Goal: Information Seeking & Learning: Check status

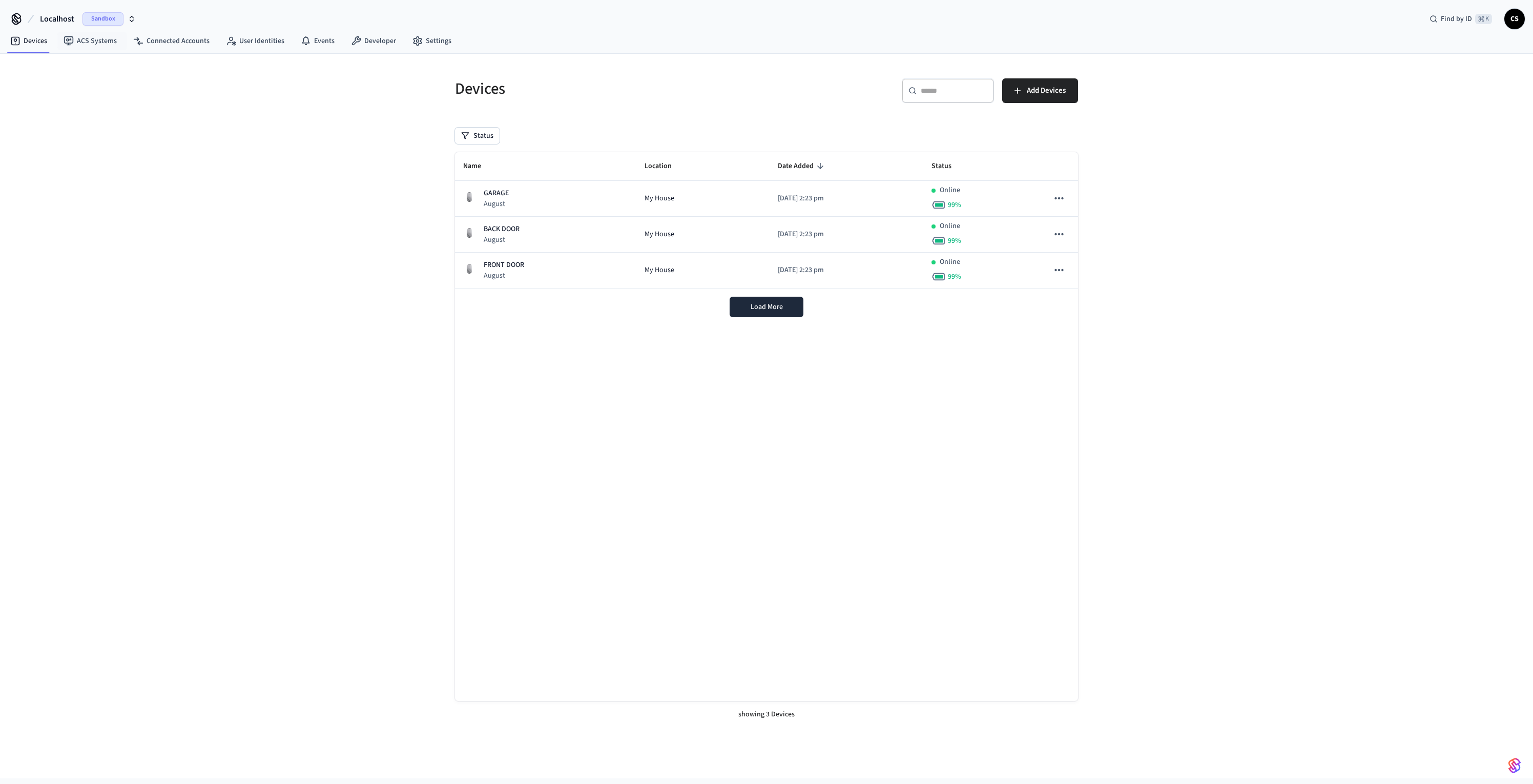
click at [68, 21] on span "Localhost" at bounding box center [57, 19] width 34 height 12
click at [44, 121] on span "Production" at bounding box center [30, 124] width 35 height 10
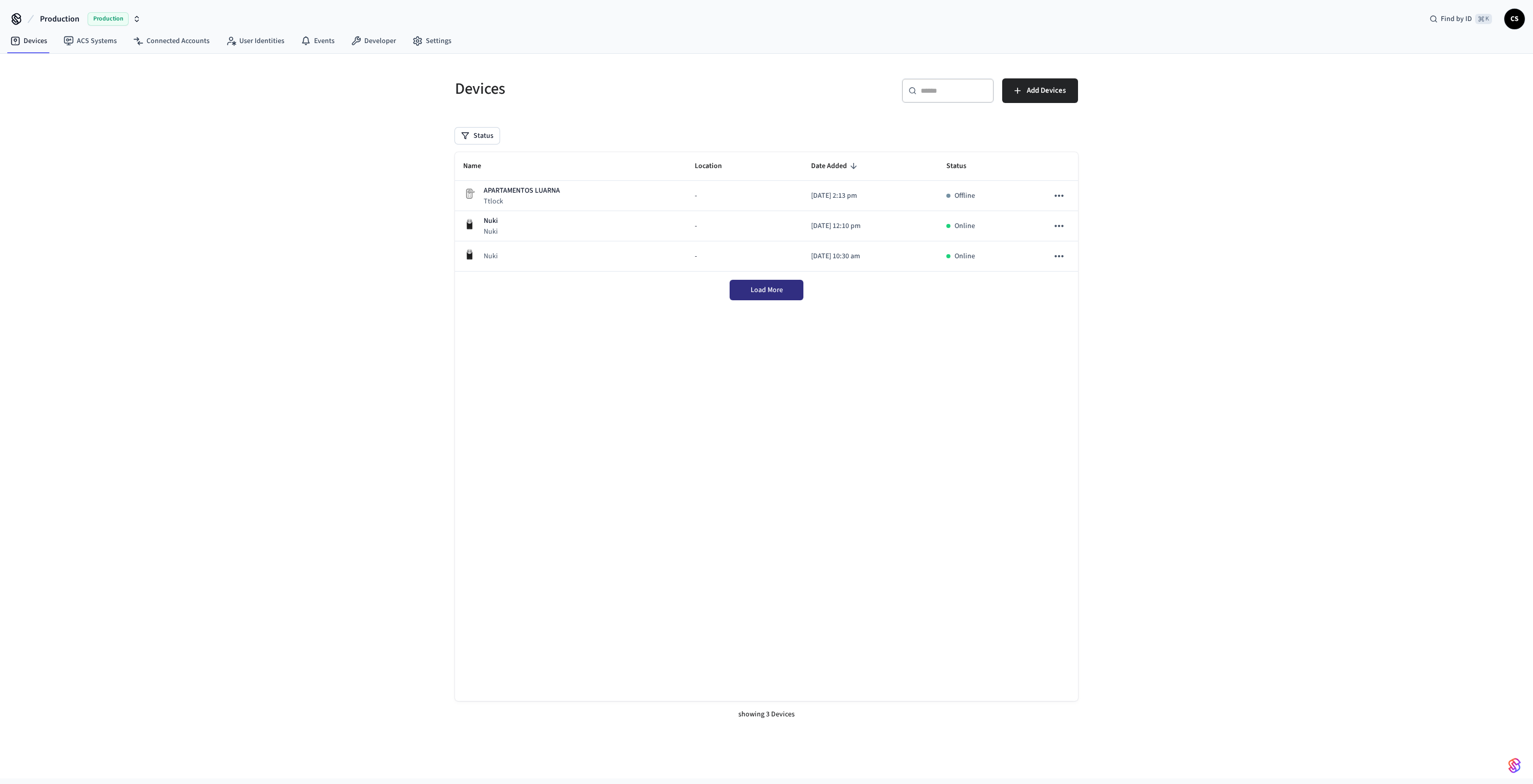
click at [749, 292] on button "Load More" at bounding box center [767, 290] width 74 height 21
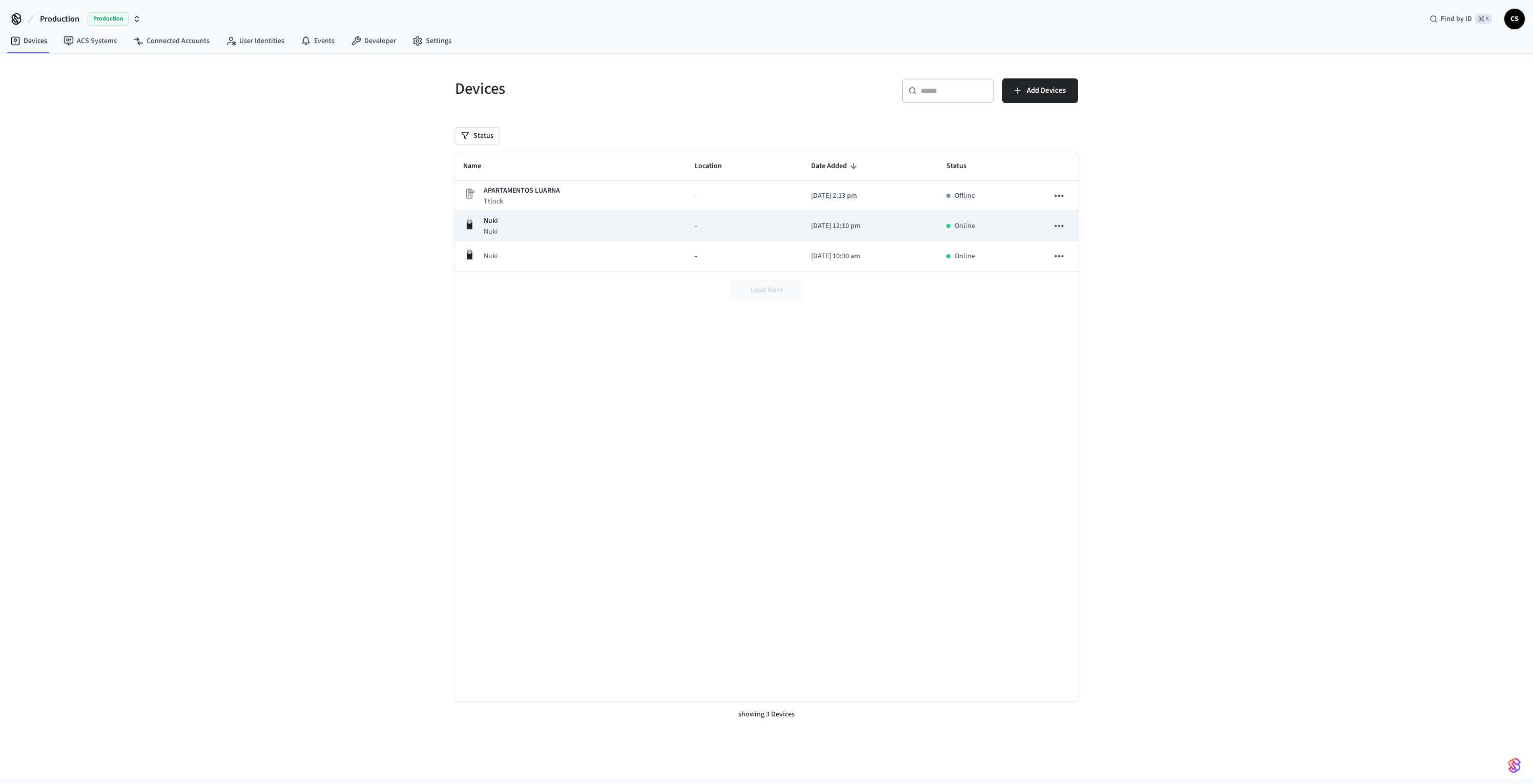
click at [619, 228] on div "Nuki Nuki" at bounding box center [571, 226] width 215 height 21
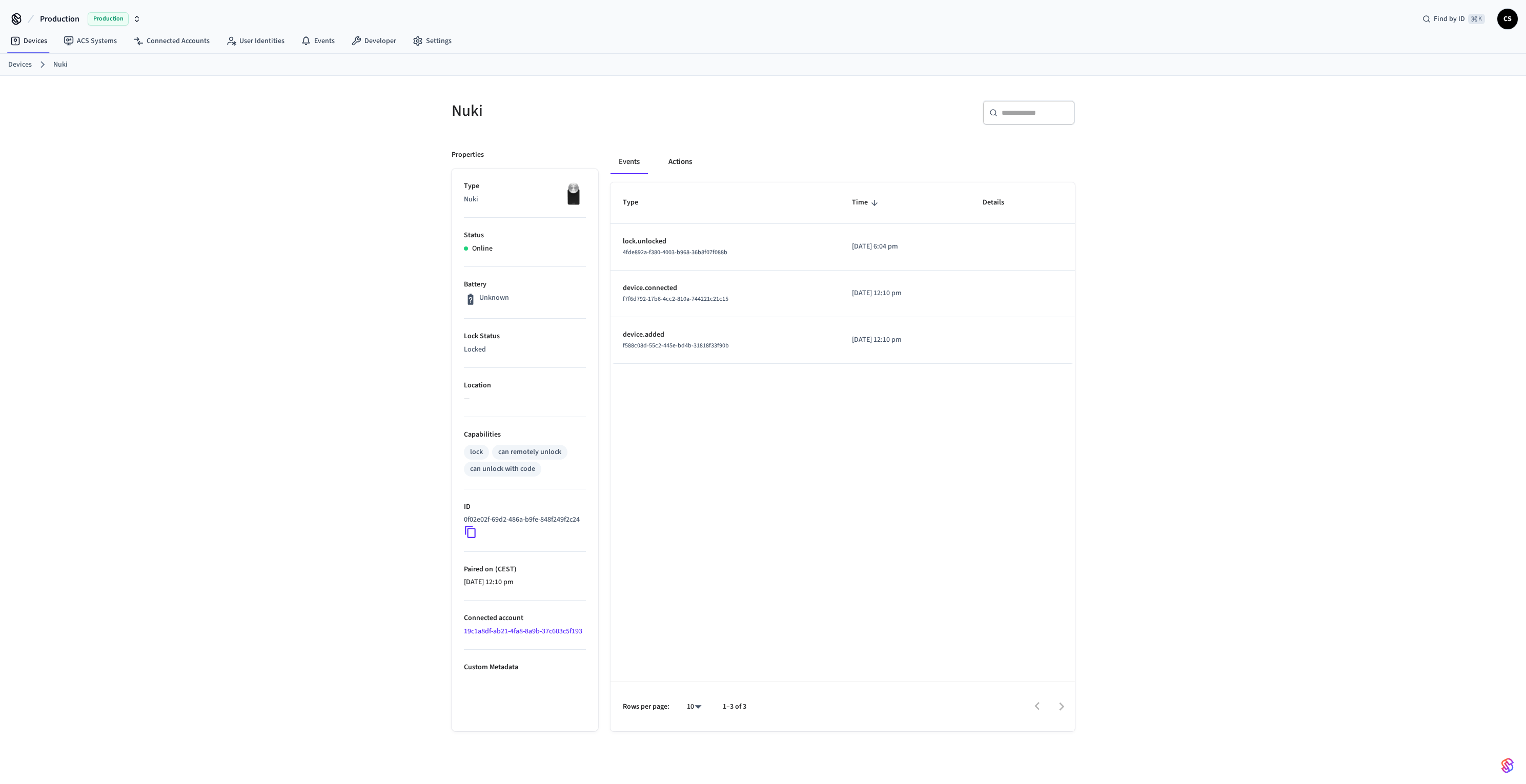
click at [676, 161] on button "Actions" at bounding box center [681, 161] width 40 height 25
click at [630, 167] on button "Events" at bounding box center [629, 161] width 38 height 25
click at [399, 337] on div "Nuki ​ ​ Properties Type Nuki Status Online Battery Unknown Lock Status Locked …" at bounding box center [763, 438] width 1526 height 724
click at [746, 575] on div "Type Time Details lock.unlocked 4fde892a-f380-4003-b968-36b8f07f088b 2025/09/29…" at bounding box center [842, 457] width 464 height 549
click at [776, 261] on td "lock.unlocked 4fde892a-f380-4003-b968-36b8f07f088b" at bounding box center [725, 247] width 230 height 47
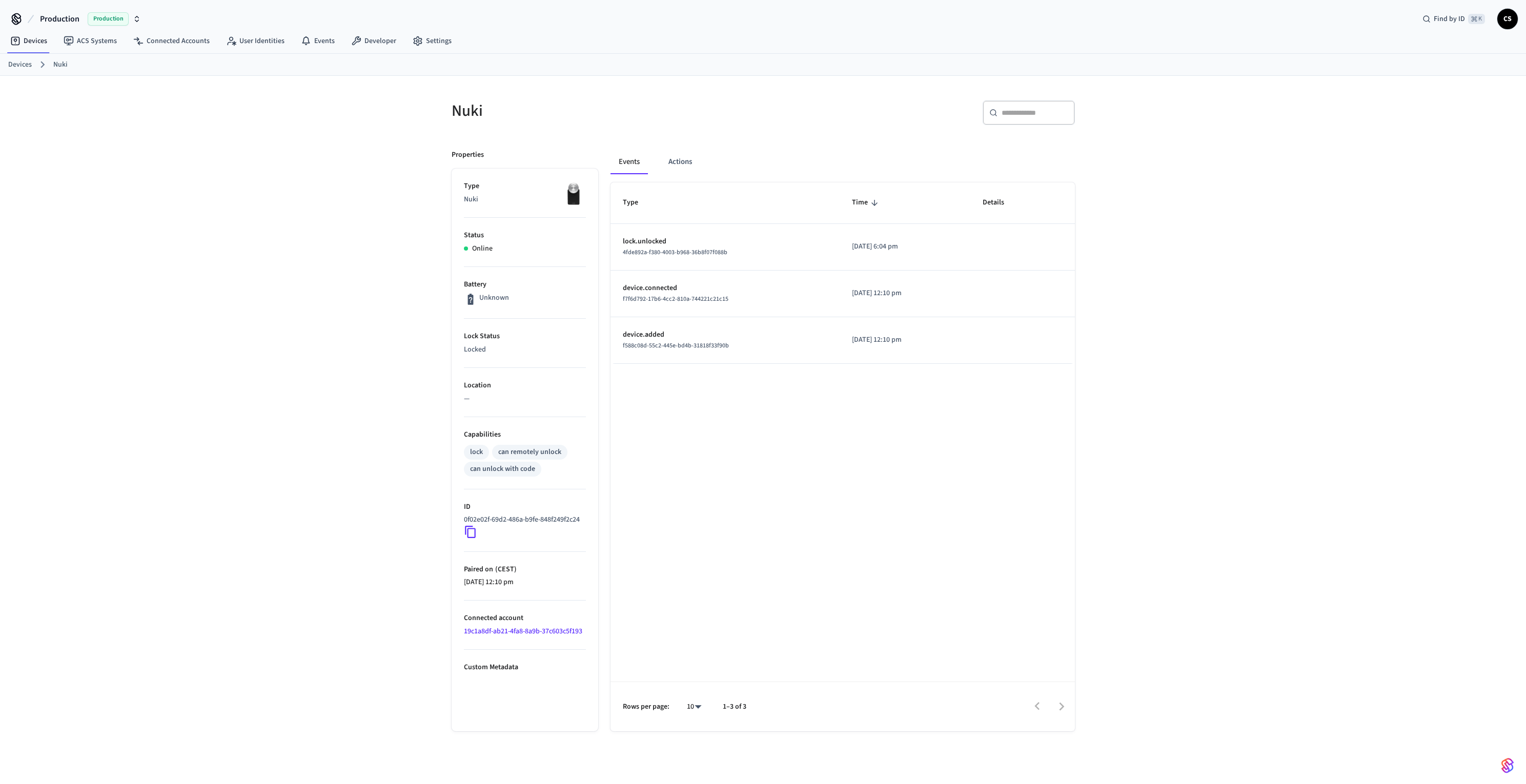
drag, startPoint x: 835, startPoint y: 248, endPoint x: 959, endPoint y: 241, distance: 124.2
click at [959, 241] on td "[DATE] 6:04 pm" at bounding box center [904, 247] width 131 height 47
click at [953, 246] on p "[DATE] 6:04 pm" at bounding box center [905, 246] width 106 height 11
drag, startPoint x: 940, startPoint y: 246, endPoint x: 827, endPoint y: 246, distance: 113.0
click at [839, 246] on td "[DATE] 6:04 pm" at bounding box center [904, 247] width 131 height 47
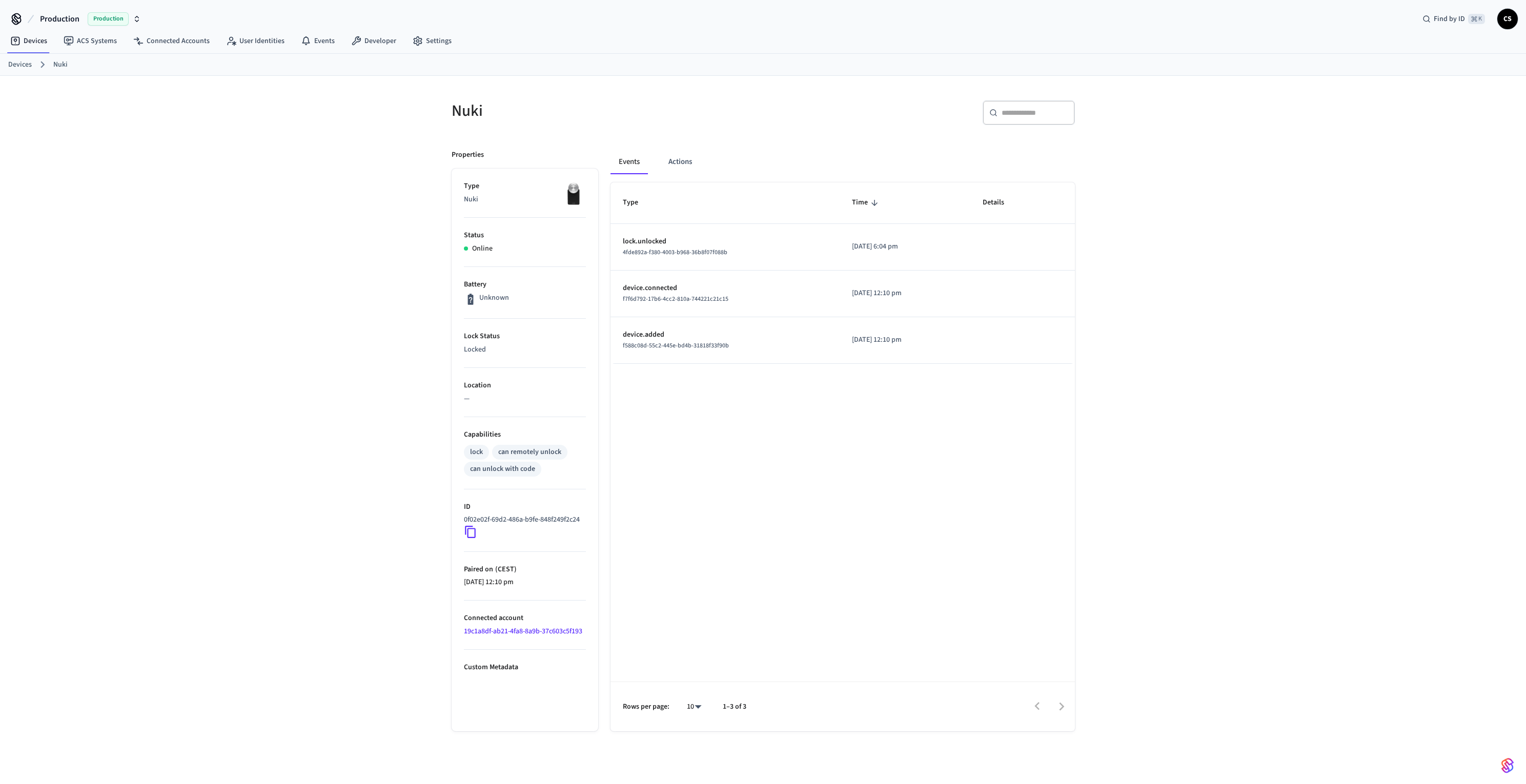
click at [783, 454] on div "Type Time Details lock.unlocked 4fde892a-f380-4003-b968-36b8f07f088b 2025/09/29…" at bounding box center [842, 457] width 464 height 549
drag, startPoint x: 917, startPoint y: 247, endPoint x: 832, endPoint y: 248, distance: 85.0
click at [839, 248] on td "[DATE] 6:04 pm" at bounding box center [904, 247] width 131 height 47
click at [802, 434] on div "Type Time Details lock.unlocked 4fde892a-f380-4003-b968-36b8f07f088b 2025/09/29…" at bounding box center [842, 457] width 464 height 549
click at [344, 257] on div "Nuki ​ ​ Properties Type Nuki Status Online Battery Unknown Lock Status Locked …" at bounding box center [763, 438] width 1526 height 724
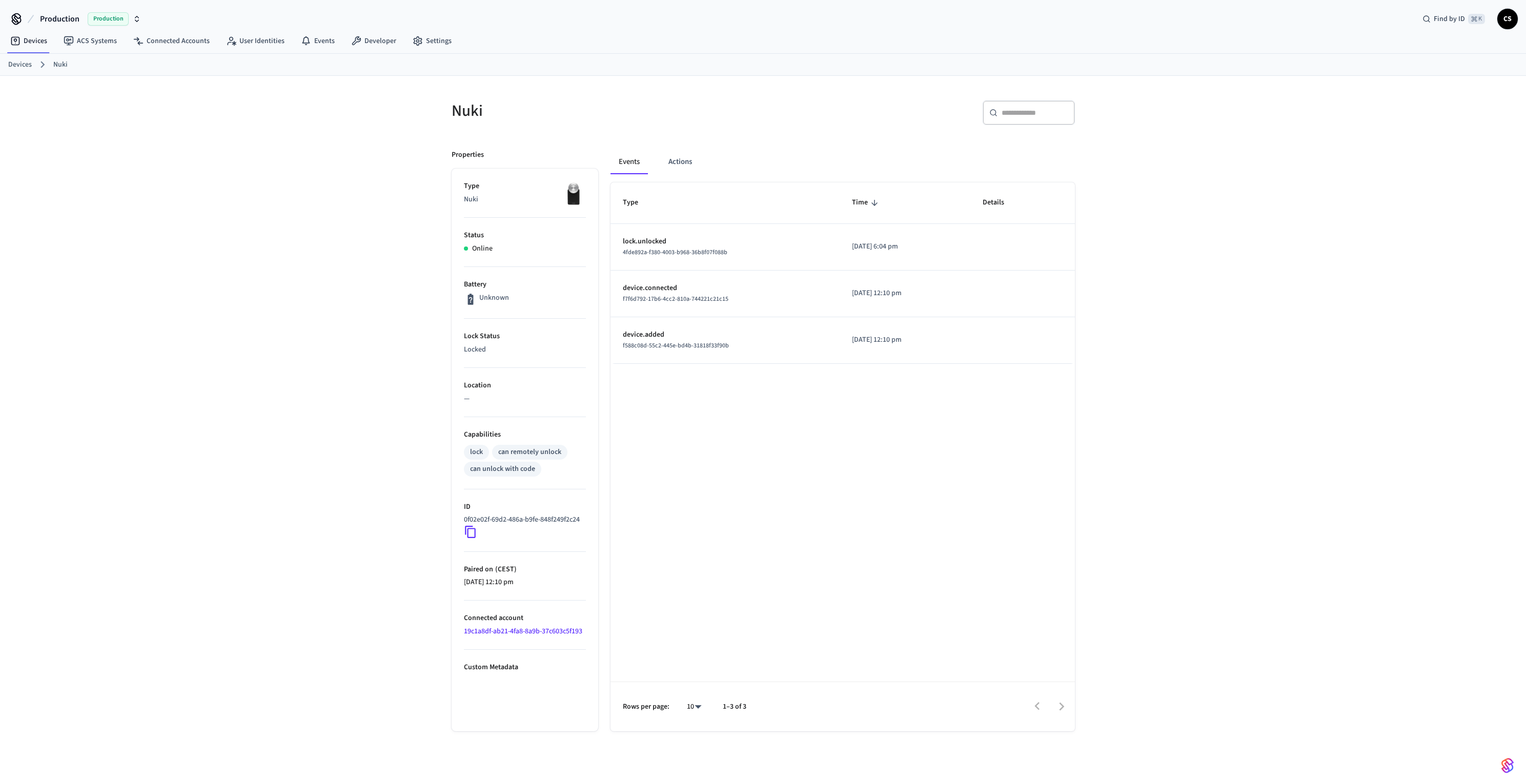
click at [344, 257] on div "Nuki ​ ​ Properties Type Nuki Status Online Battery Unknown Lock Status Locked …" at bounding box center [763, 438] width 1526 height 724
click at [747, 451] on div "Type Time Details lock.unlocked 4fde892a-f380-4003-b968-36b8f07f088b 2025/09/29…" at bounding box center [842, 457] width 464 height 549
click at [691, 163] on button "Actions" at bounding box center [681, 161] width 40 height 25
click at [632, 160] on button "Events" at bounding box center [629, 161] width 38 height 25
click at [776, 423] on div "Type Time Details lock.unlocked 4fde892a-f380-4003-b968-36b8f07f088b 2025/09/29…" at bounding box center [842, 457] width 464 height 549
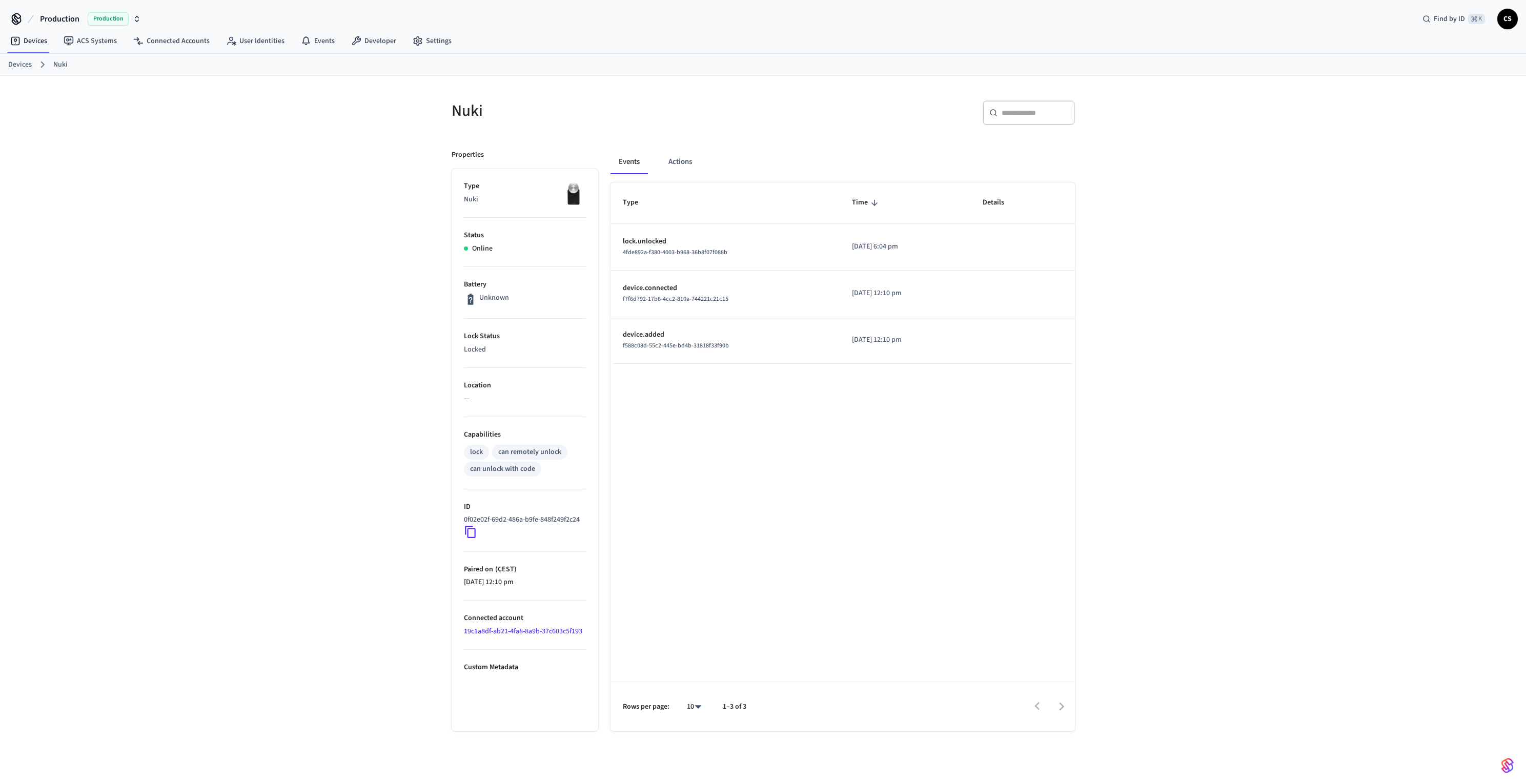
scroll to position [1, 0]
click at [731, 473] on div "Type Time Details lock.unlocked 4fde892a-f380-4003-b968-36b8f07f088b 2025/09/29…" at bounding box center [842, 457] width 464 height 549
click at [313, 414] on div "Nuki ​ ​ Properties Type Nuki Status Online Battery Unknown Lock Status Locked …" at bounding box center [763, 437] width 1526 height 724
click at [677, 453] on div "Type Time Details lock.unlocked 4fde892a-f380-4003-b968-36b8f07f088b 2025/09/29…" at bounding box center [842, 457] width 464 height 549
click at [40, 40] on link "Devices" at bounding box center [29, 41] width 54 height 19
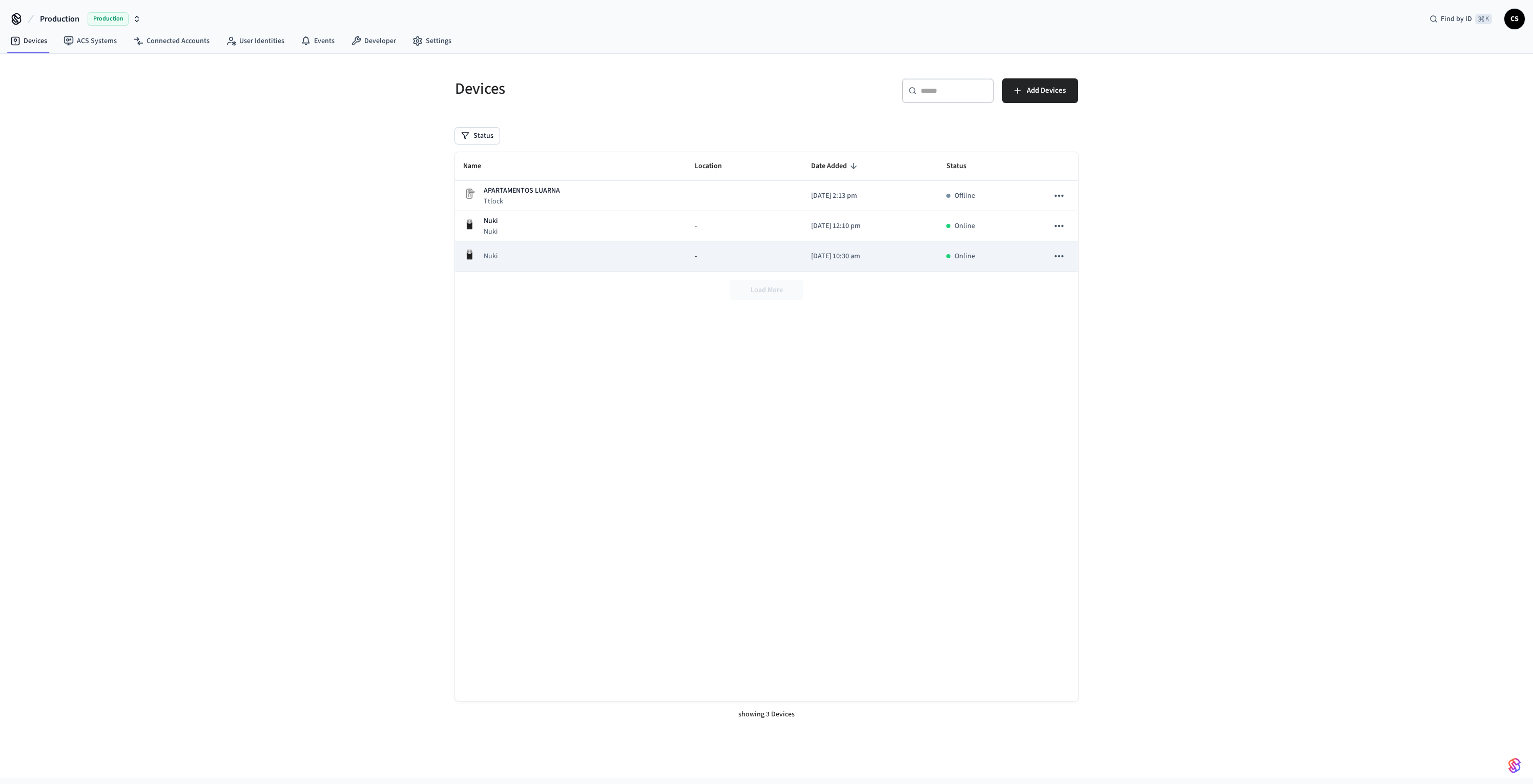
click at [587, 242] on td "Nuki" at bounding box center [571, 256] width 232 height 30
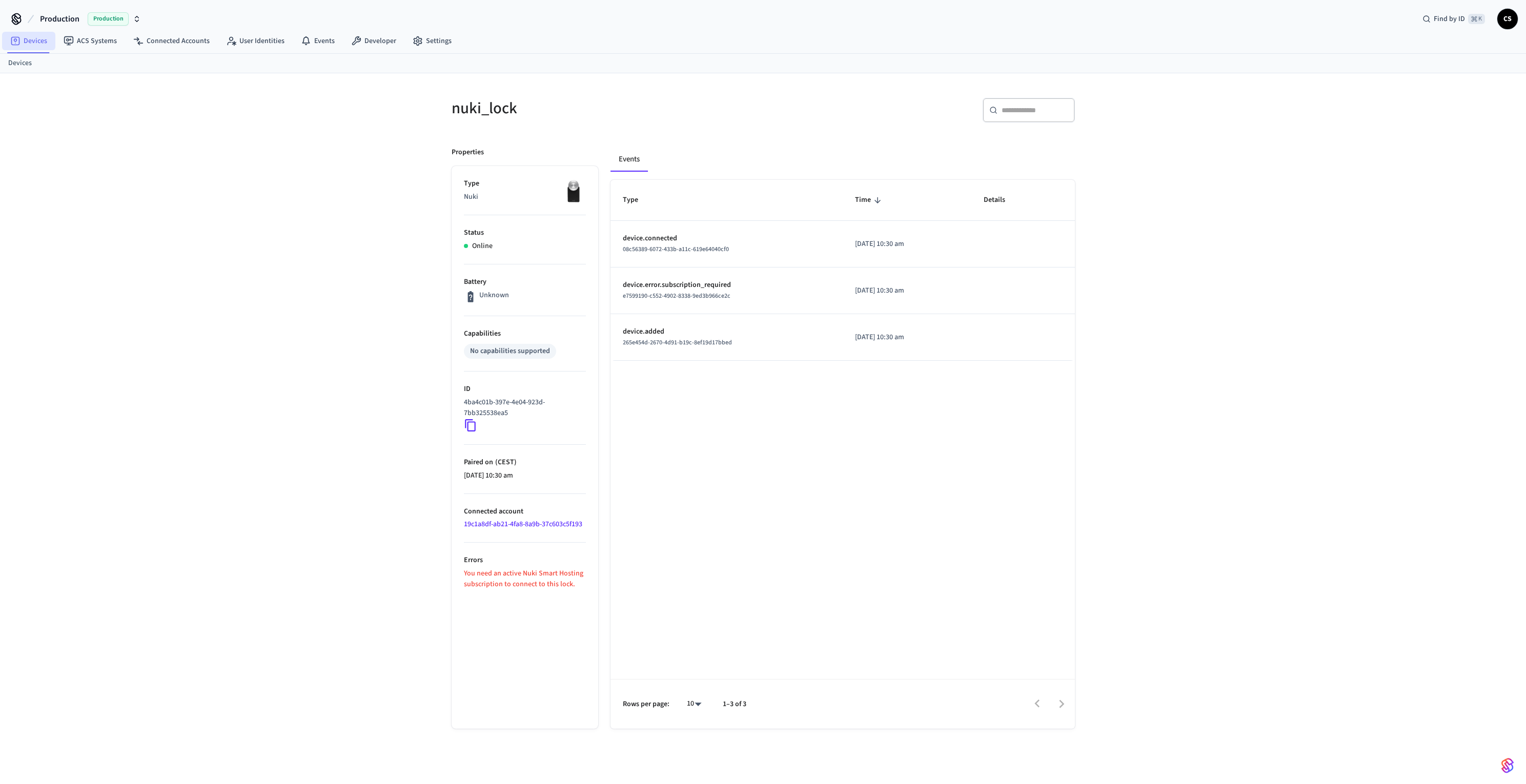
click at [44, 40] on link "Devices" at bounding box center [29, 41] width 54 height 19
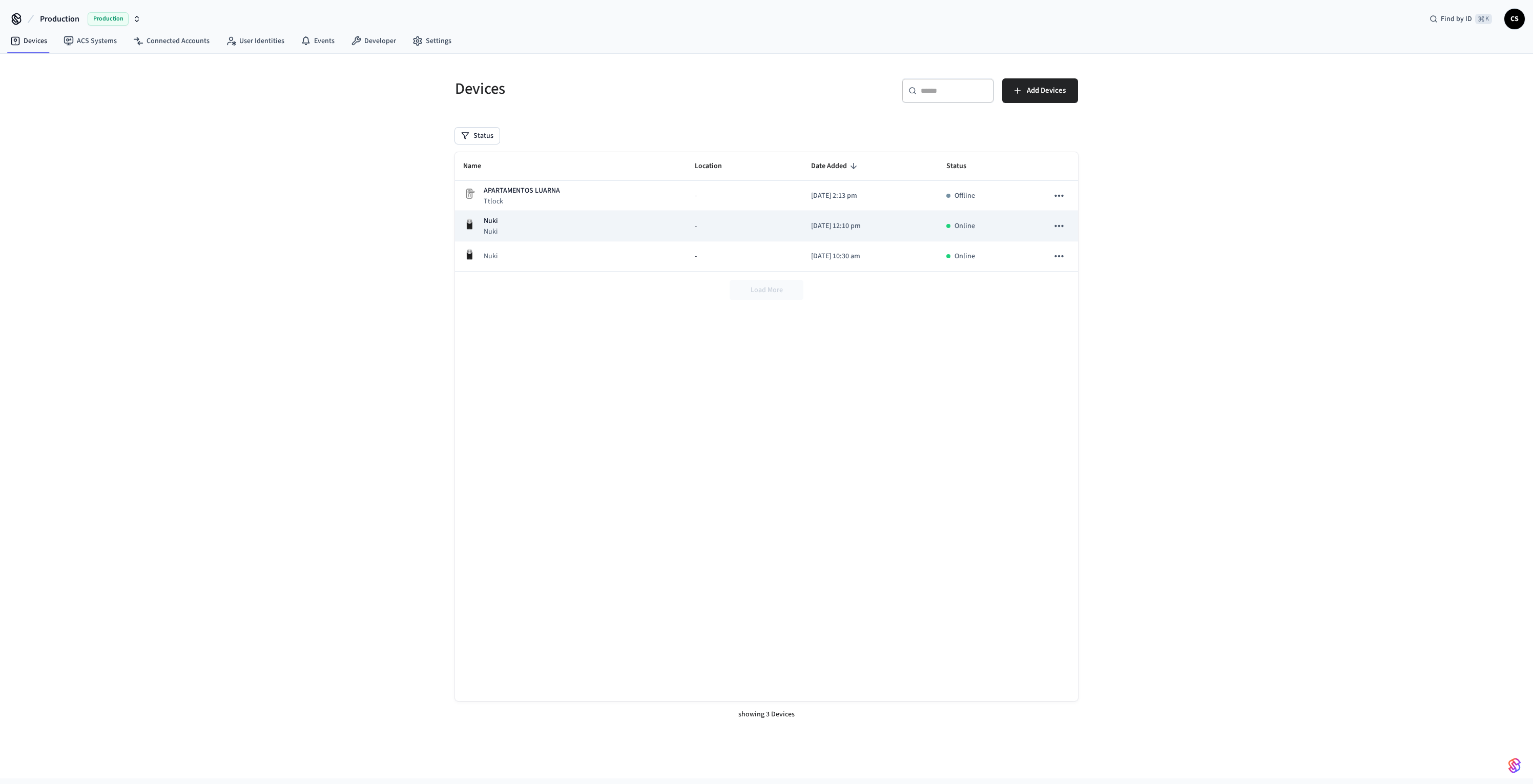
click at [514, 228] on div "Nuki Nuki" at bounding box center [571, 226] width 215 height 21
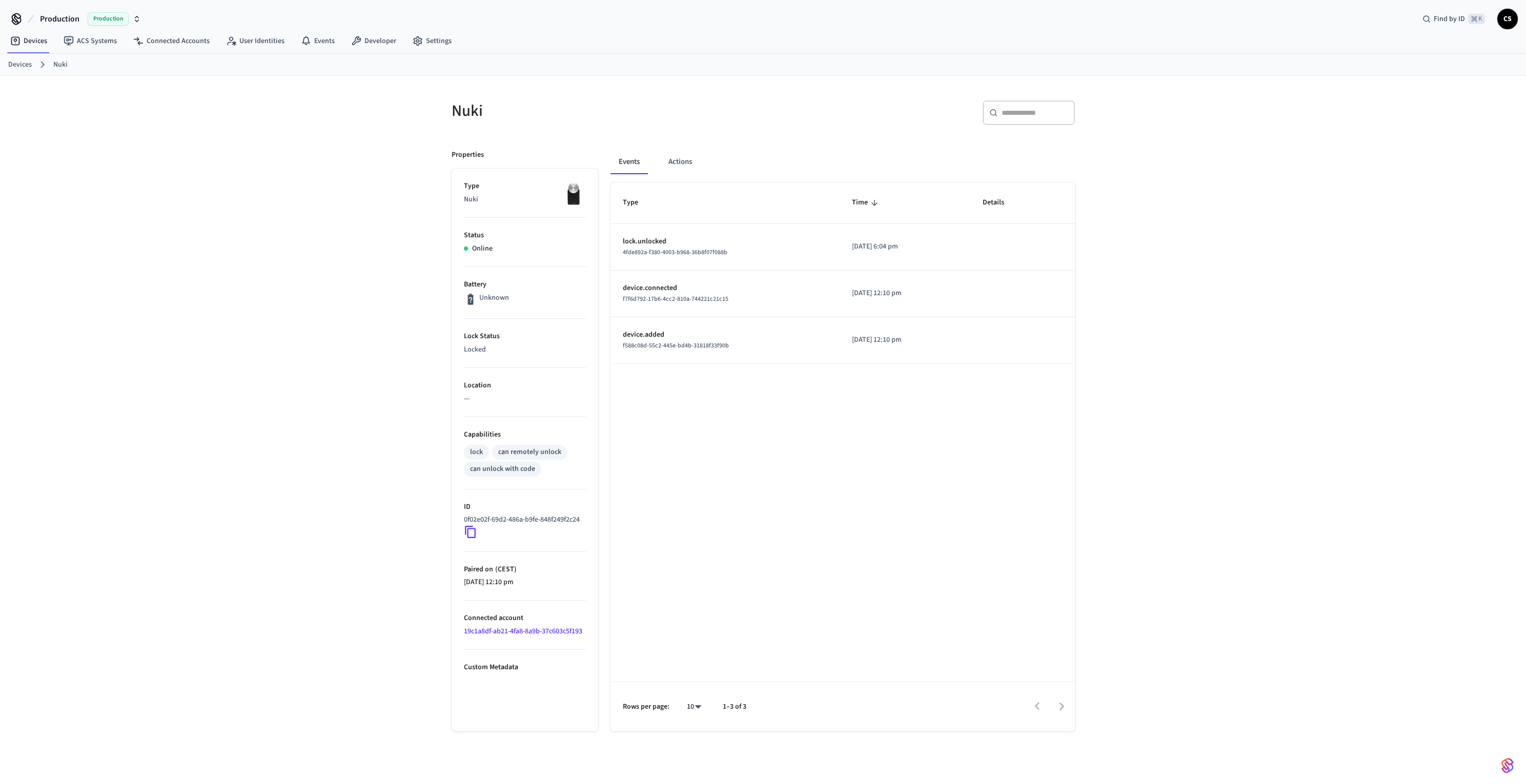
click at [403, 384] on div "Nuki ​ ​ Properties Type Nuki Status Online Battery Unknown Lock Status Locked …" at bounding box center [763, 438] width 1526 height 724
click at [355, 258] on div "Nuki ​ ​ Properties Type Nuki Status Online Battery Unknown Lock Status Locked …" at bounding box center [763, 438] width 1526 height 724
click at [676, 169] on button "Actions" at bounding box center [681, 161] width 40 height 25
click at [636, 167] on button "Events" at bounding box center [629, 161] width 38 height 25
click at [31, 38] on link "Devices" at bounding box center [29, 41] width 54 height 19
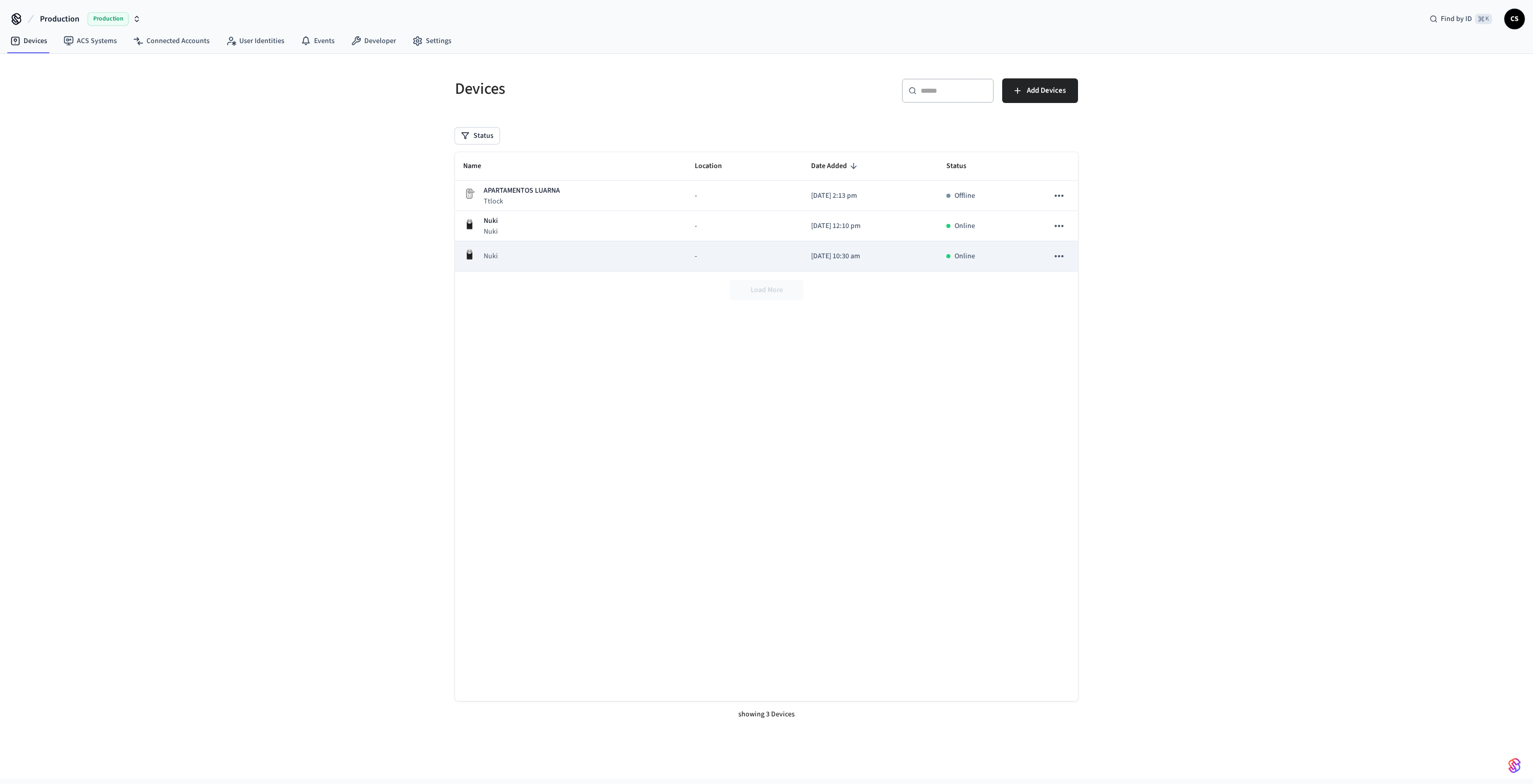
click at [756, 262] on td "-" at bounding box center [745, 256] width 117 height 30
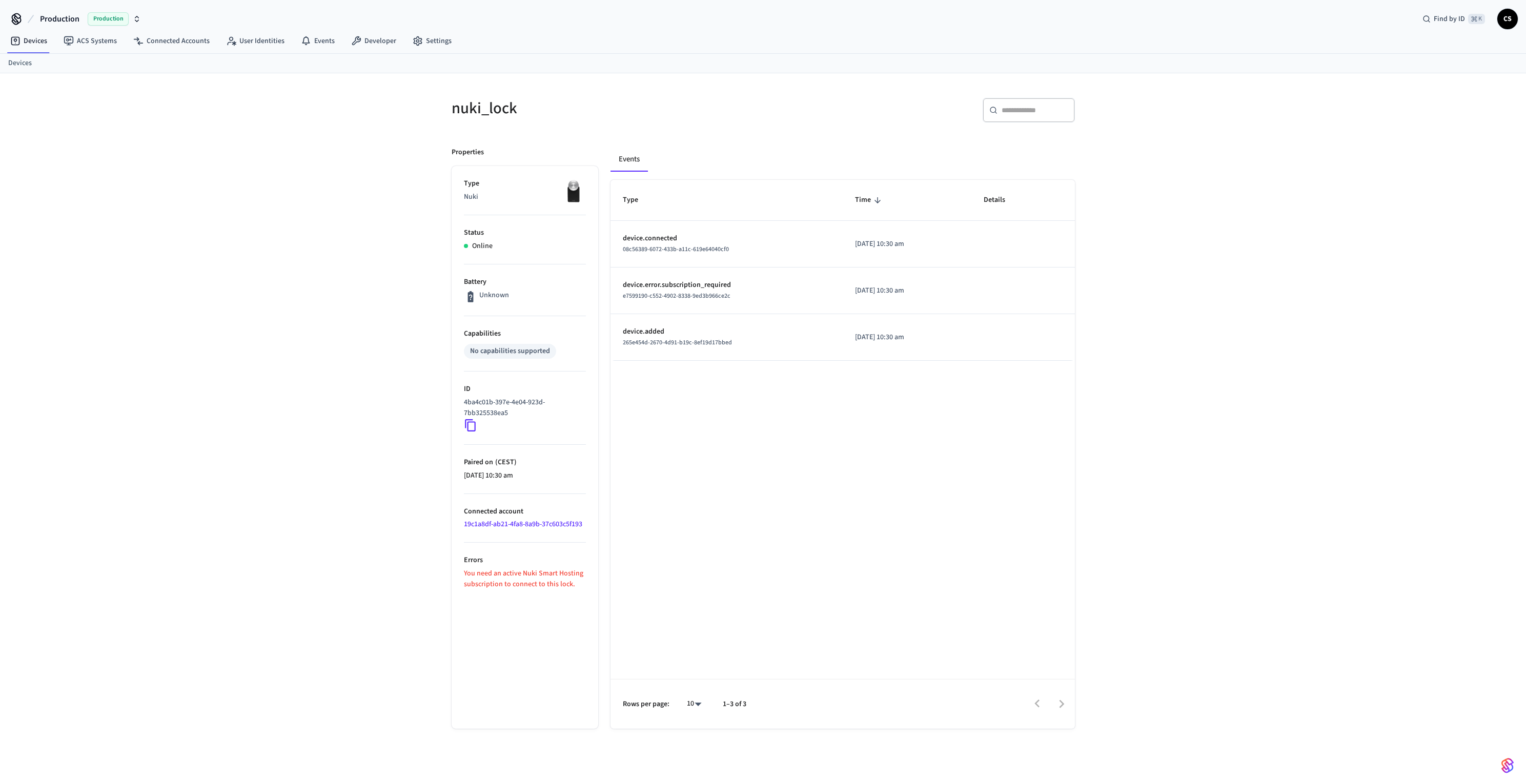
click at [558, 398] on p "4ba4c01b-397e-4e04-923d-7bb325538ea5" at bounding box center [523, 408] width 118 height 21
click at [464, 423] on icon at bounding box center [471, 425] width 13 height 13
click at [473, 421] on icon at bounding box center [470, 425] width 11 height 12
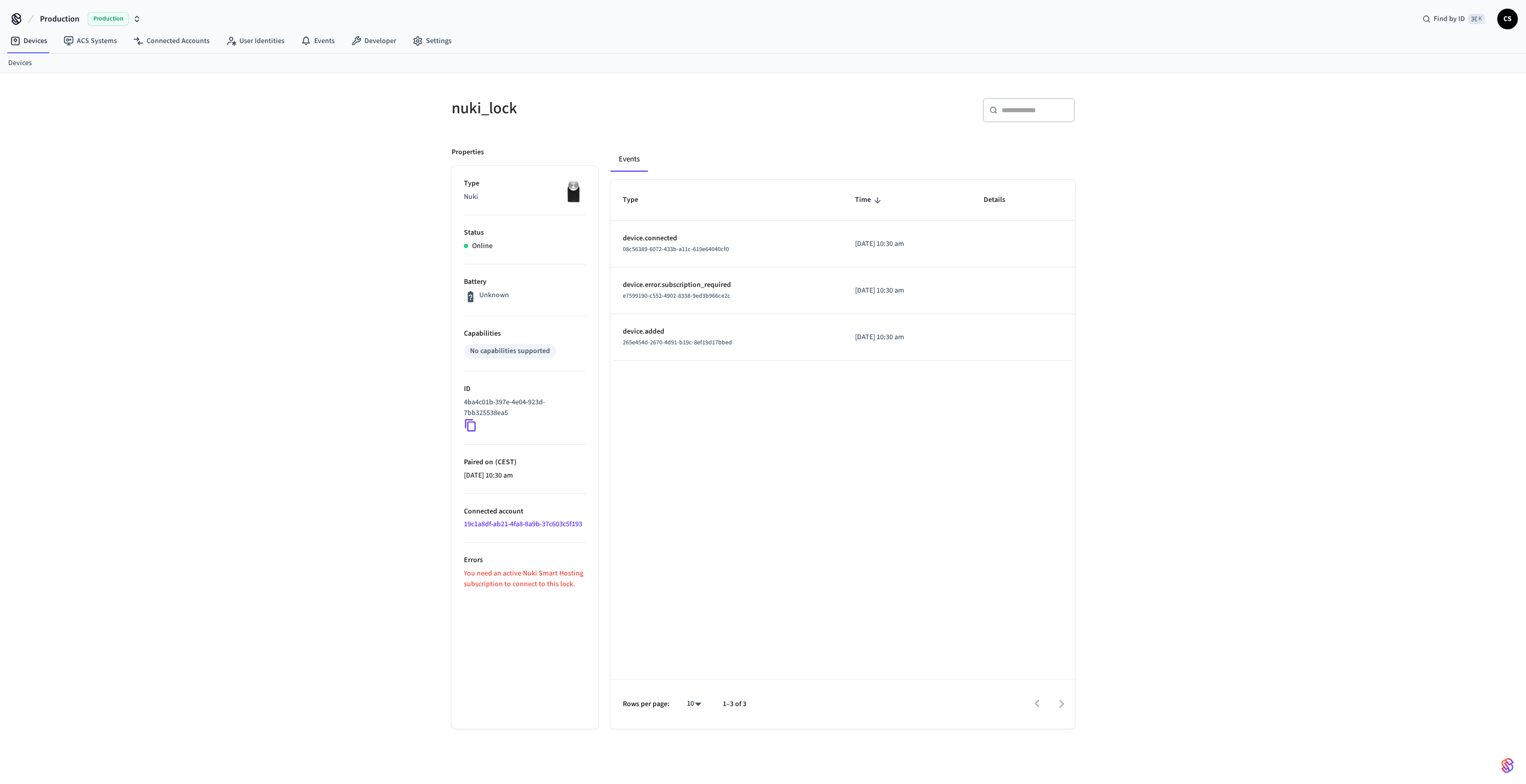
click at [473, 421] on icon at bounding box center [470, 425] width 11 height 12
drag, startPoint x: 514, startPoint y: 413, endPoint x: 452, endPoint y: 404, distance: 62.6
click at [452, 404] on ul "Type Nuki Status Online Battery Unknown Capabilities No capabilities supported …" at bounding box center [525, 447] width 147 height 562
copy p "4ba4c01b-397e-4e04-923d-7bb325538ea5"
click at [766, 479] on div "Type Time Details device.connected 08c56389-6072-433b-a11c-619e64040cf0 2025/09…" at bounding box center [842, 455] width 464 height 549
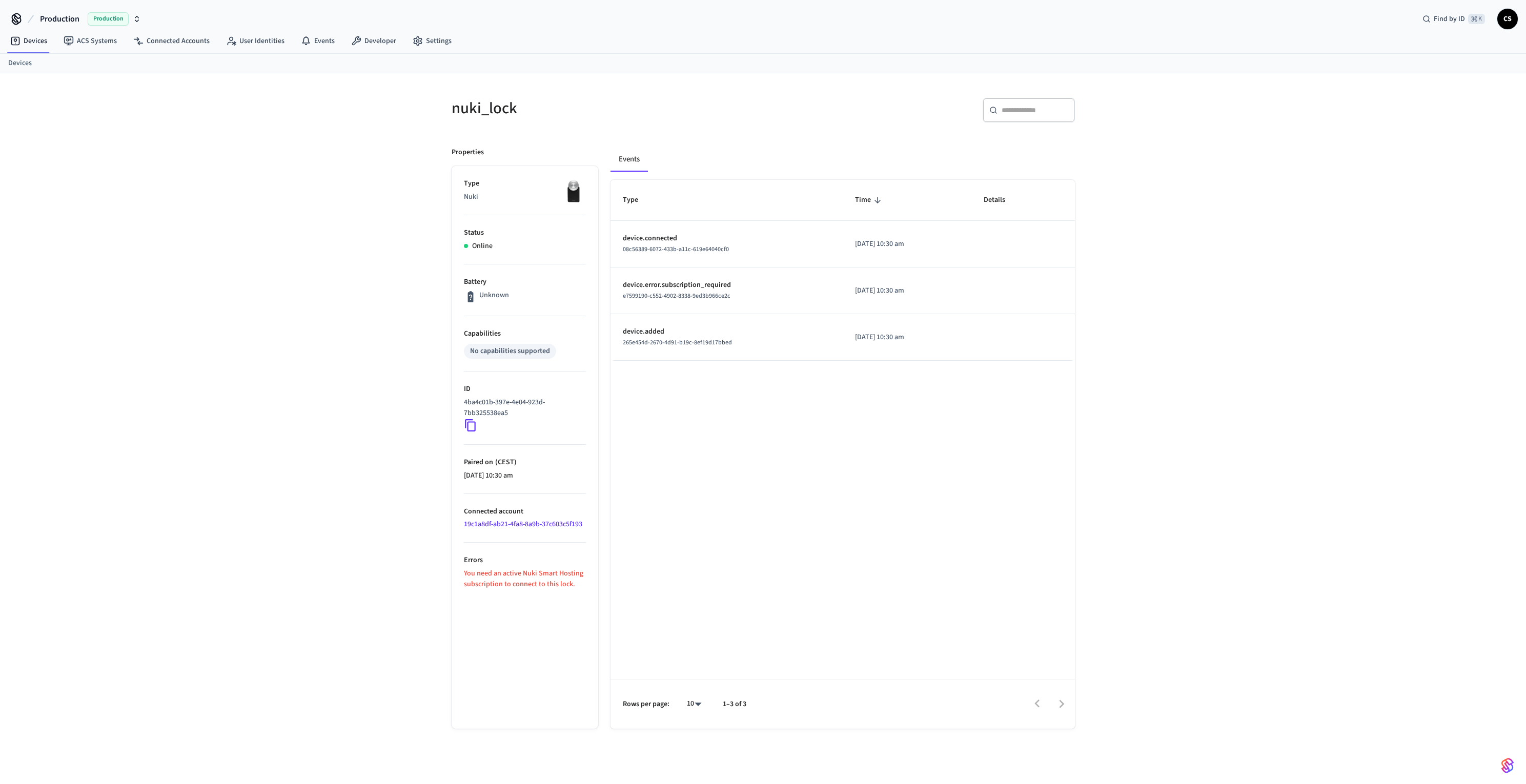
click at [285, 375] on div "nuki_lock ​ ​ Properties Type Nuki Status Online Battery Unknown Capabilities N…" at bounding box center [763, 435] width 1526 height 724
click at [35, 38] on link "Devices" at bounding box center [29, 41] width 54 height 19
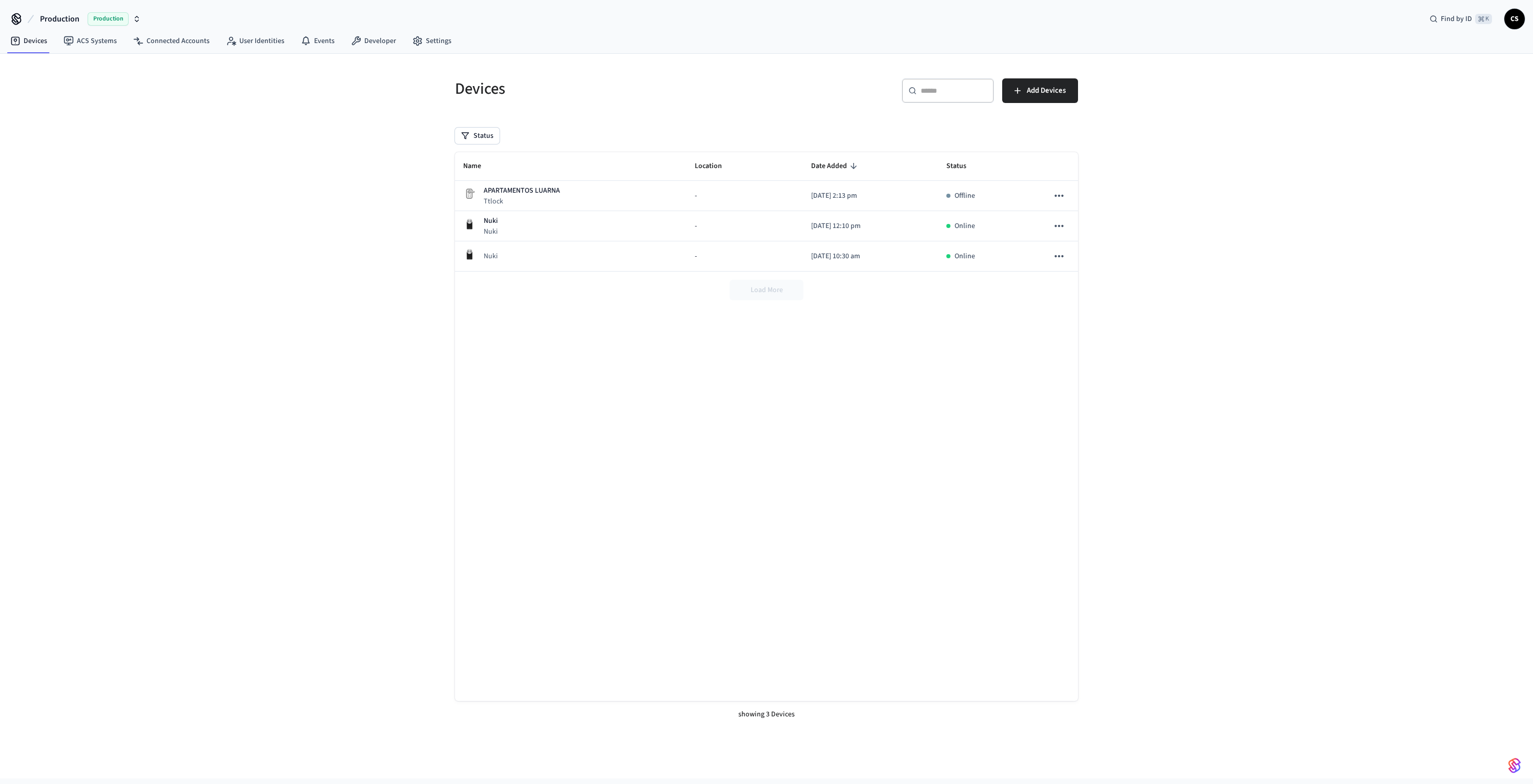
click at [1014, 377] on div "Name Location Date Added Status APARTAMENTOS LUARNA Ttlock - 2025/09/23 at 2:13…" at bounding box center [767, 426] width 623 height 549
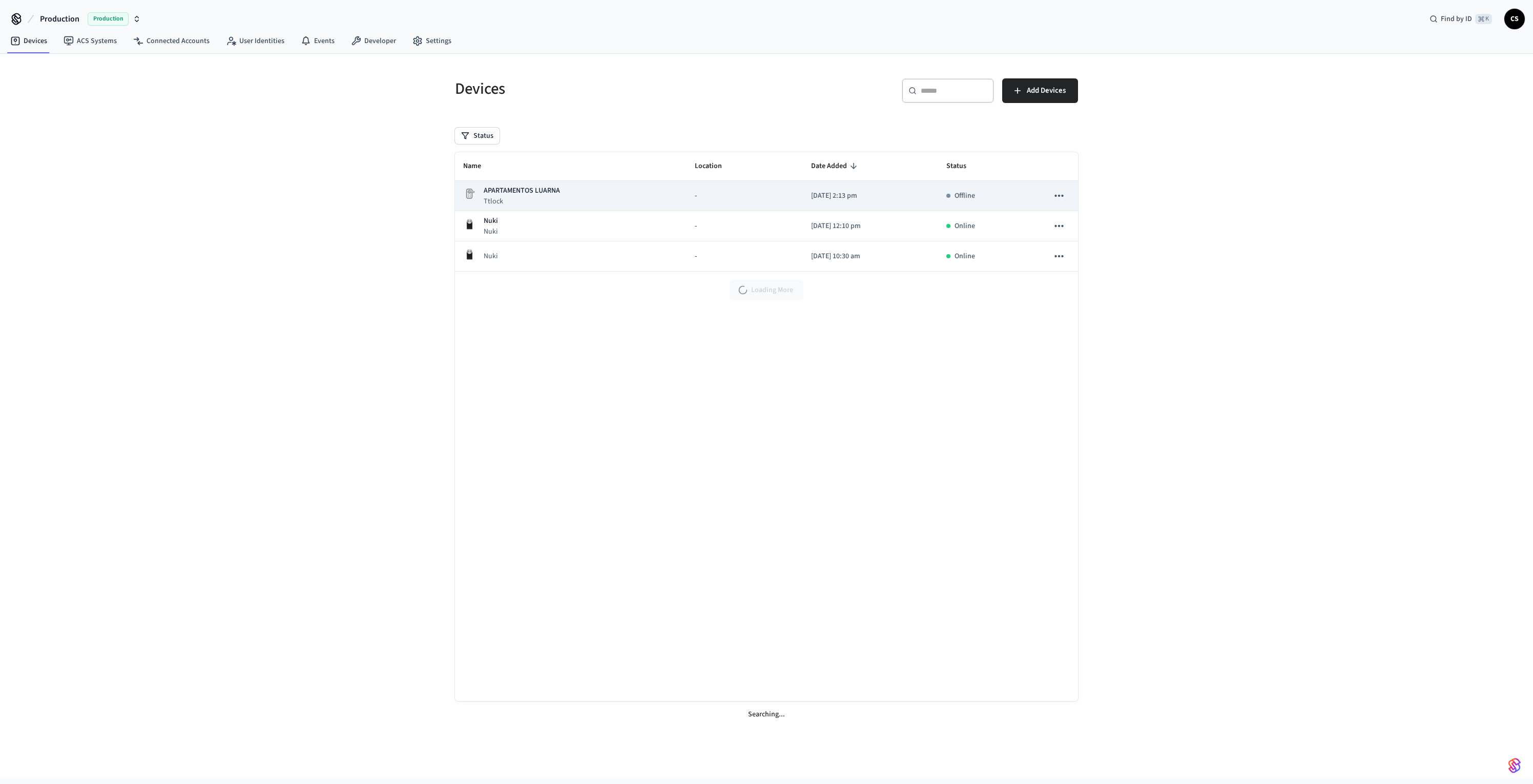
click at [608, 204] on div "APARTAMENTOS LUARNA Ttlock" at bounding box center [571, 195] width 215 height 21
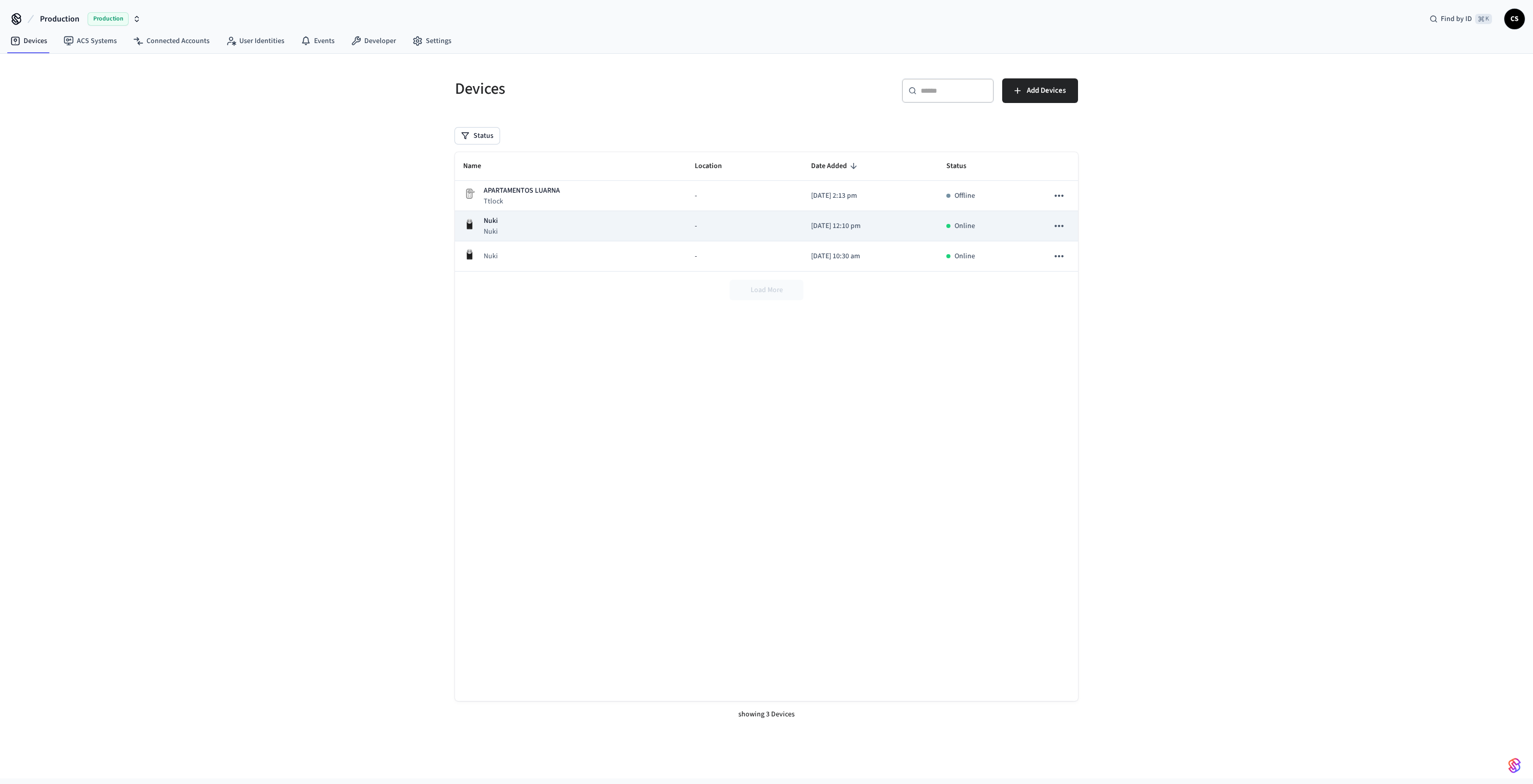
click at [577, 232] on div "Nuki Nuki" at bounding box center [571, 226] width 215 height 21
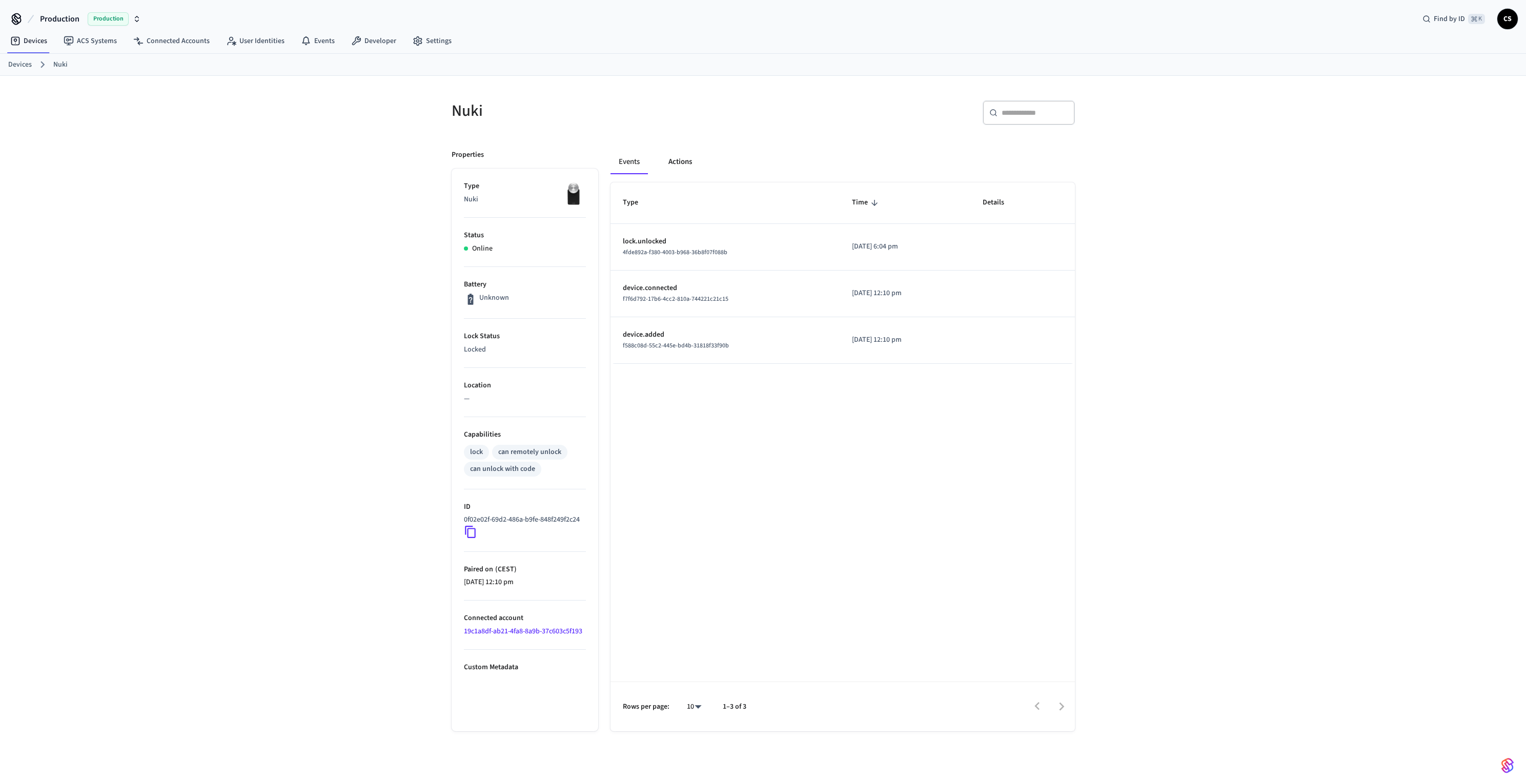
click at [677, 155] on button "Actions" at bounding box center [681, 161] width 40 height 25
click at [630, 167] on button "Events" at bounding box center [629, 161] width 38 height 25
click at [318, 38] on link "Events" at bounding box center [318, 41] width 50 height 19
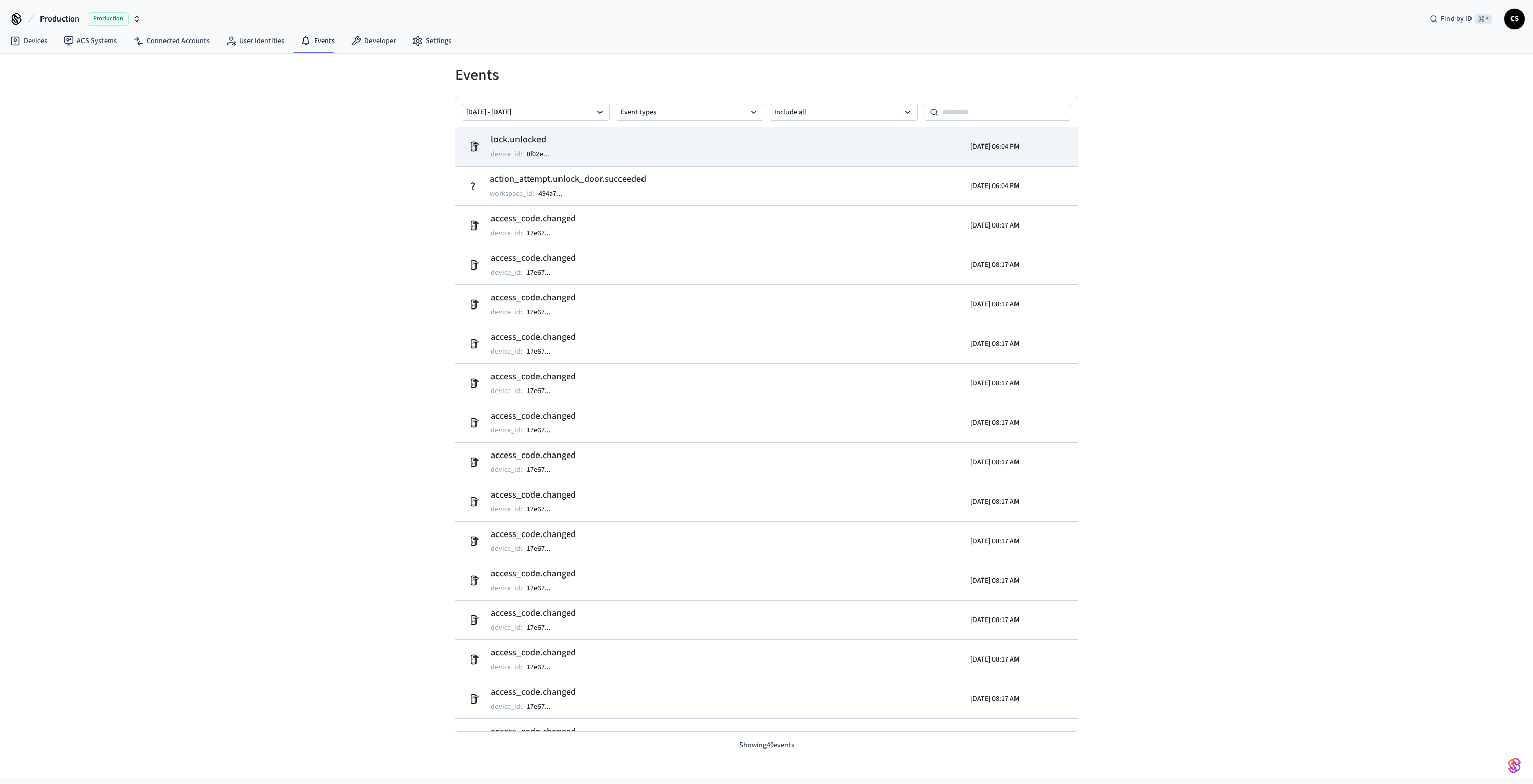
click at [861, 151] on td "lock.unlocked device_id : 0f02e ..." at bounding box center [666, 146] width 404 height 29
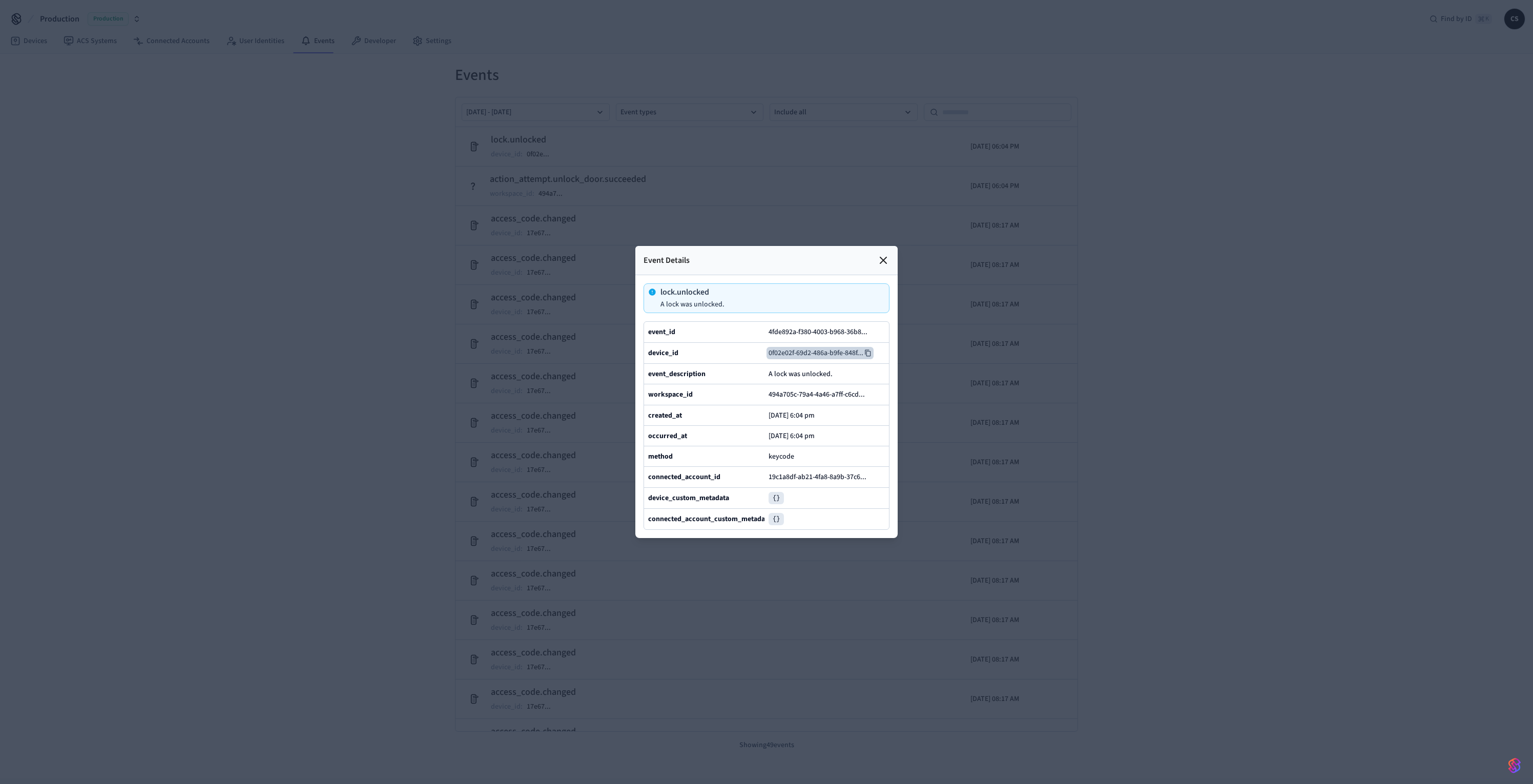
click at [869, 349] on icon at bounding box center [868, 353] width 7 height 7
click at [877, 254] on icon at bounding box center [883, 260] width 12 height 12
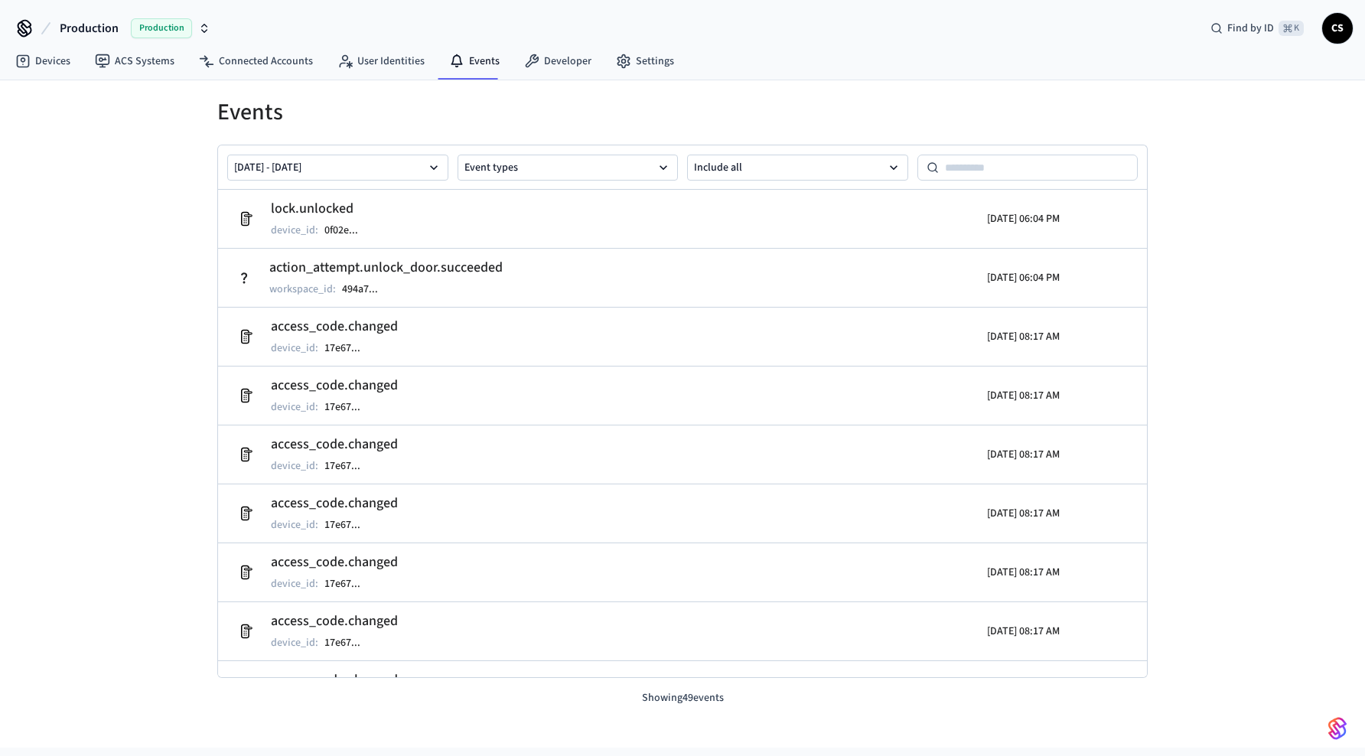
click at [77, 19] on span "Production" at bounding box center [89, 28] width 59 height 18
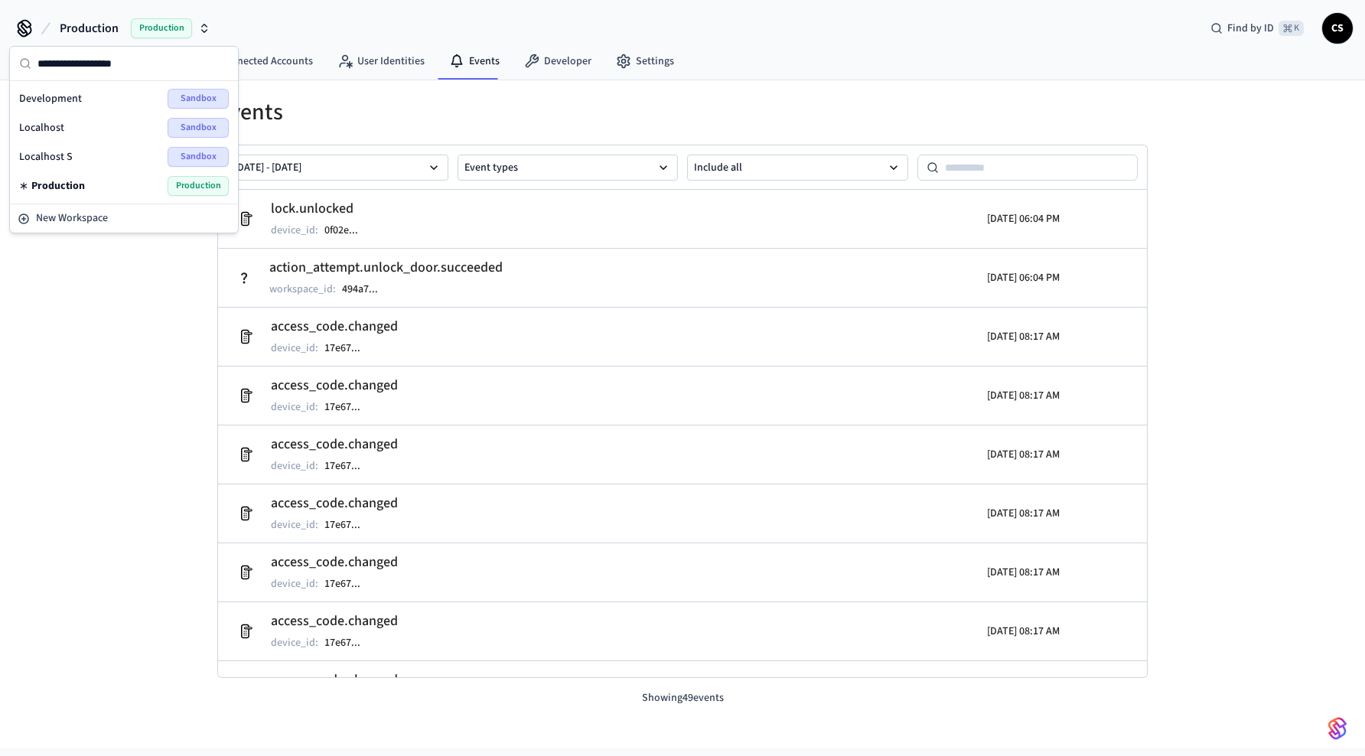
click at [90, 187] on div "Production Production" at bounding box center [124, 186] width 210 height 20
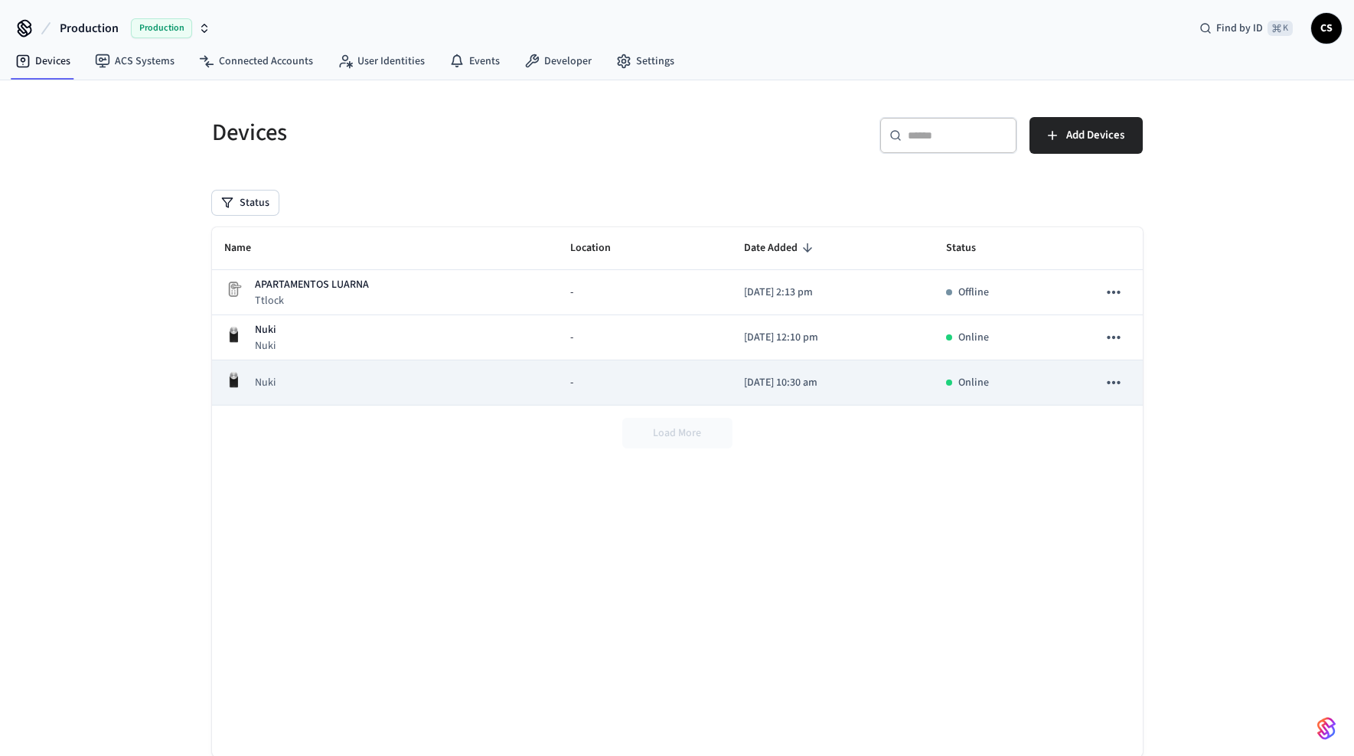
click at [401, 397] on td "Nuki" at bounding box center [385, 382] width 346 height 45
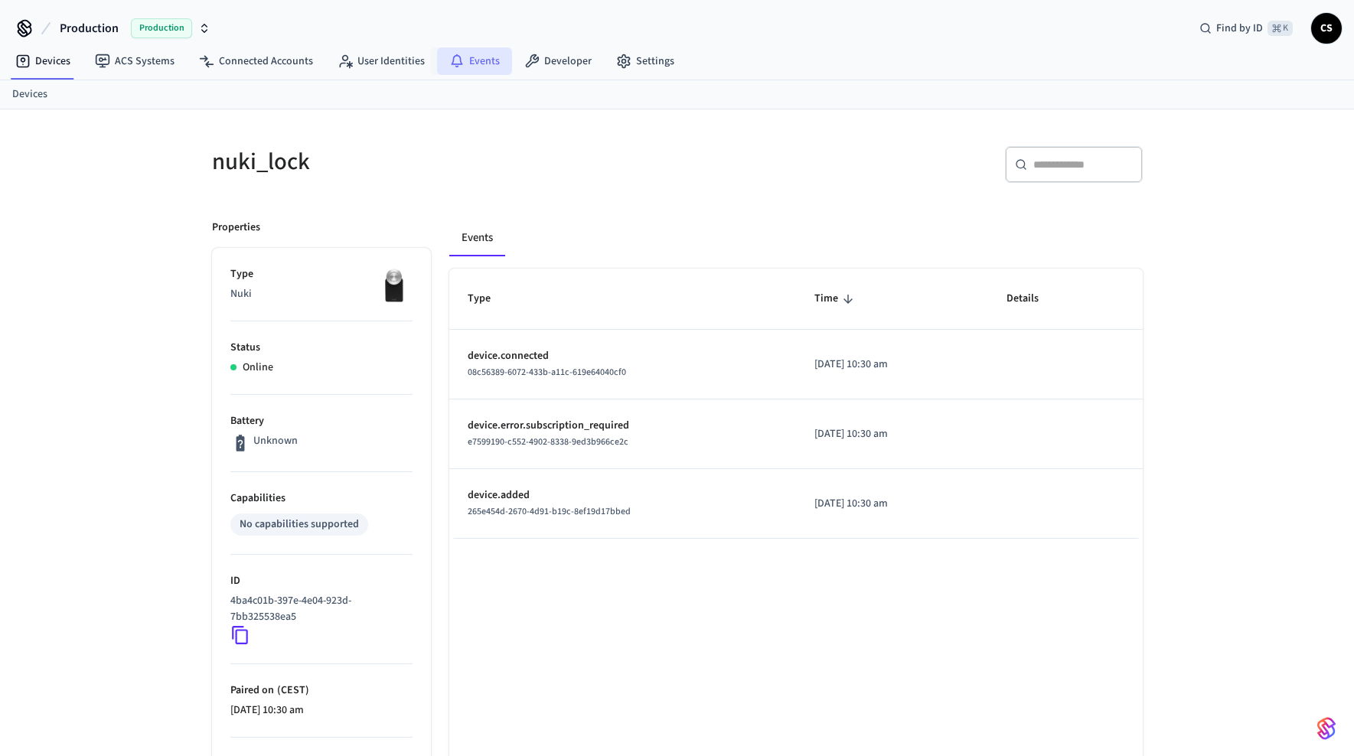
click at [478, 64] on link "Events" at bounding box center [474, 61] width 75 height 28
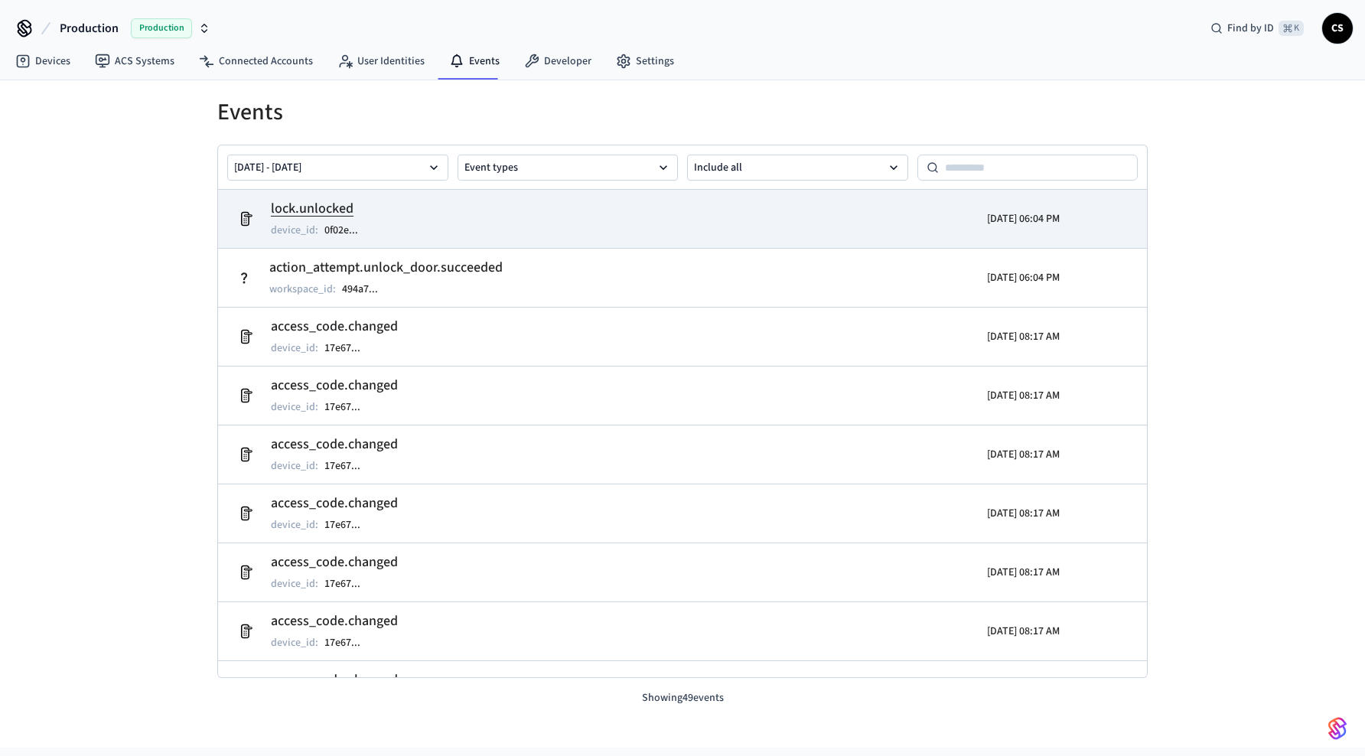
click at [1008, 225] on p "2025/09/29 06:04 PM" at bounding box center [1023, 218] width 73 height 15
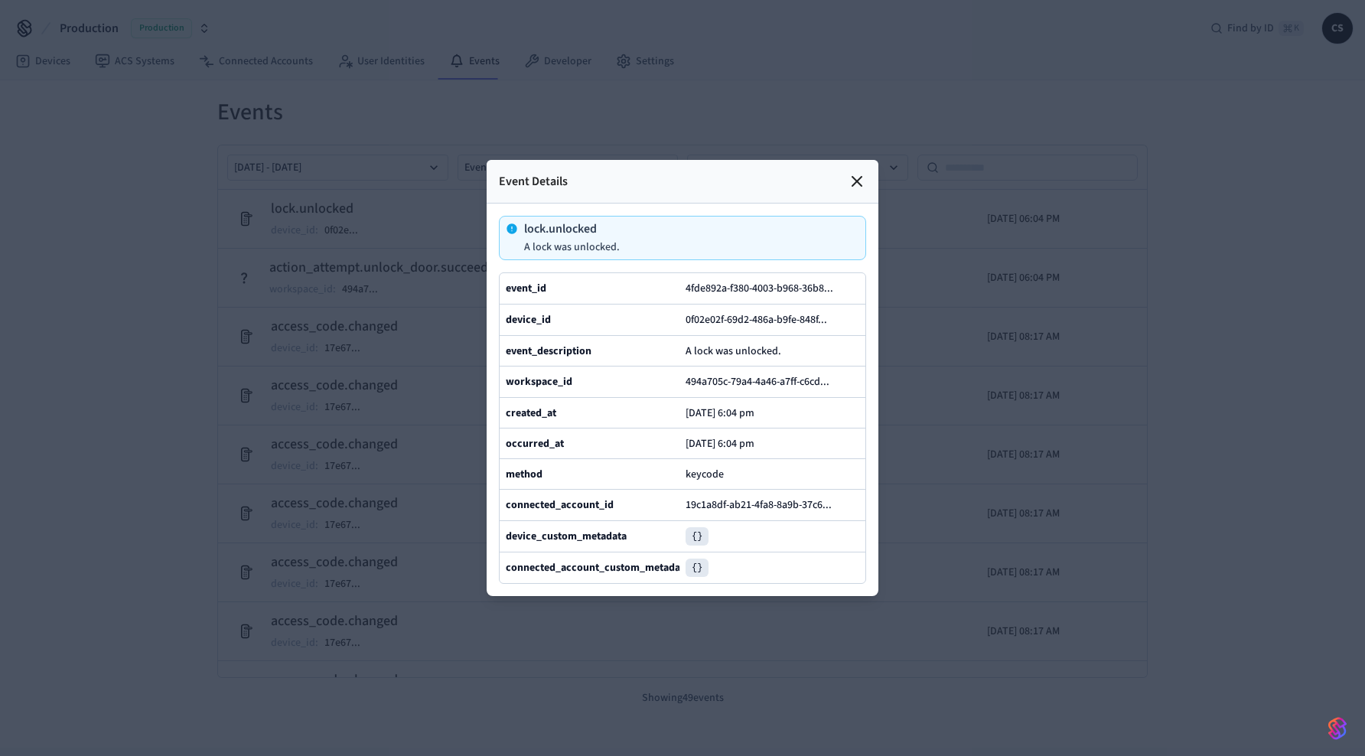
click at [41, 152] on div at bounding box center [682, 378] width 1365 height 756
click at [88, 151] on div at bounding box center [682, 378] width 1365 height 756
click at [852, 172] on icon at bounding box center [857, 181] width 18 height 18
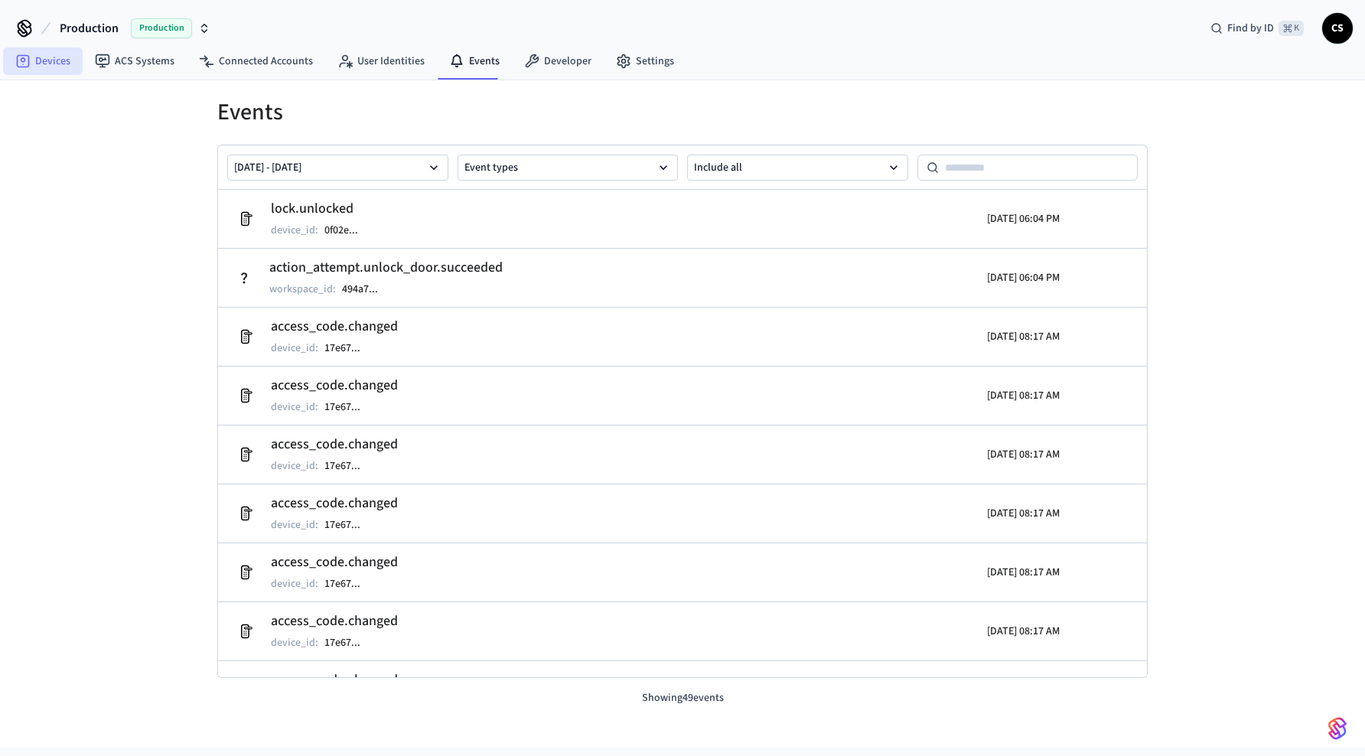
click at [49, 56] on link "Devices" at bounding box center [43, 61] width 80 height 28
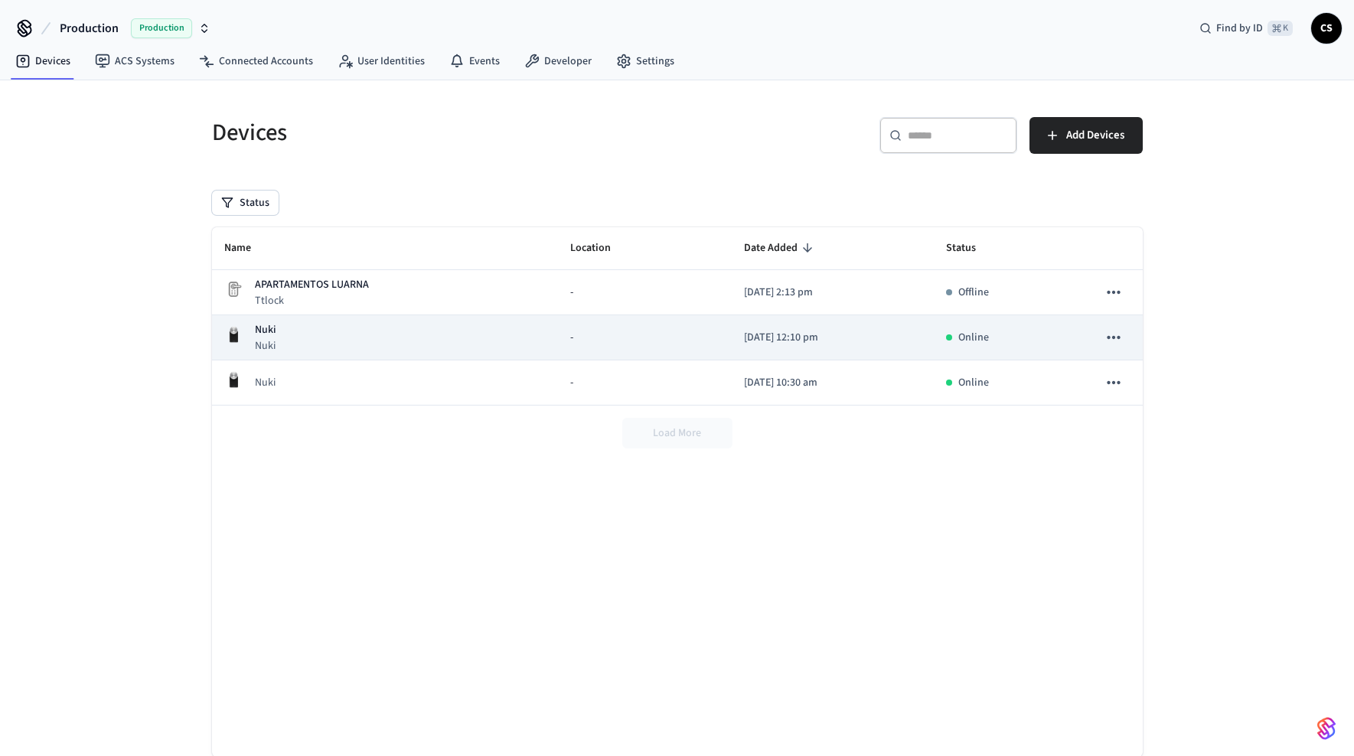
click at [526, 325] on td "Nuki Nuki" at bounding box center [385, 337] width 346 height 45
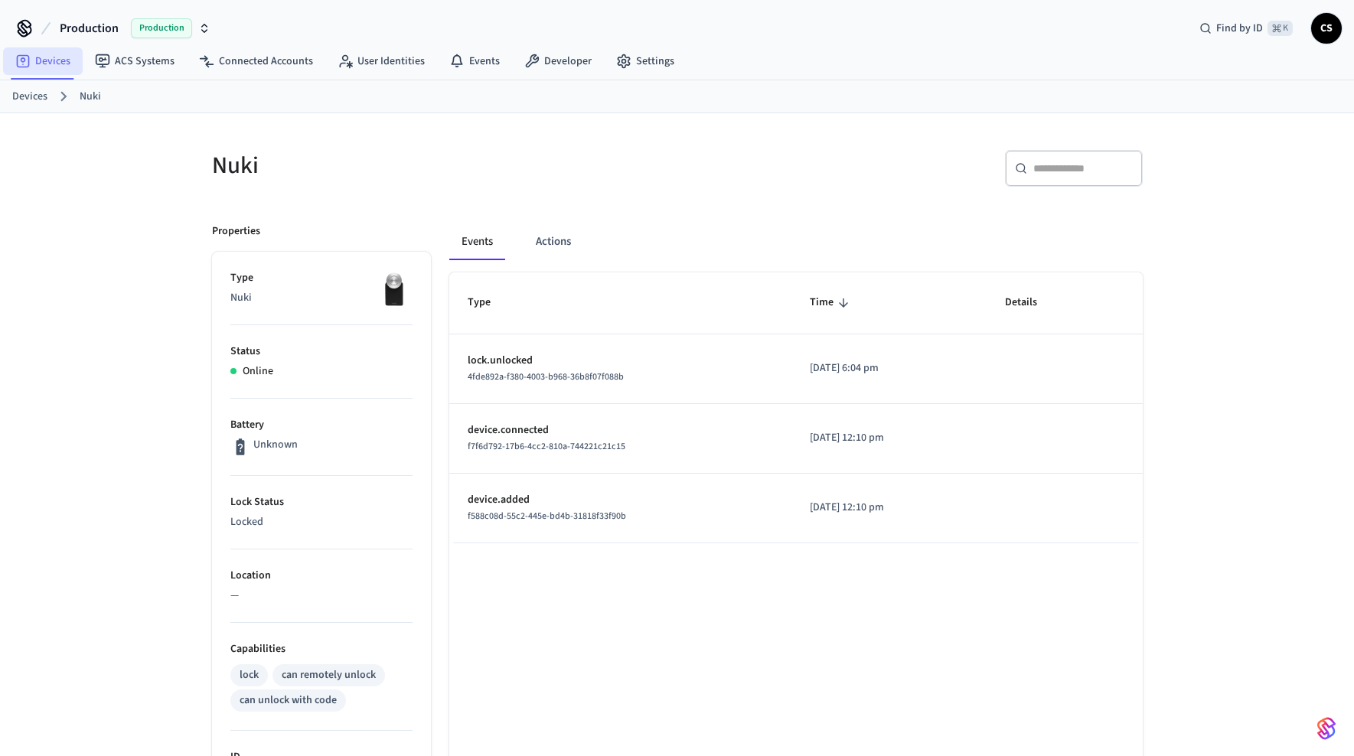
click at [44, 60] on link "Devices" at bounding box center [43, 61] width 80 height 28
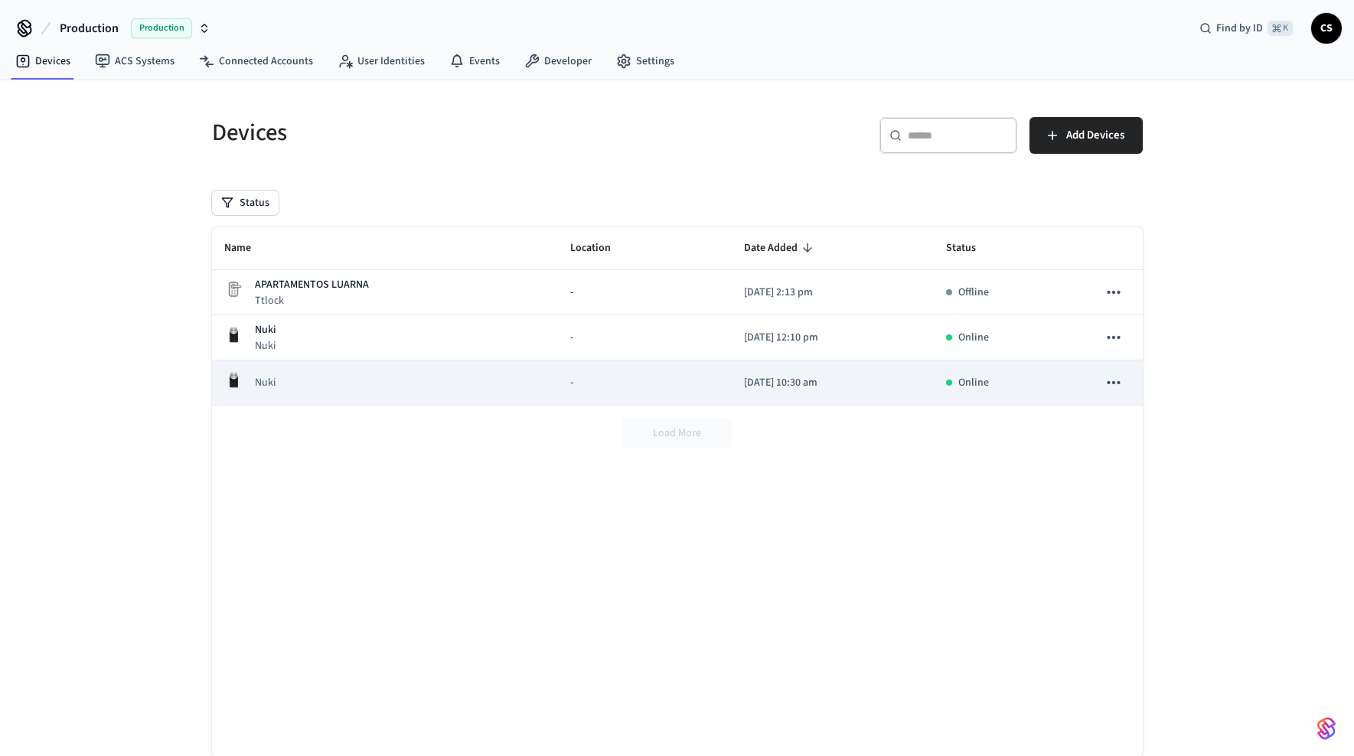
click at [1116, 388] on icon "sticky table" at bounding box center [1113, 383] width 20 height 20
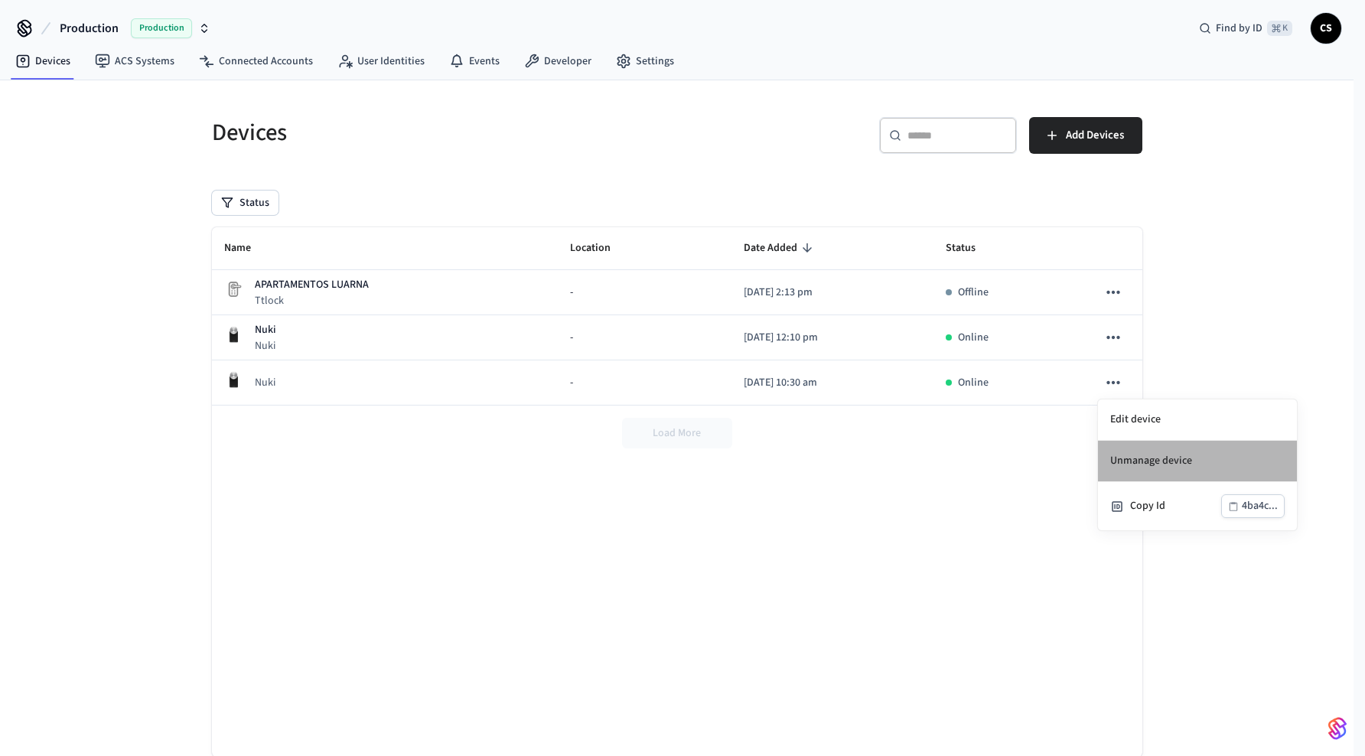
click at [1163, 463] on li "Unmanage device" at bounding box center [1197, 461] width 199 height 41
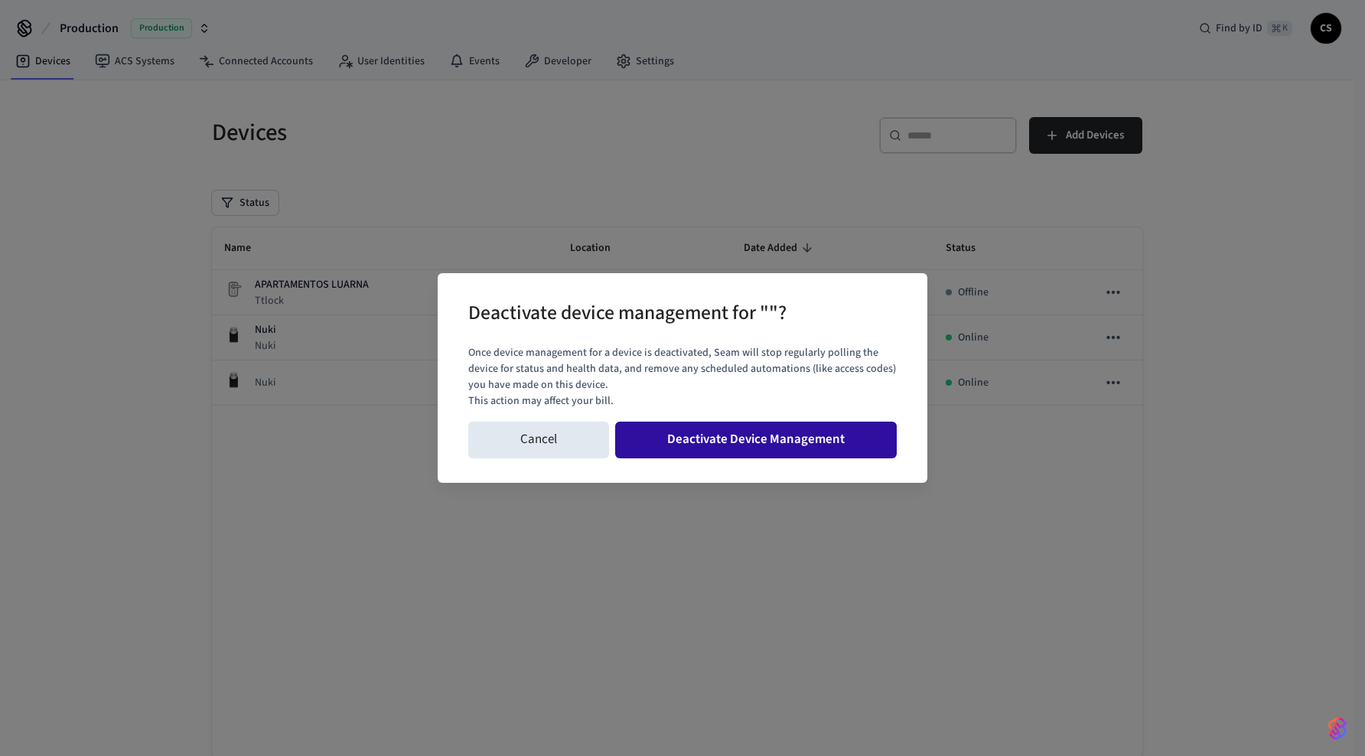
click at [726, 441] on button "Deactivate Device Management" at bounding box center [756, 440] width 282 height 37
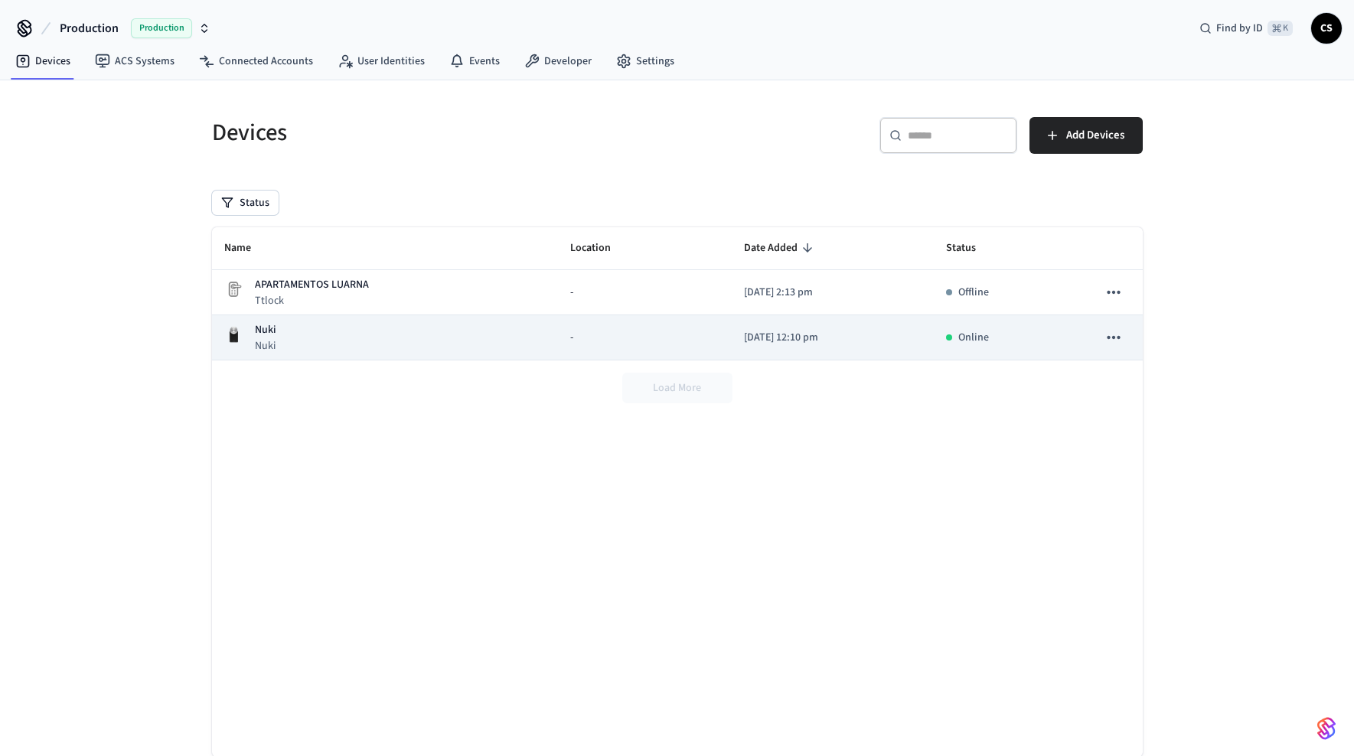
click at [429, 348] on div "Nuki Nuki" at bounding box center [384, 337] width 321 height 31
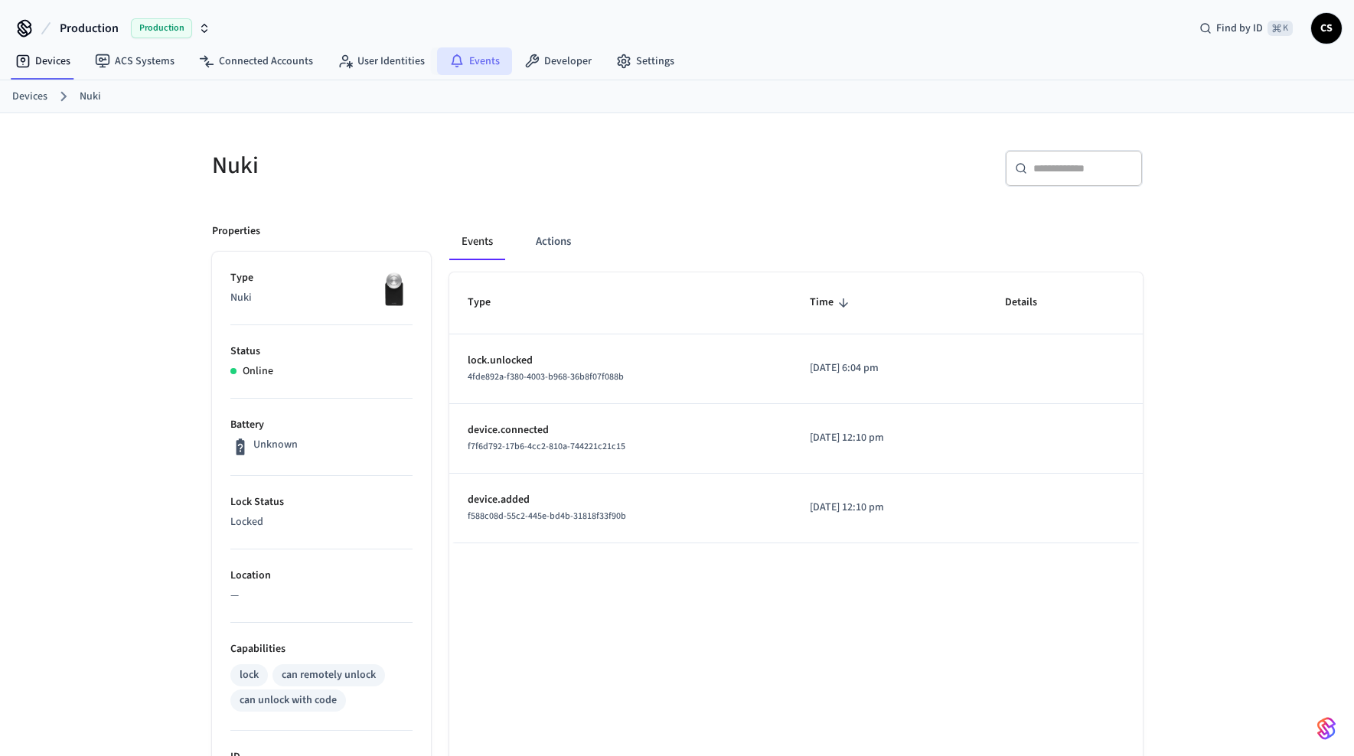
click at [466, 57] on link "Events" at bounding box center [474, 61] width 75 height 28
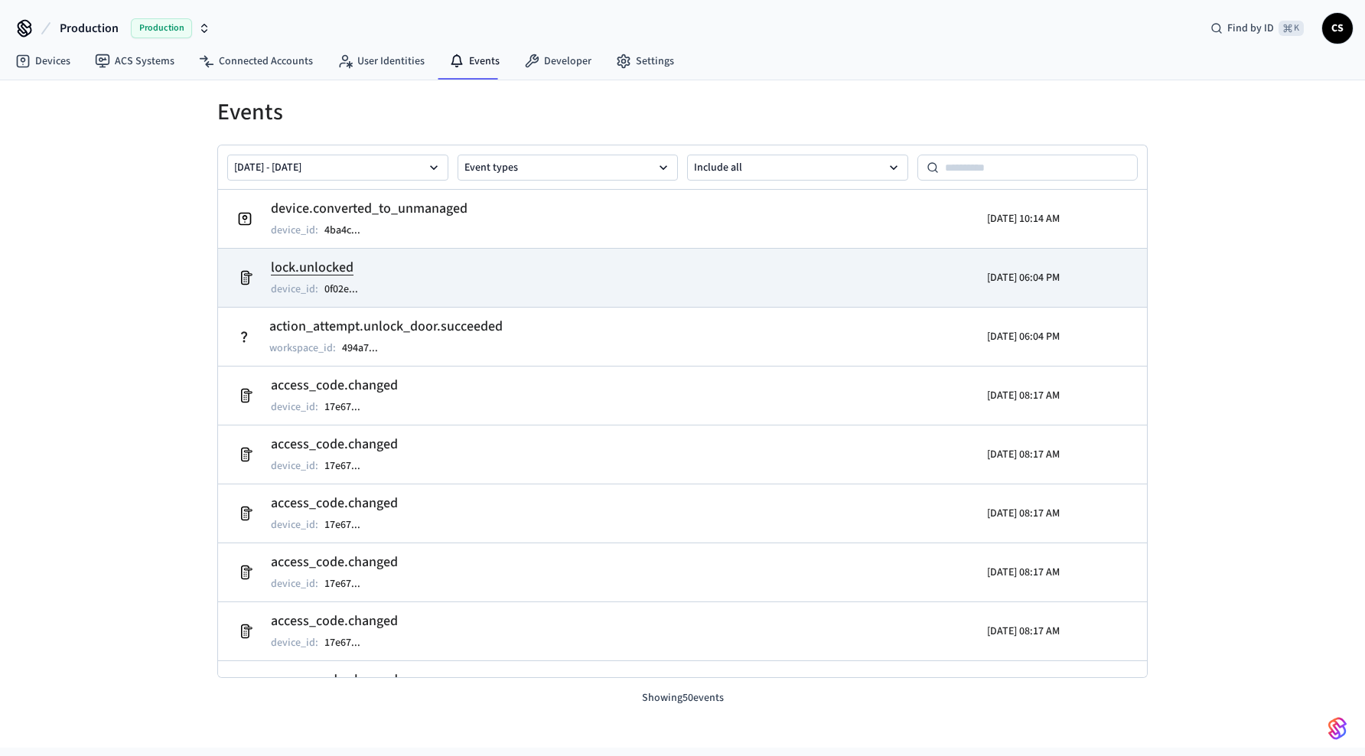
click at [464, 290] on td "lock.unlocked device_id : 0f02e ..." at bounding box center [531, 277] width 603 height 43
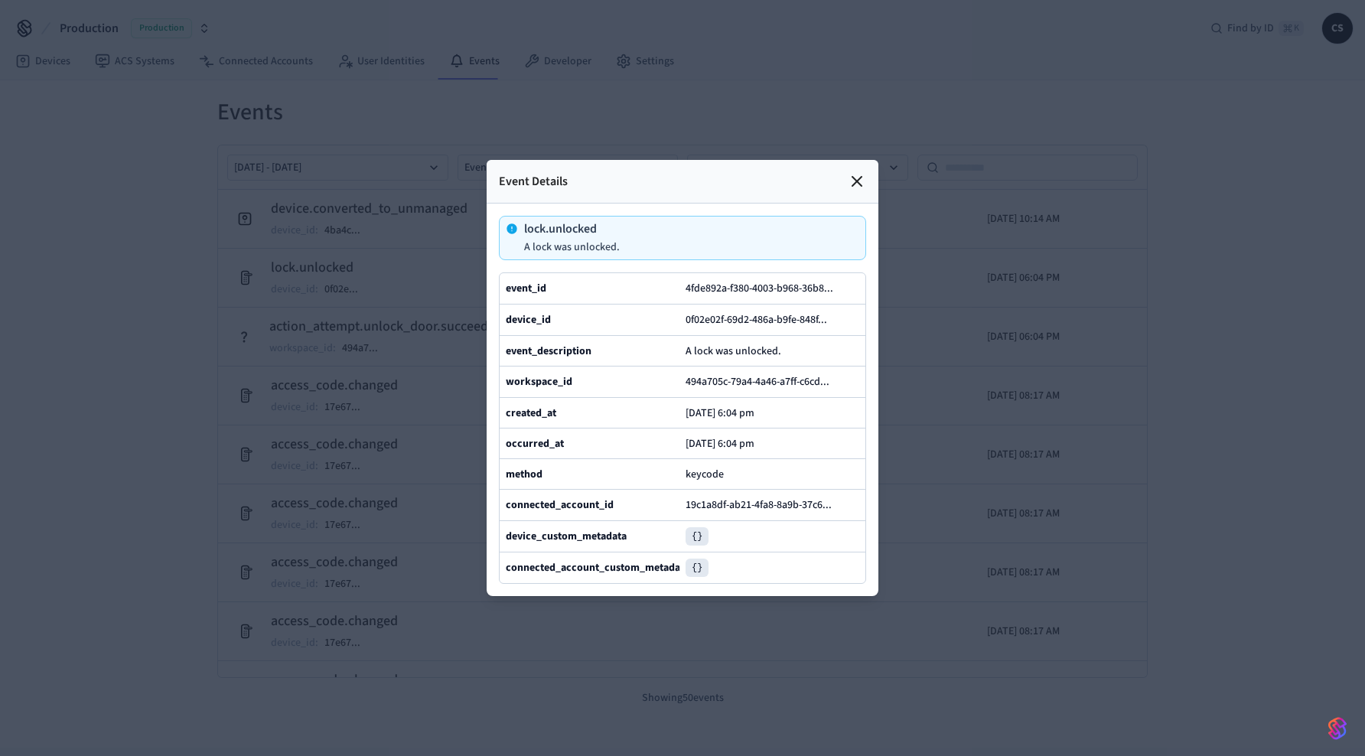
click at [629, 216] on div "lock.unlocked A lock was unlocked." at bounding box center [682, 238] width 367 height 44
click at [863, 172] on icon at bounding box center [857, 181] width 18 height 18
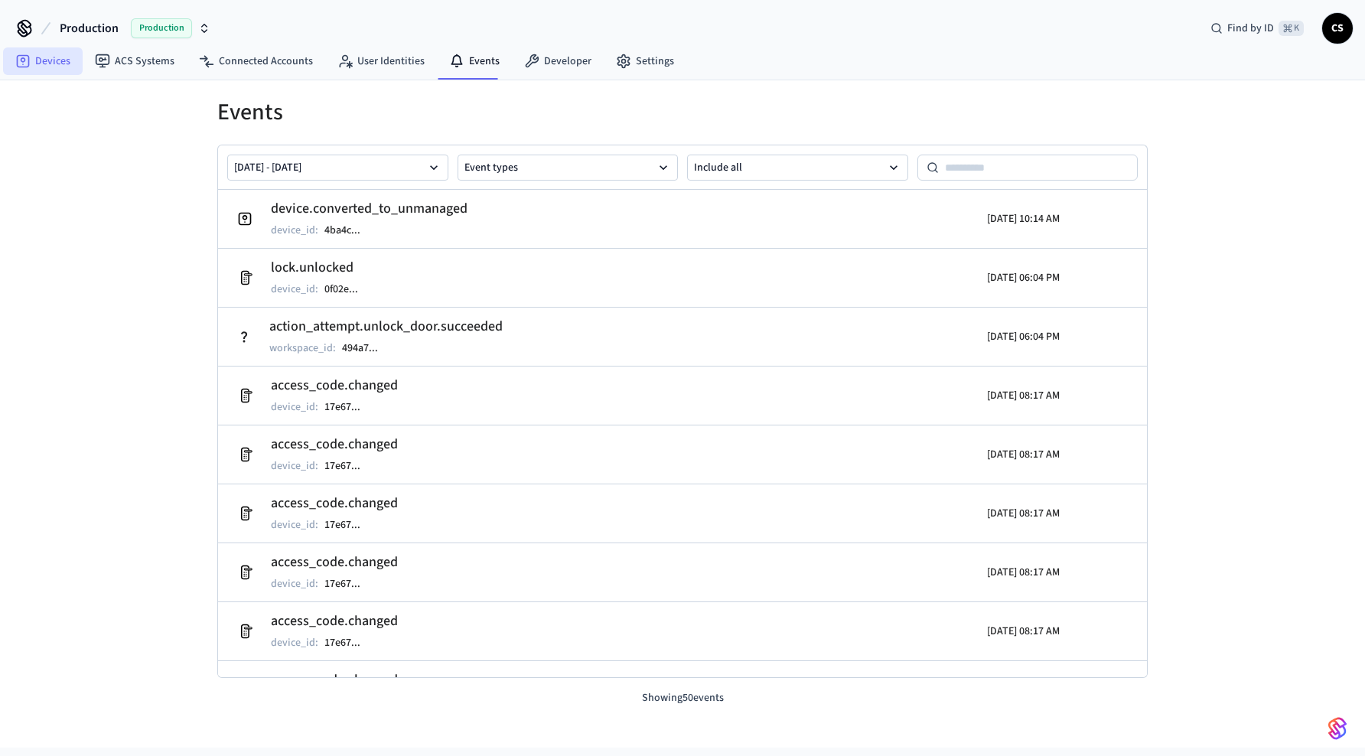
click at [47, 59] on link "Devices" at bounding box center [43, 61] width 80 height 28
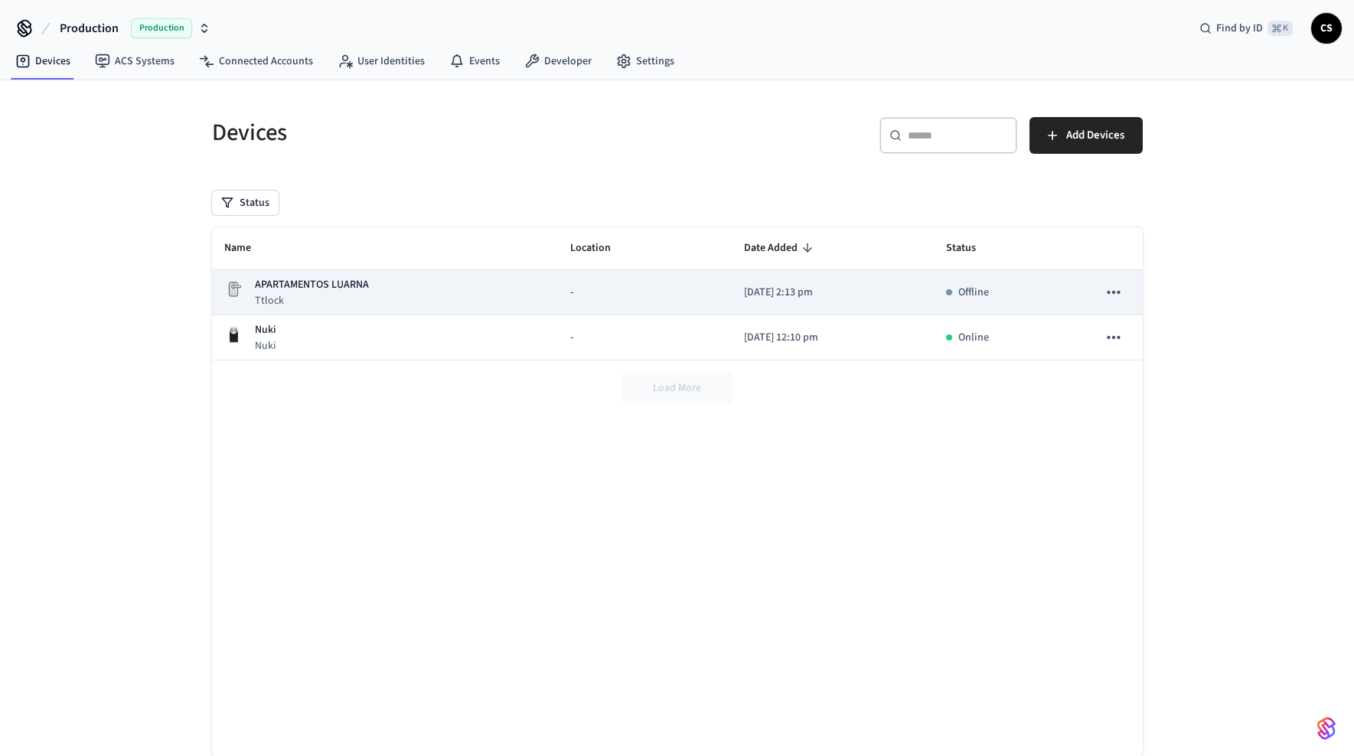
click at [373, 278] on div "APARTAMENTOS LUARNA Ttlock" at bounding box center [384, 292] width 321 height 31
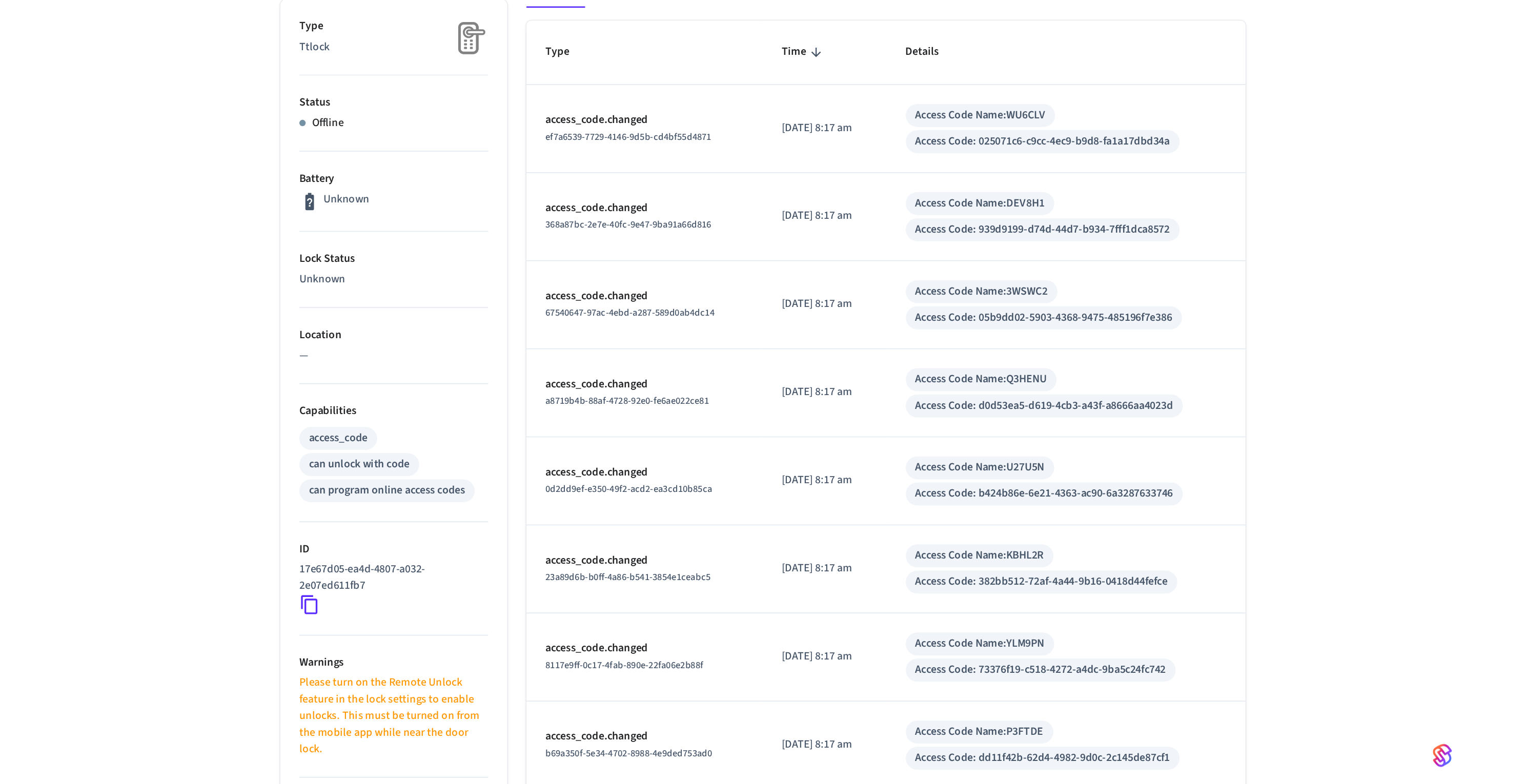
scroll to position [94, 0]
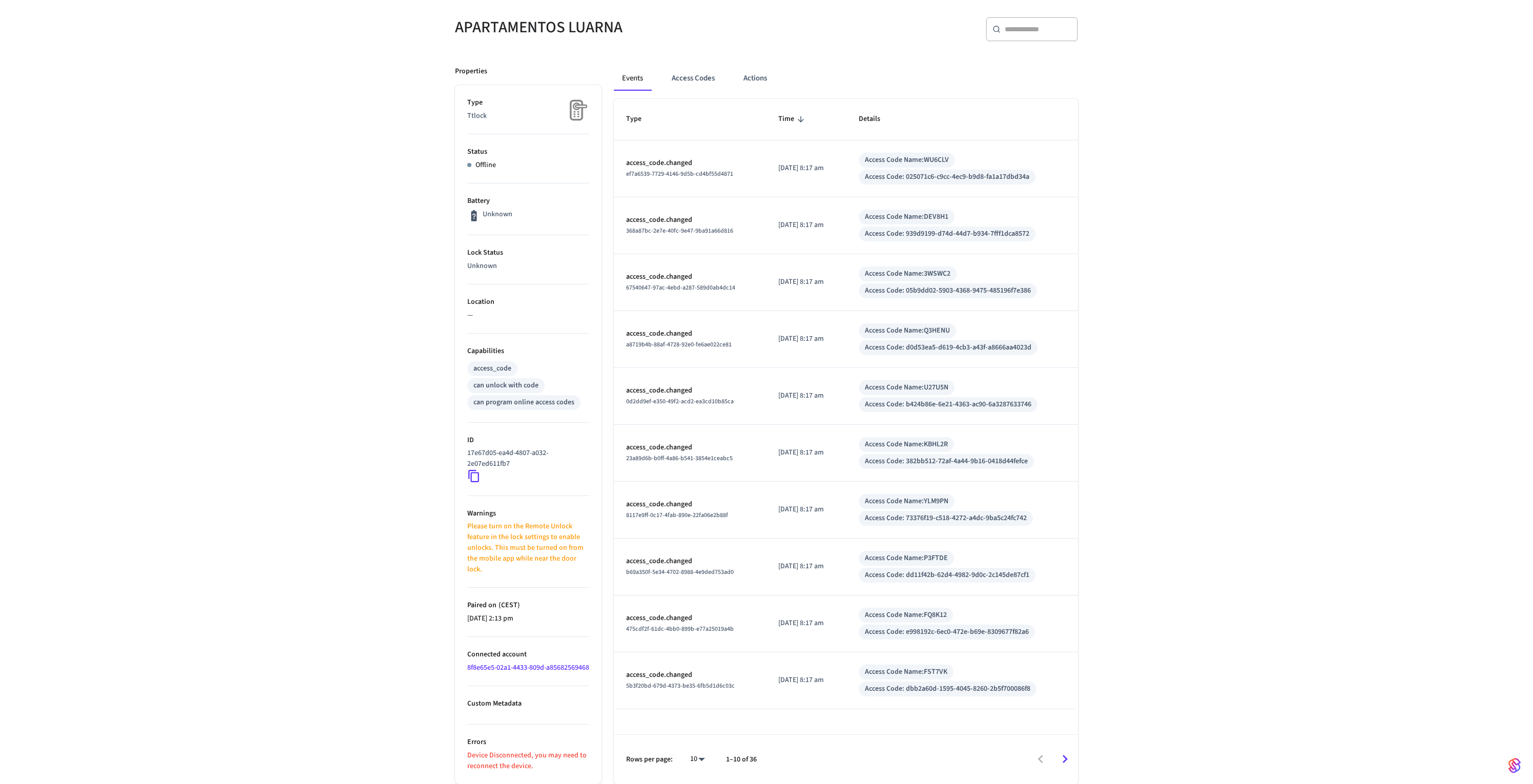
click at [663, 315] on div "Properties Type Ttlock Status Offline Battery Unknown Lock Status Unknown Locat…" at bounding box center [760, 418] width 636 height 730
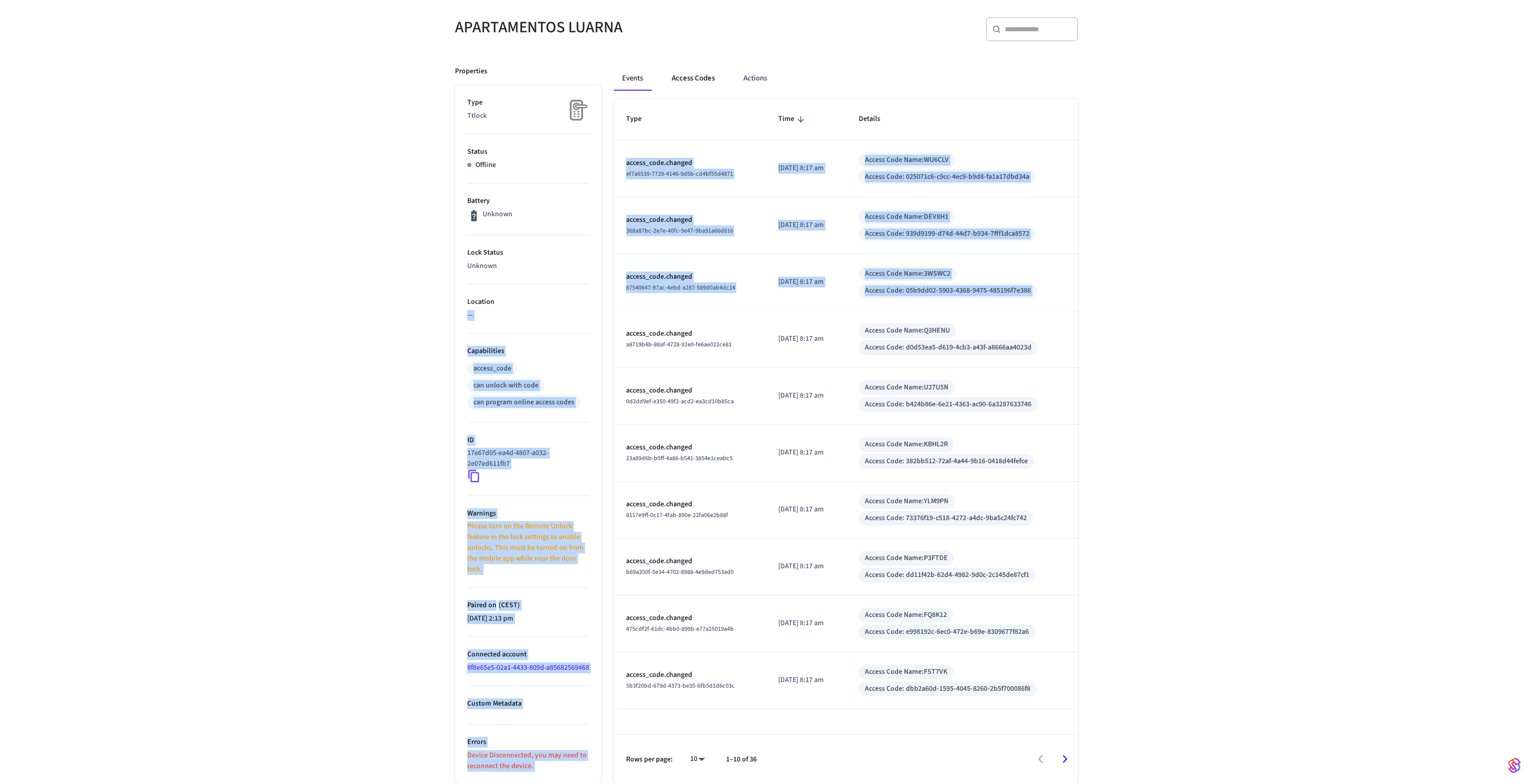
click at [695, 66] on button "Access Codes" at bounding box center [693, 78] width 60 height 25
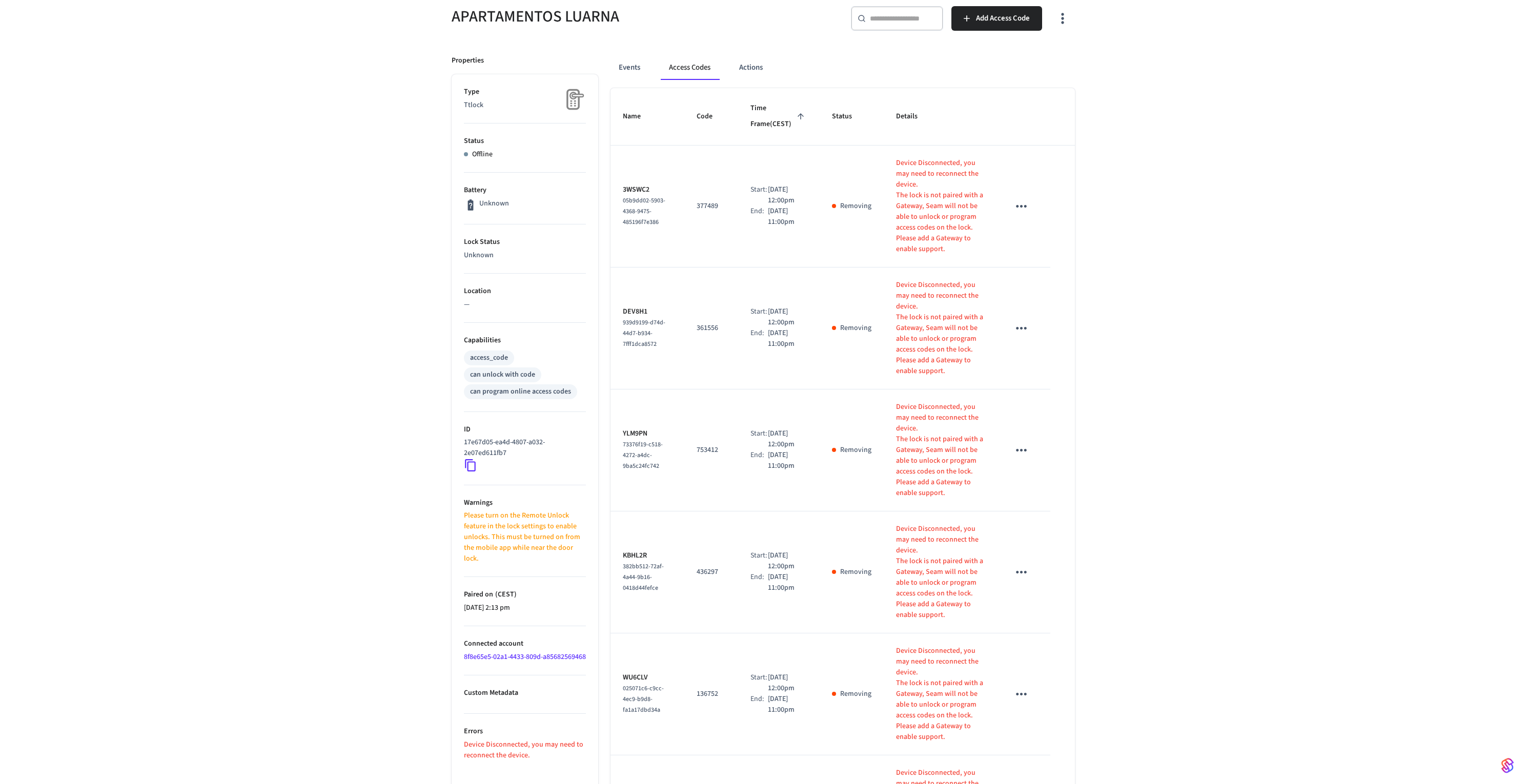
click at [1278, 173] on div "APARTAMENTOS LUARNA ​ ​ Add Access Code Properties Type Ttlock Status Offline B…" at bounding box center [763, 698] width 1526 height 1433
click at [754, 68] on button "Actions" at bounding box center [751, 68] width 40 height 25
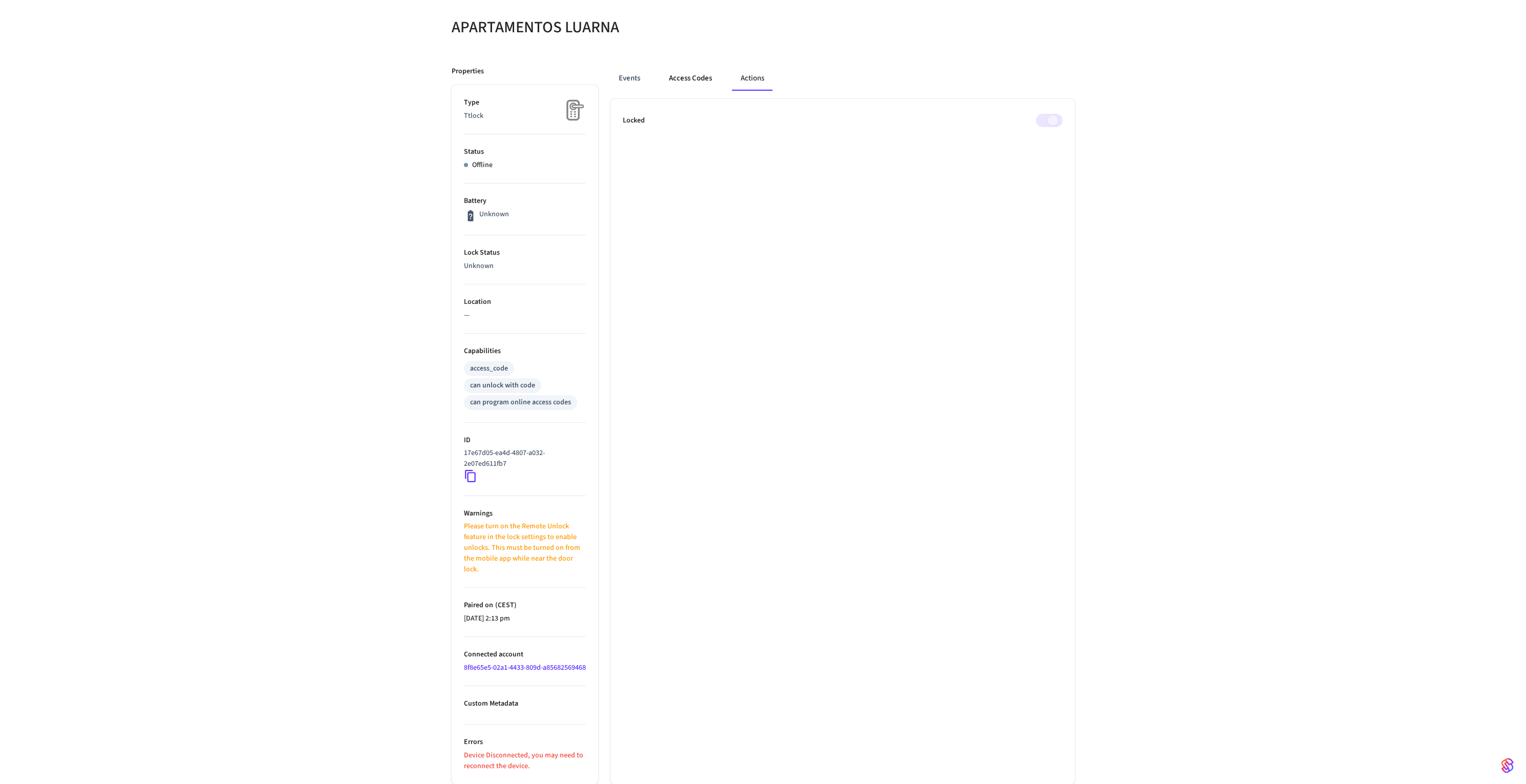
click at [691, 66] on button "Access Codes" at bounding box center [690, 78] width 60 height 25
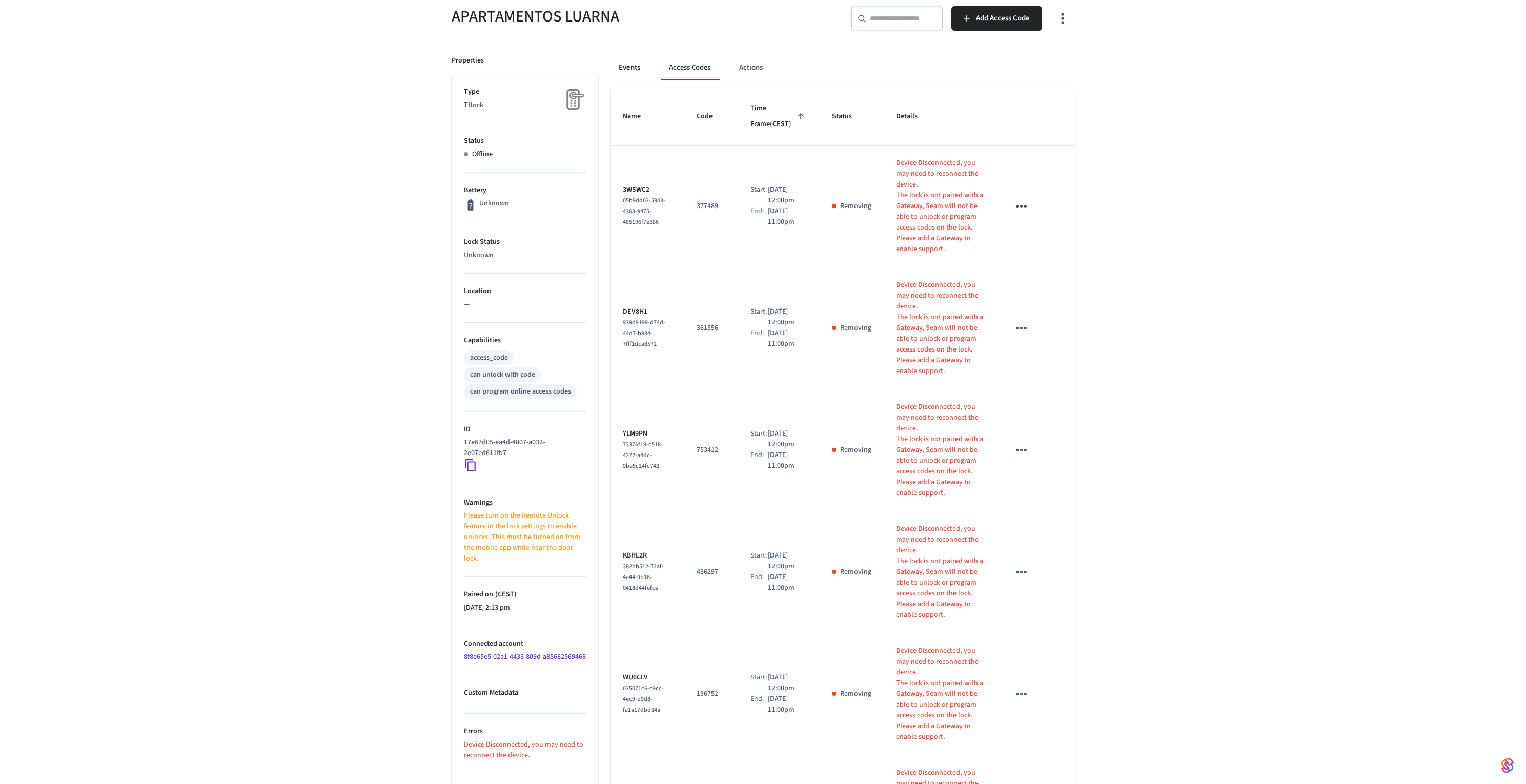
click at [646, 73] on button "Events" at bounding box center [629, 68] width 38 height 25
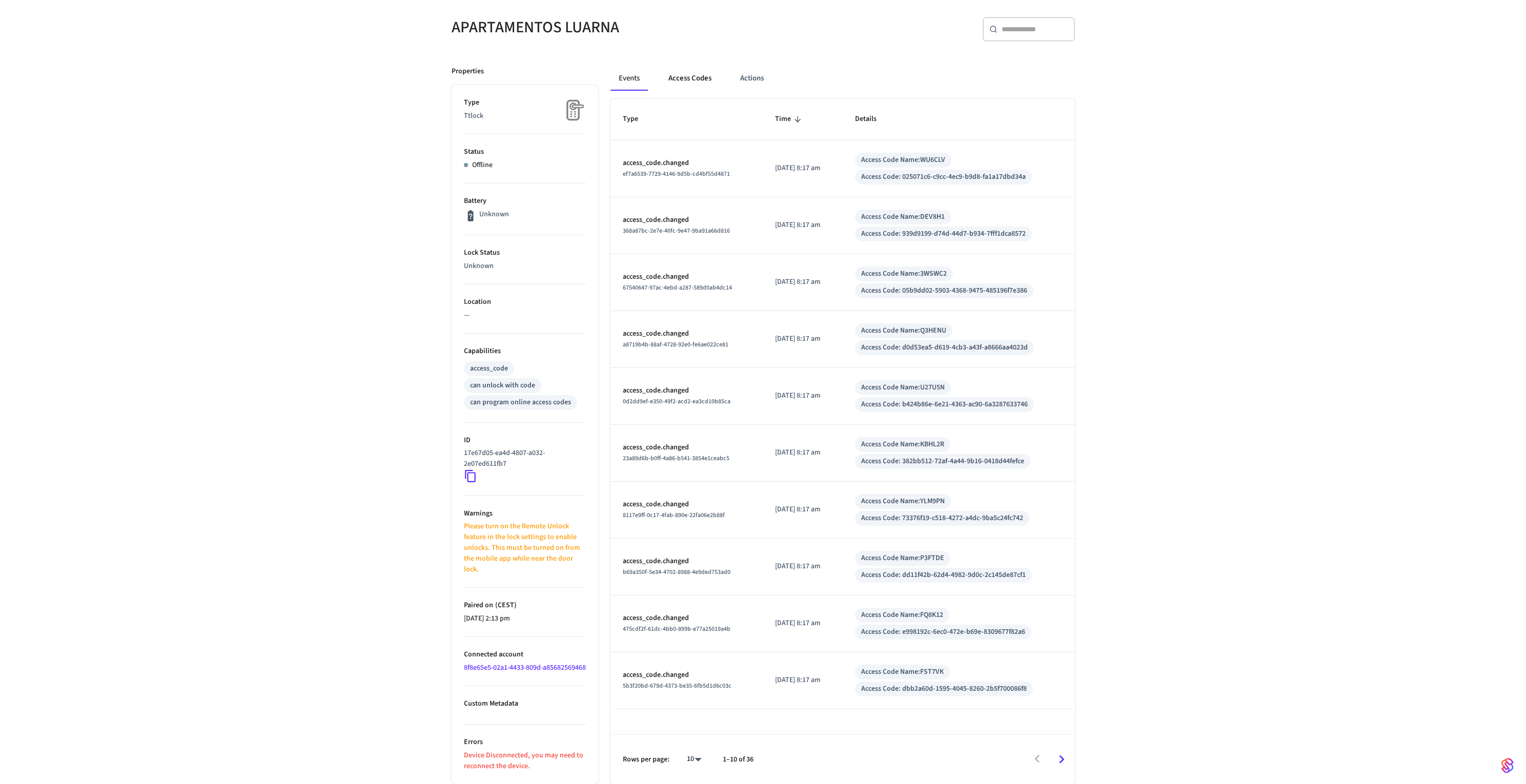
click at [716, 66] on button "Access Codes" at bounding box center [690, 78] width 60 height 25
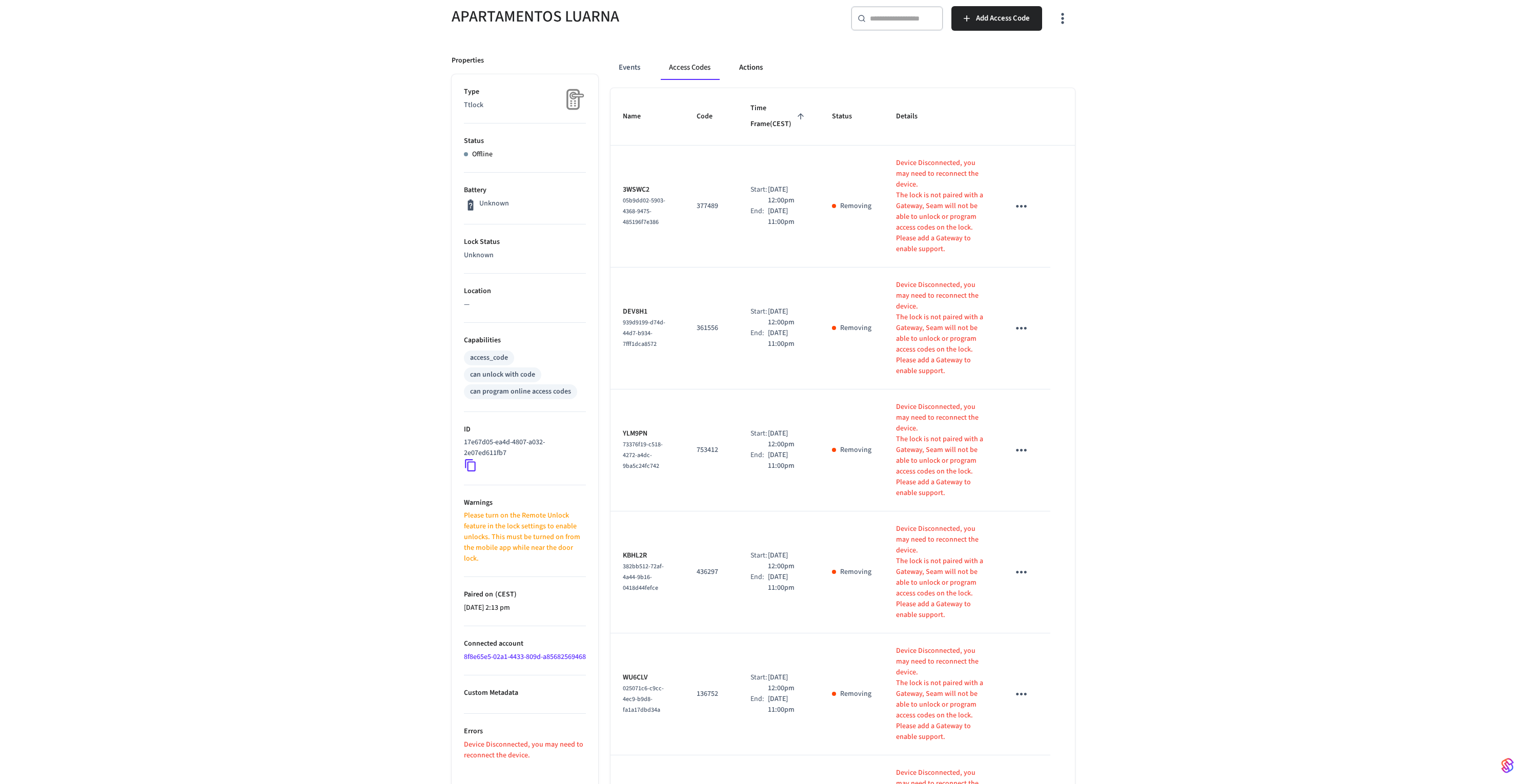
click at [766, 67] on button "Actions" at bounding box center [751, 68] width 40 height 25
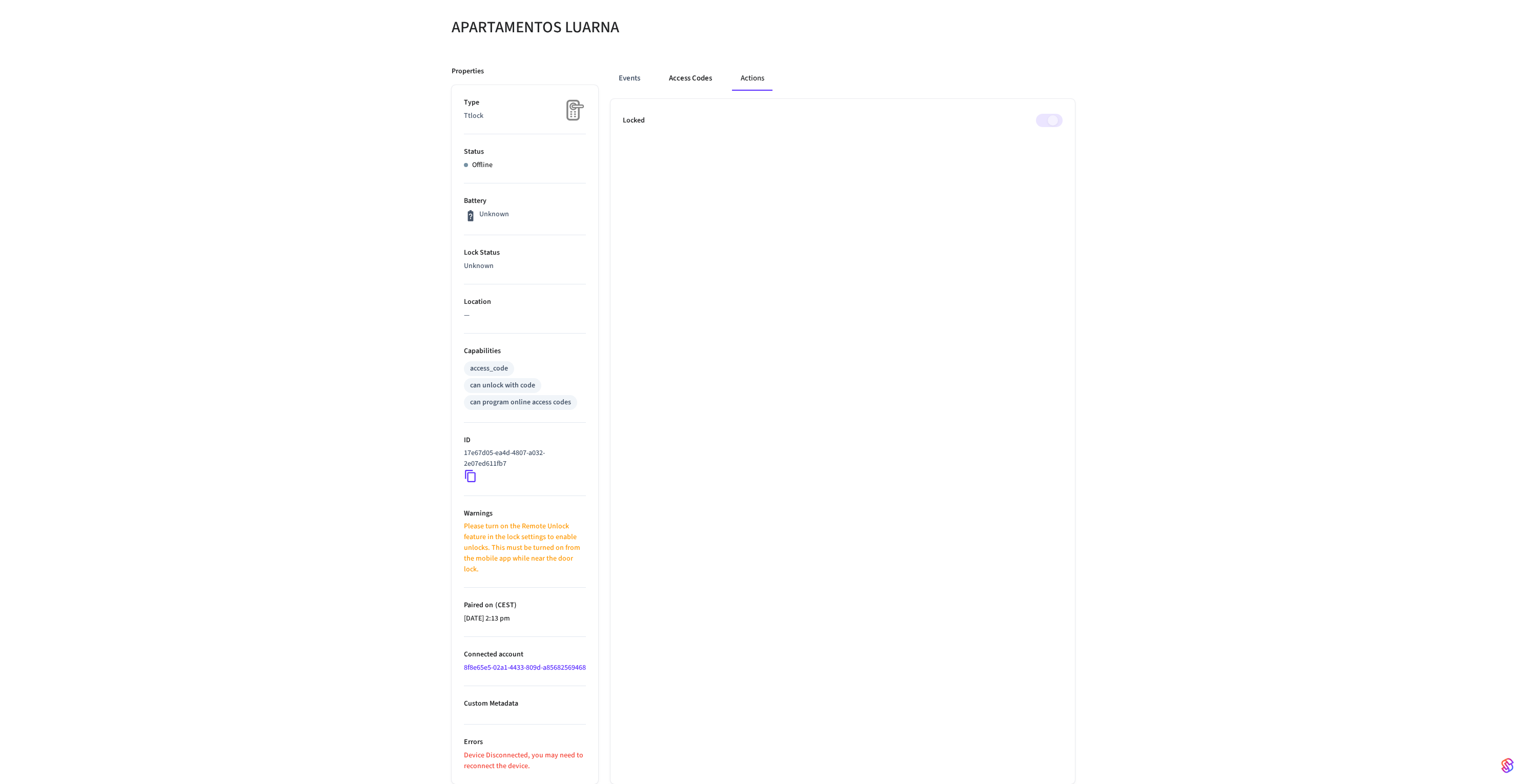
click at [691, 72] on button "Access Codes" at bounding box center [690, 78] width 60 height 25
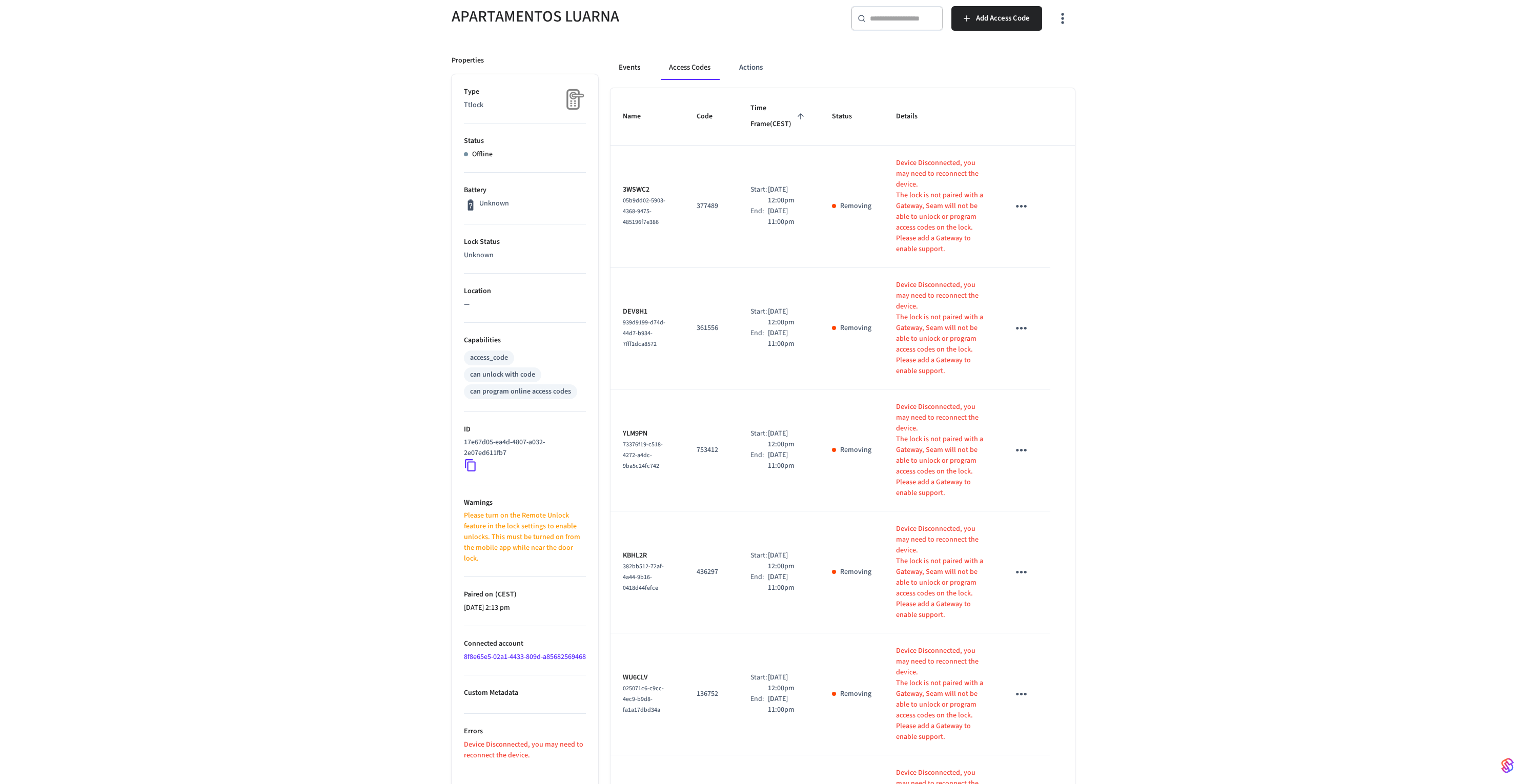
click at [636, 71] on button "Events" at bounding box center [629, 68] width 38 height 25
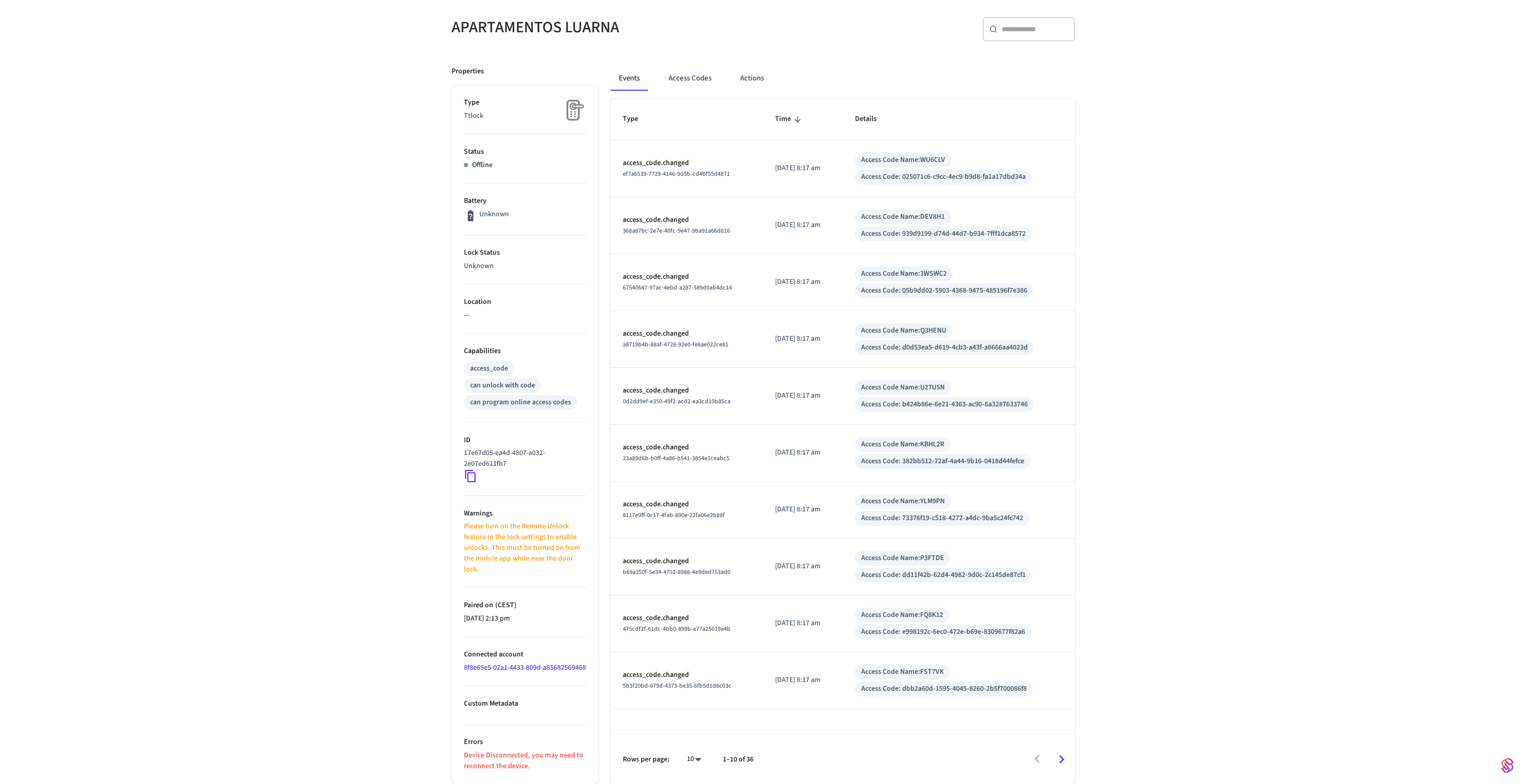
scroll to position [0, 0]
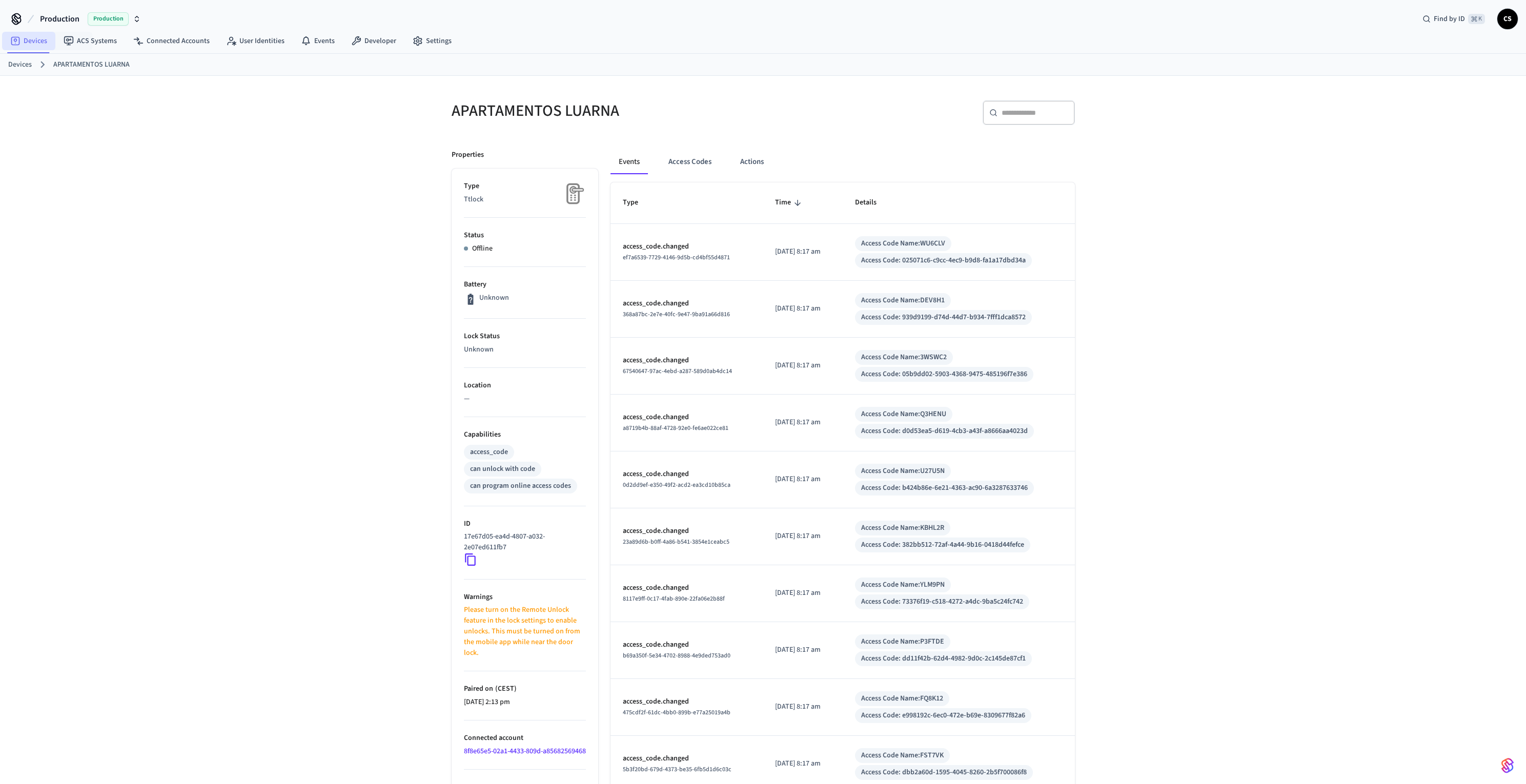
click at [28, 34] on link "Devices" at bounding box center [29, 41] width 54 height 19
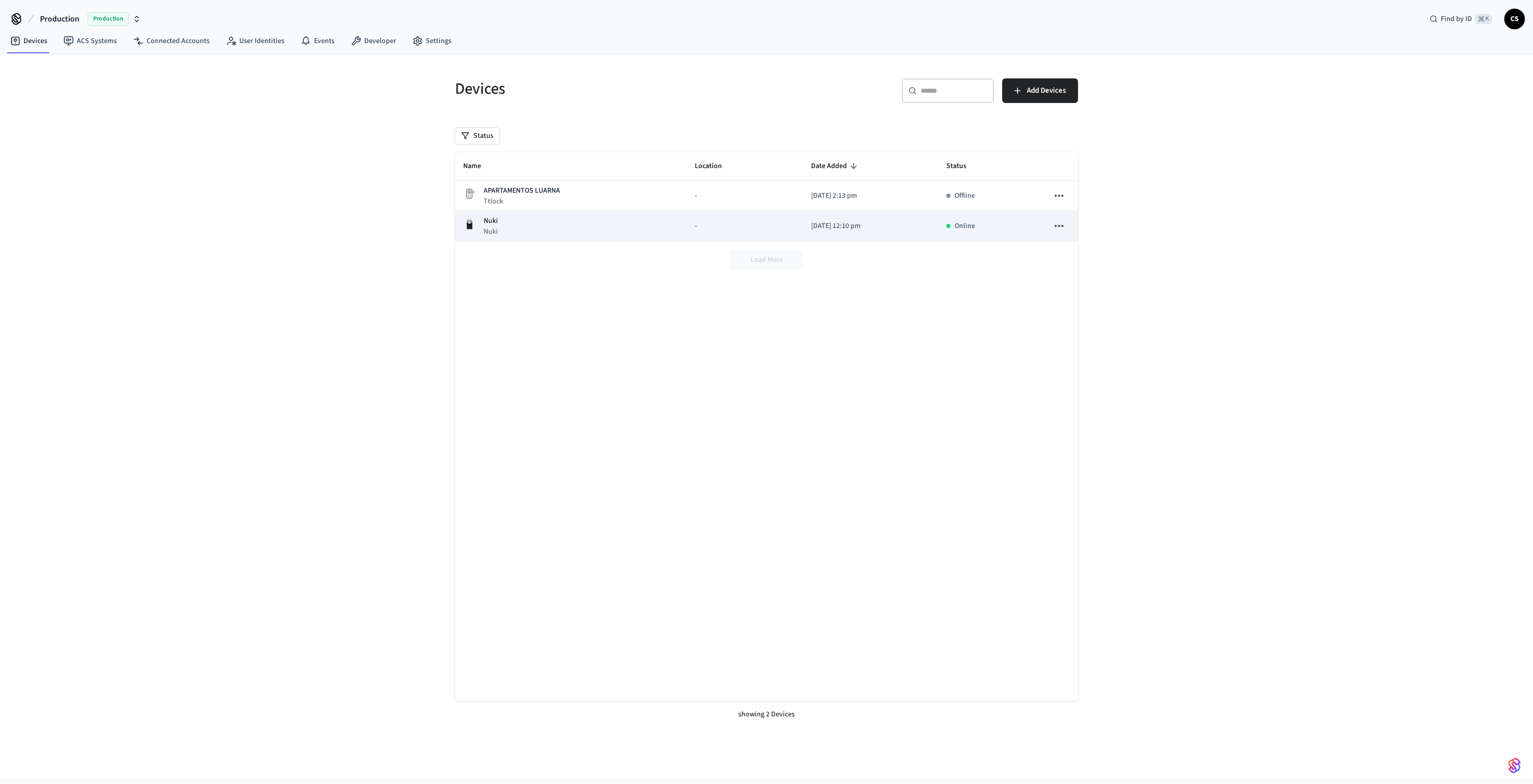
click at [553, 224] on div "Nuki Nuki" at bounding box center [571, 226] width 215 height 21
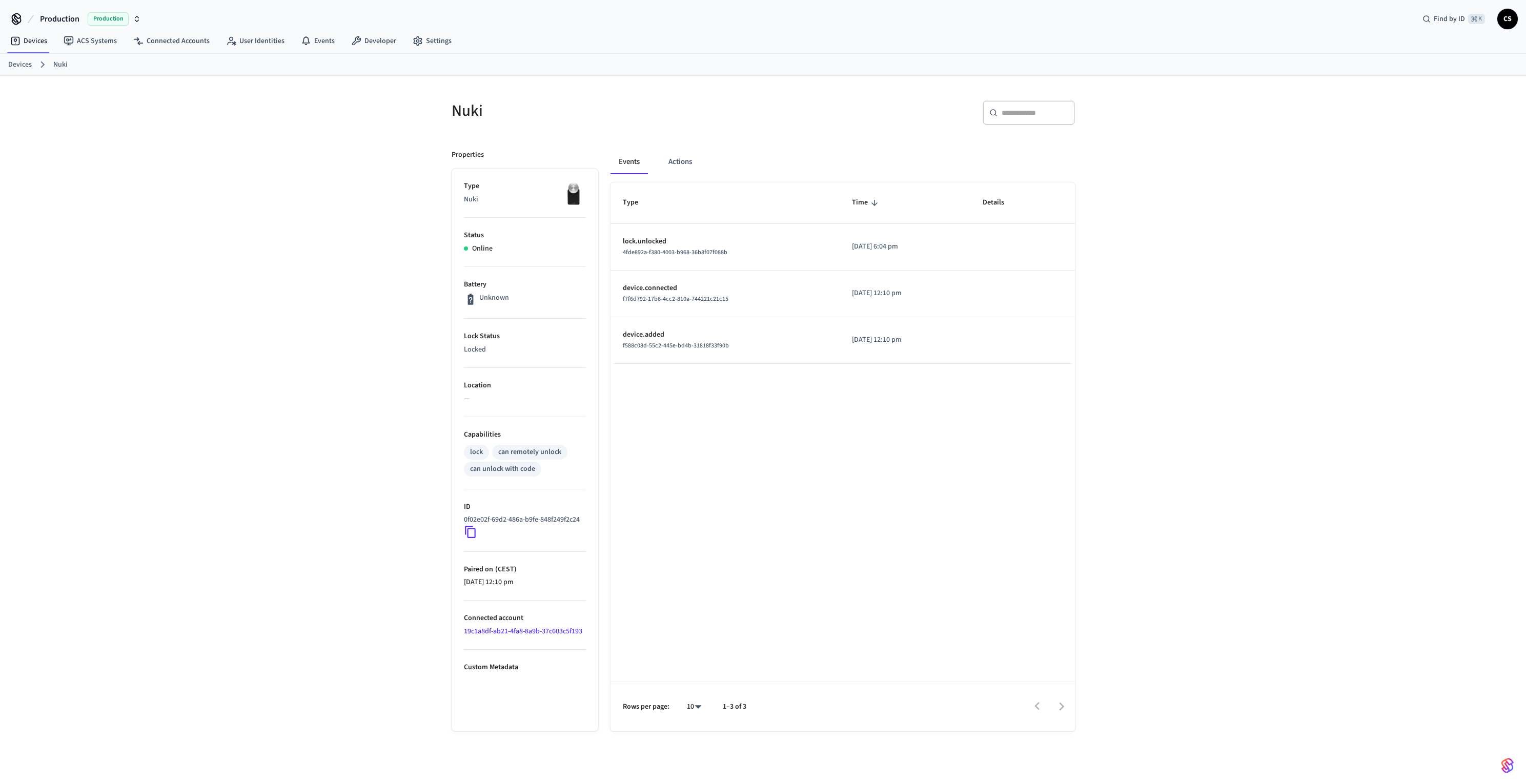
click at [1132, 277] on div "Nuki ​ ​ Properties Type Nuki Status Online Battery Unknown Lock Status Locked …" at bounding box center [763, 438] width 1526 height 724
click at [697, 164] on button "Actions" at bounding box center [681, 161] width 40 height 25
click at [642, 165] on button "Events" at bounding box center [629, 161] width 38 height 25
click at [67, 20] on span "Production" at bounding box center [60, 19] width 40 height 12
click at [381, 267] on div "Nuki ​ ​ Properties Type Nuki Status Online Battery Unknown Lock Status Locked …" at bounding box center [763, 438] width 1526 height 724
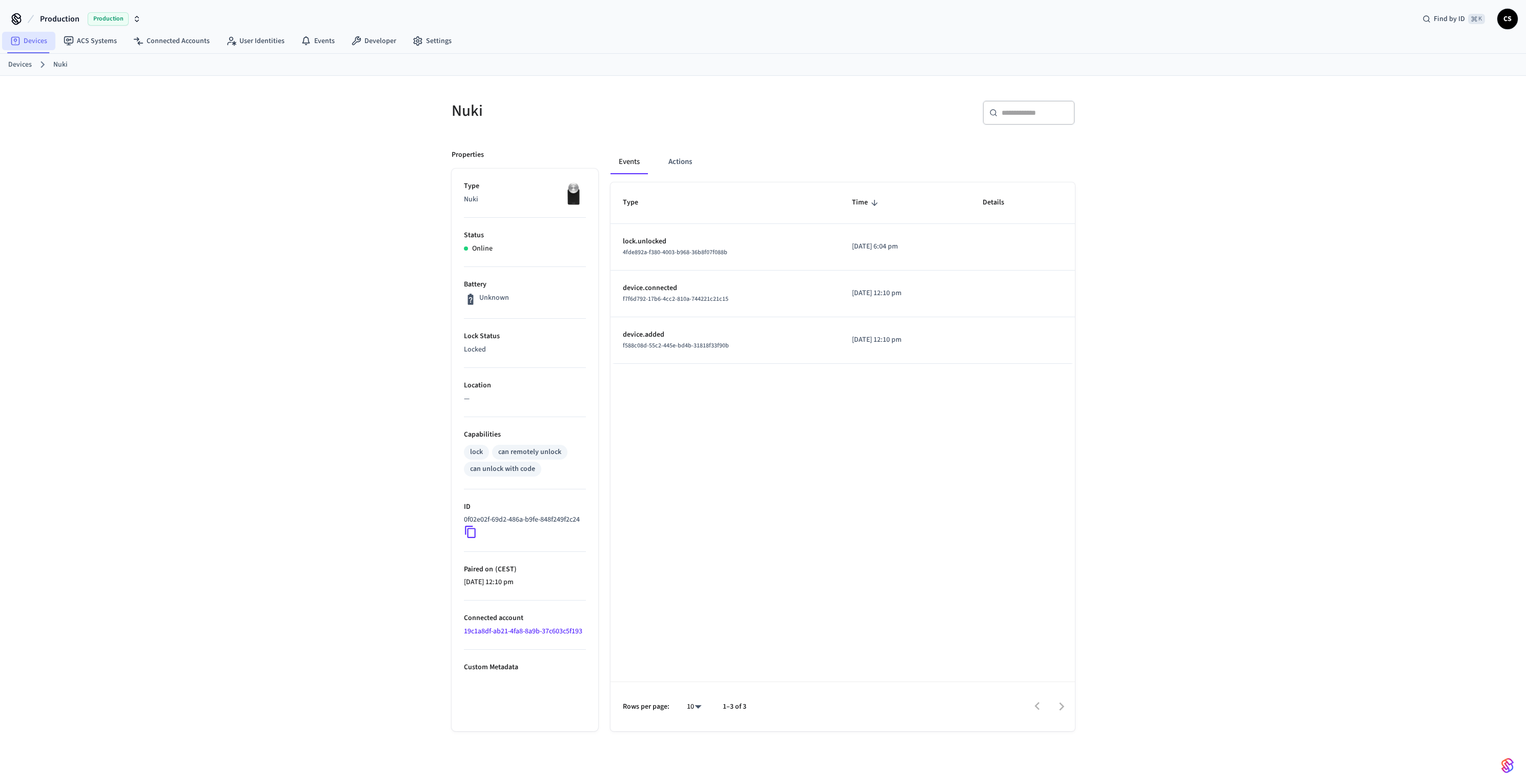
click at [16, 44] on icon at bounding box center [15, 41] width 10 height 10
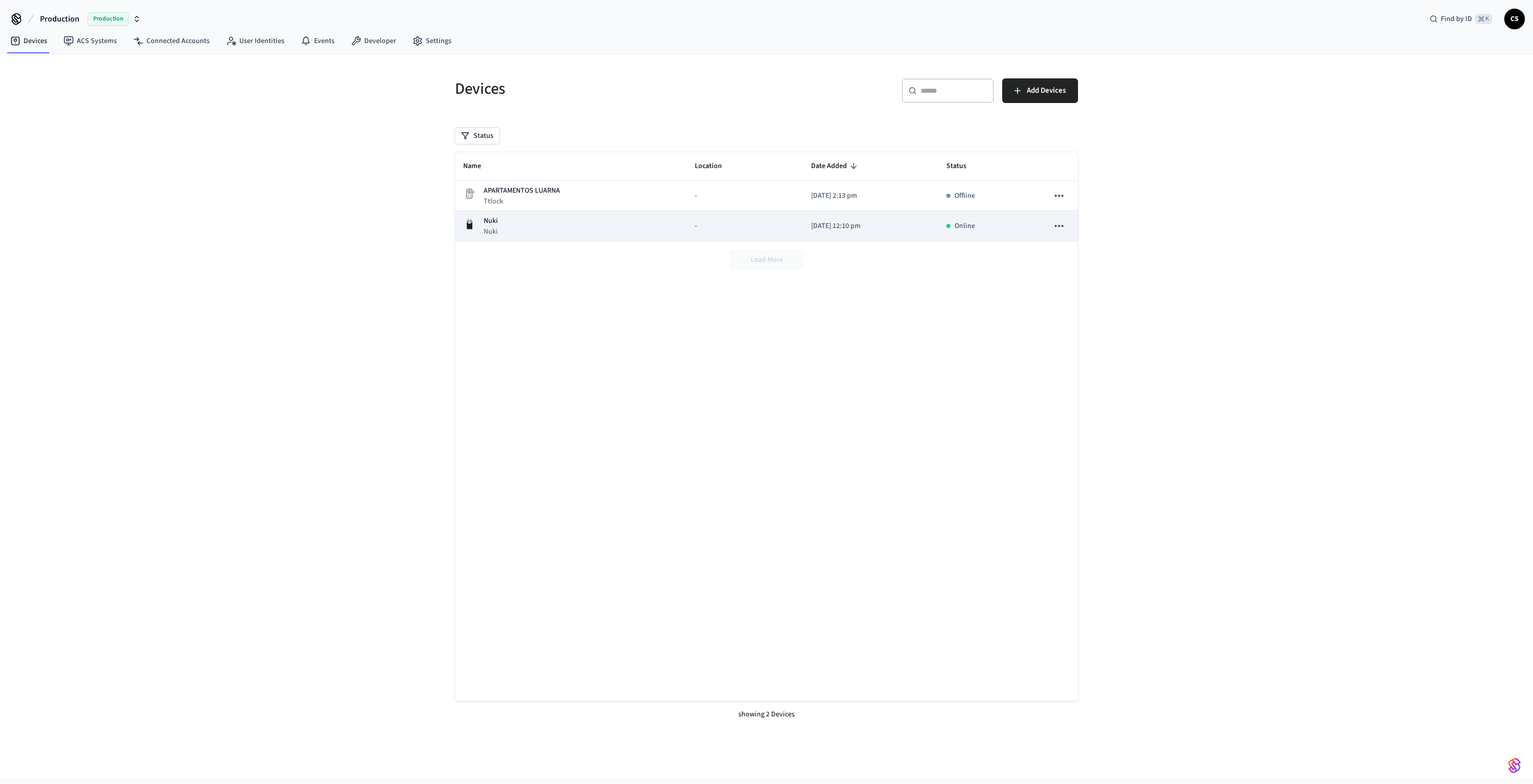
click at [623, 226] on div "Nuki Nuki" at bounding box center [571, 226] width 215 height 21
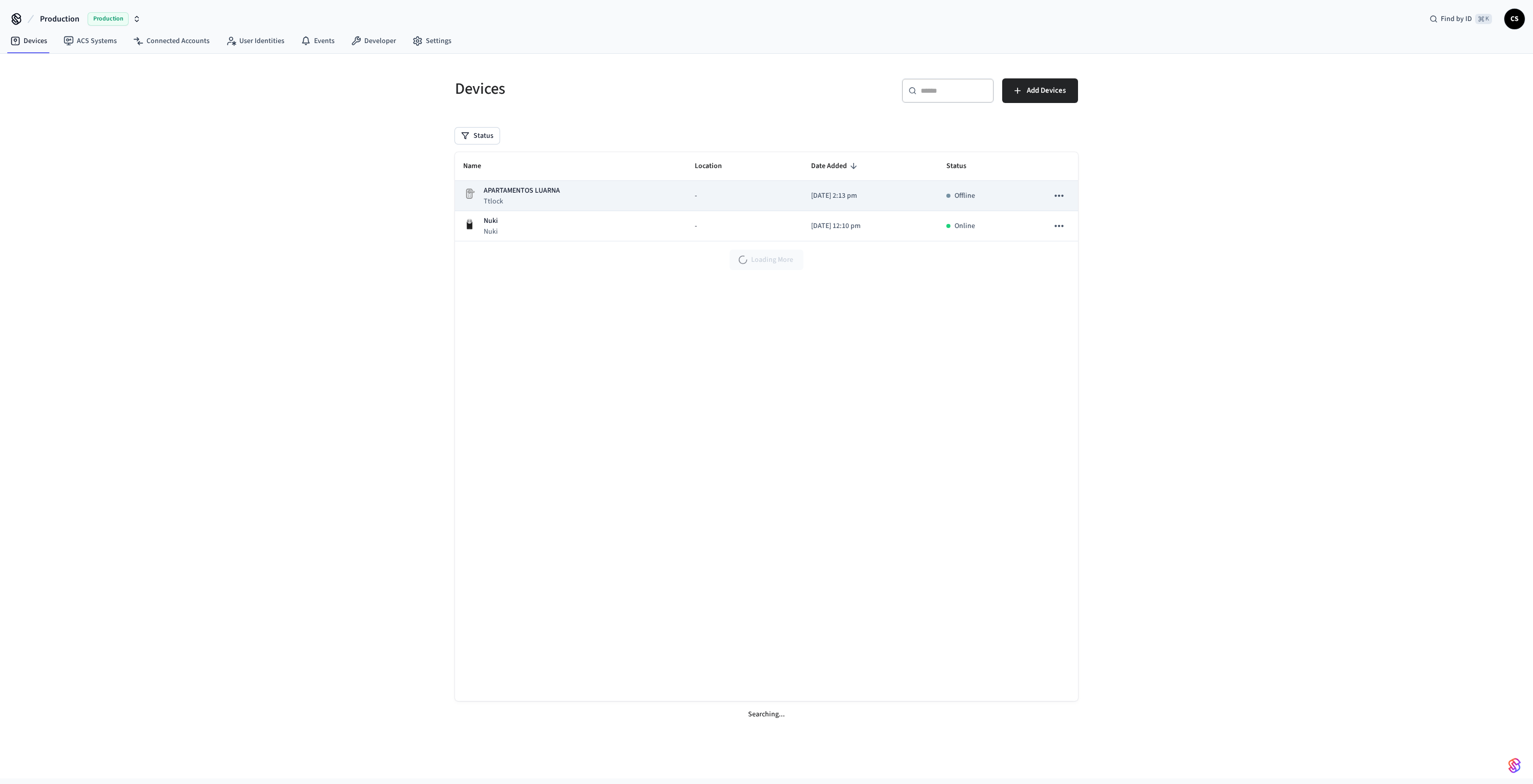
click at [735, 197] on div "-" at bounding box center [745, 196] width 100 height 11
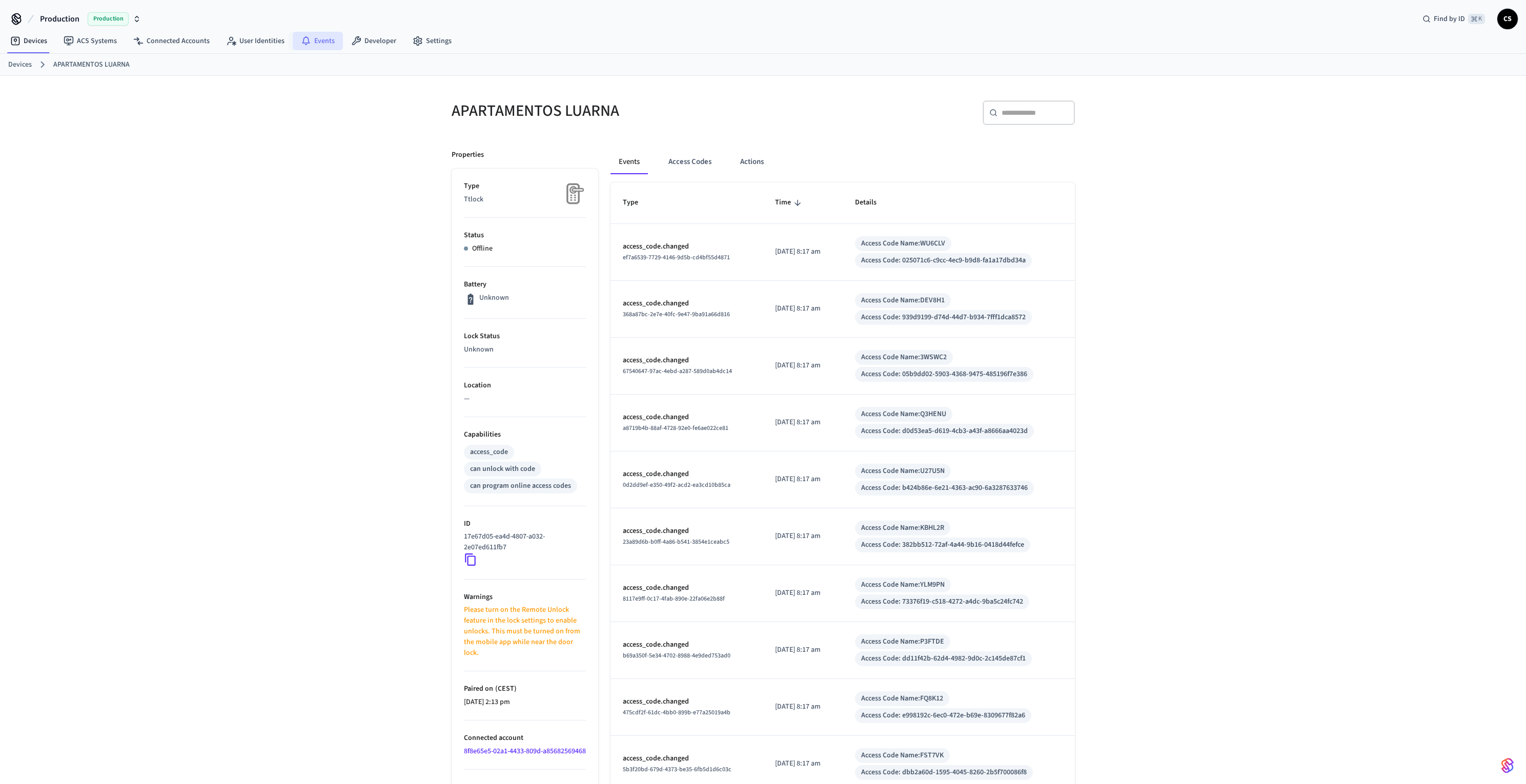
click at [331, 47] on link "Events" at bounding box center [318, 41] width 50 height 19
drag, startPoint x: 958, startPoint y: 244, endPoint x: 932, endPoint y: 242, distance: 26.1
click at [932, 242] on div "Access Code Name: WU6CLV" at bounding box center [903, 244] width 96 height 15
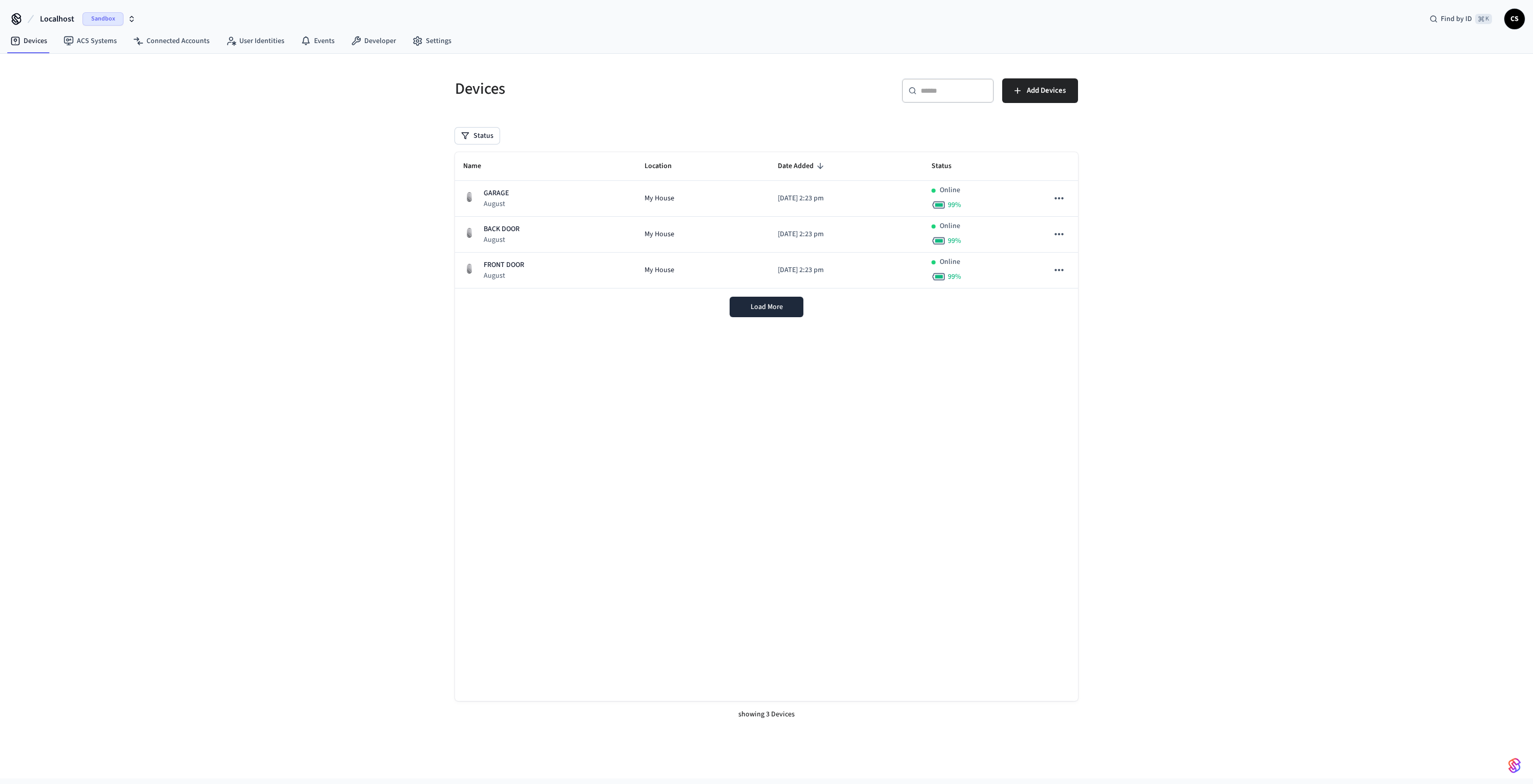
click at [21, 20] on icon at bounding box center [16, 19] width 16 height 16
click at [64, 20] on span "Localhost" at bounding box center [57, 19] width 34 height 12
click at [47, 122] on div "Production Production" at bounding box center [83, 125] width 141 height 13
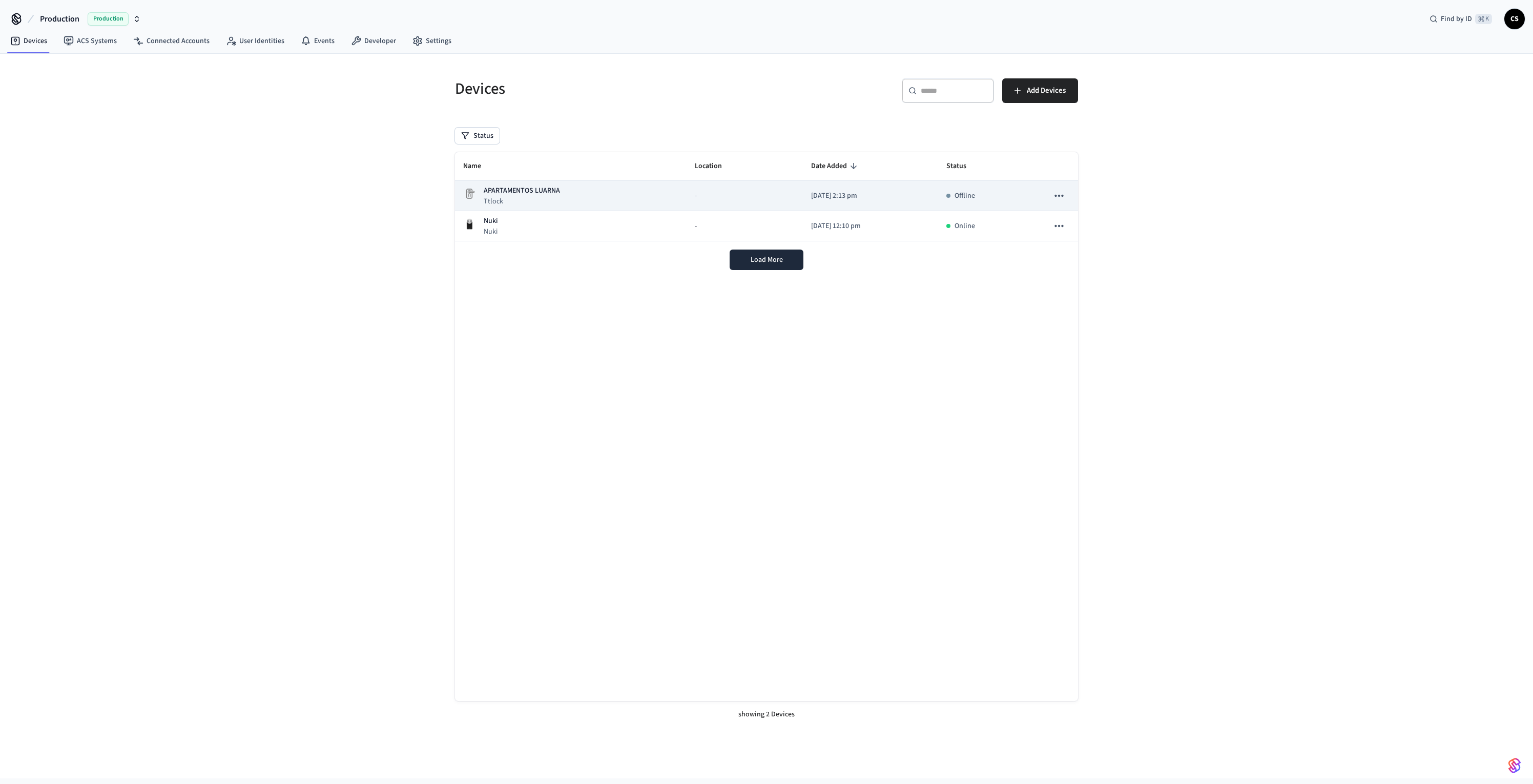
click at [542, 190] on p "APARTAMENTOS LUARNA" at bounding box center [522, 191] width 76 height 11
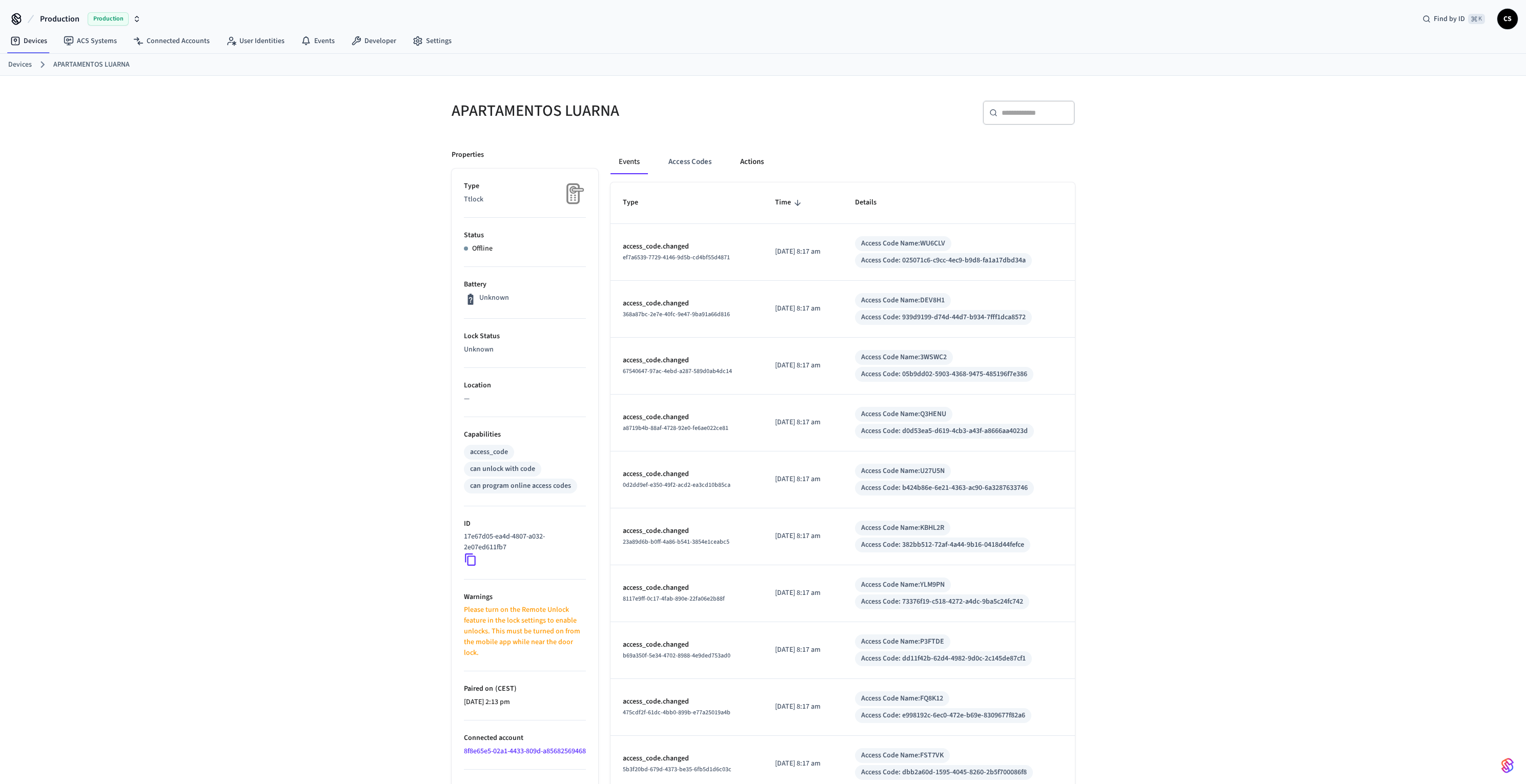
click at [751, 158] on button "Actions" at bounding box center [752, 161] width 40 height 25
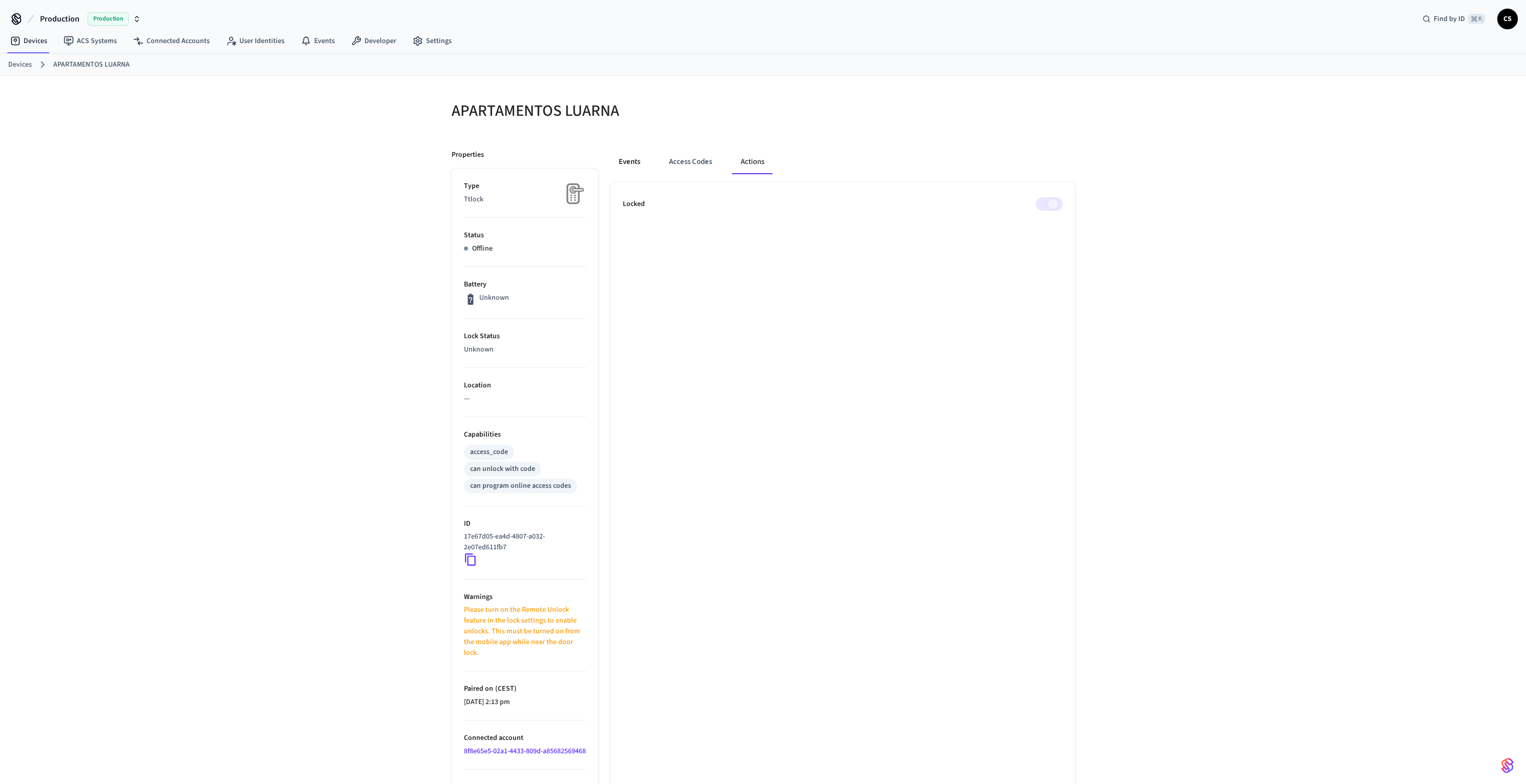
click at [635, 167] on button "Events" at bounding box center [629, 161] width 38 height 25
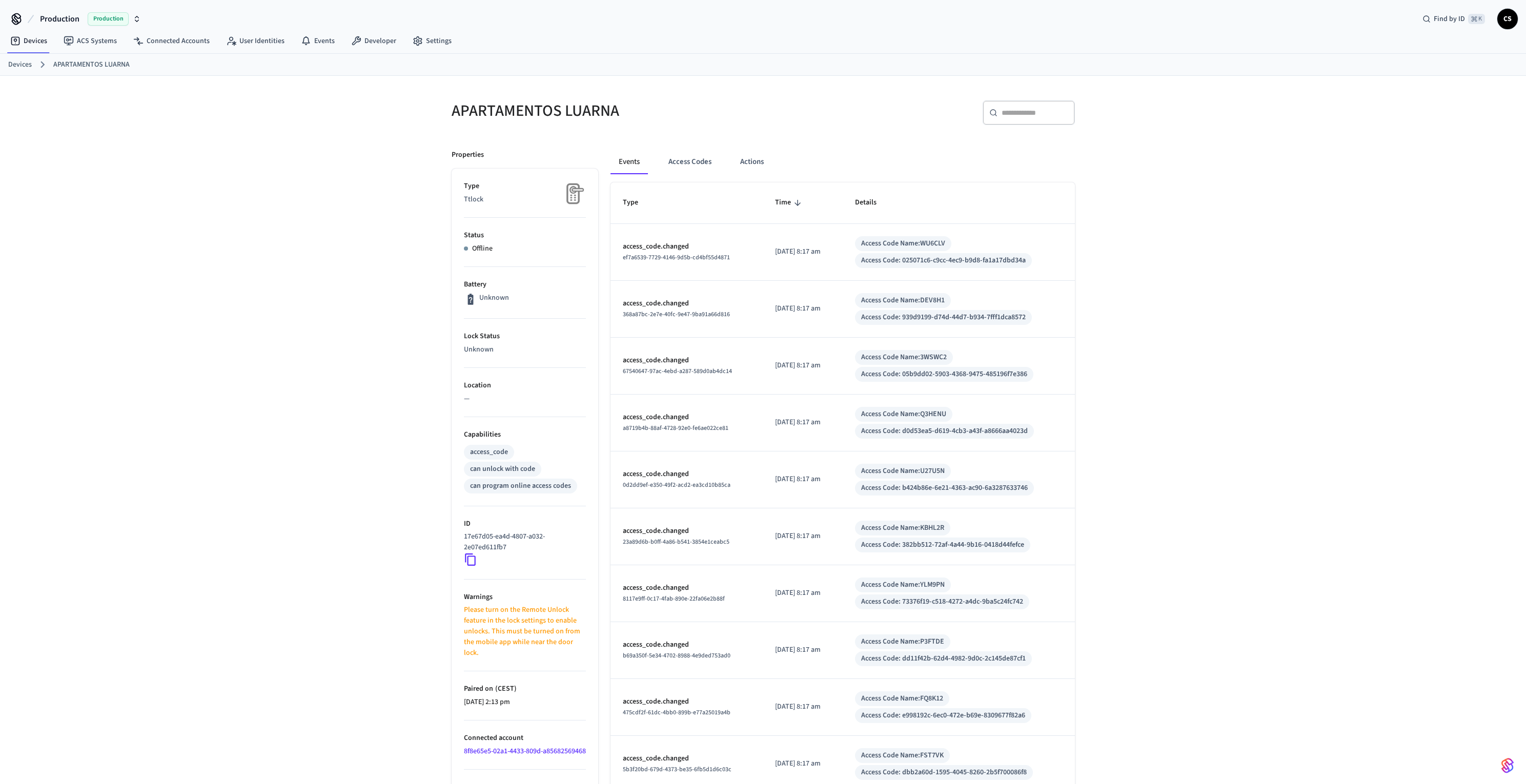
scroll to position [94, 0]
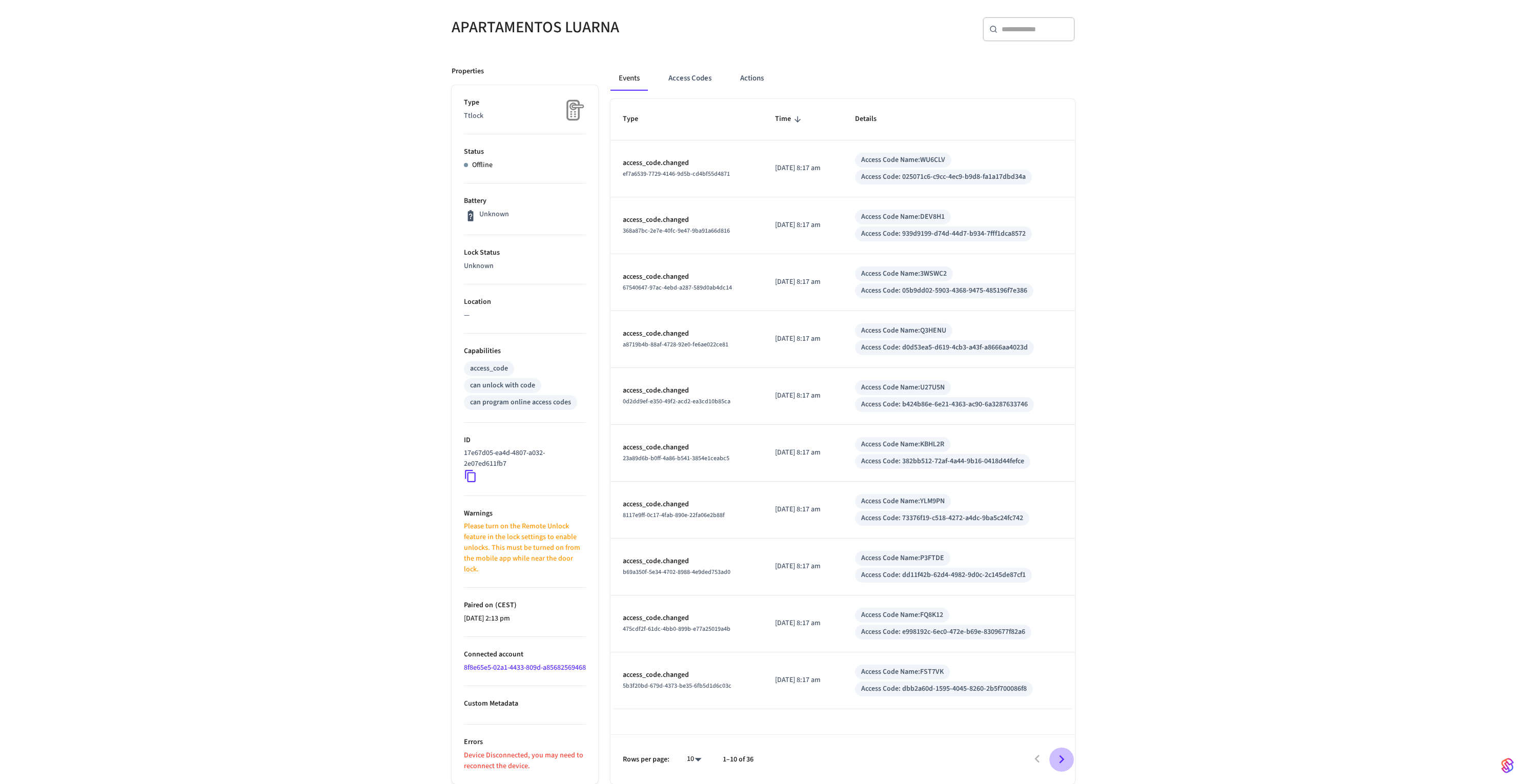
click at [1062, 756] on icon "Go to next page" at bounding box center [1061, 759] width 16 height 16
click at [1060, 749] on button "Go to next page" at bounding box center [1061, 759] width 24 height 24
click at [1054, 762] on icon "Go to next page" at bounding box center [1061, 759] width 16 height 16
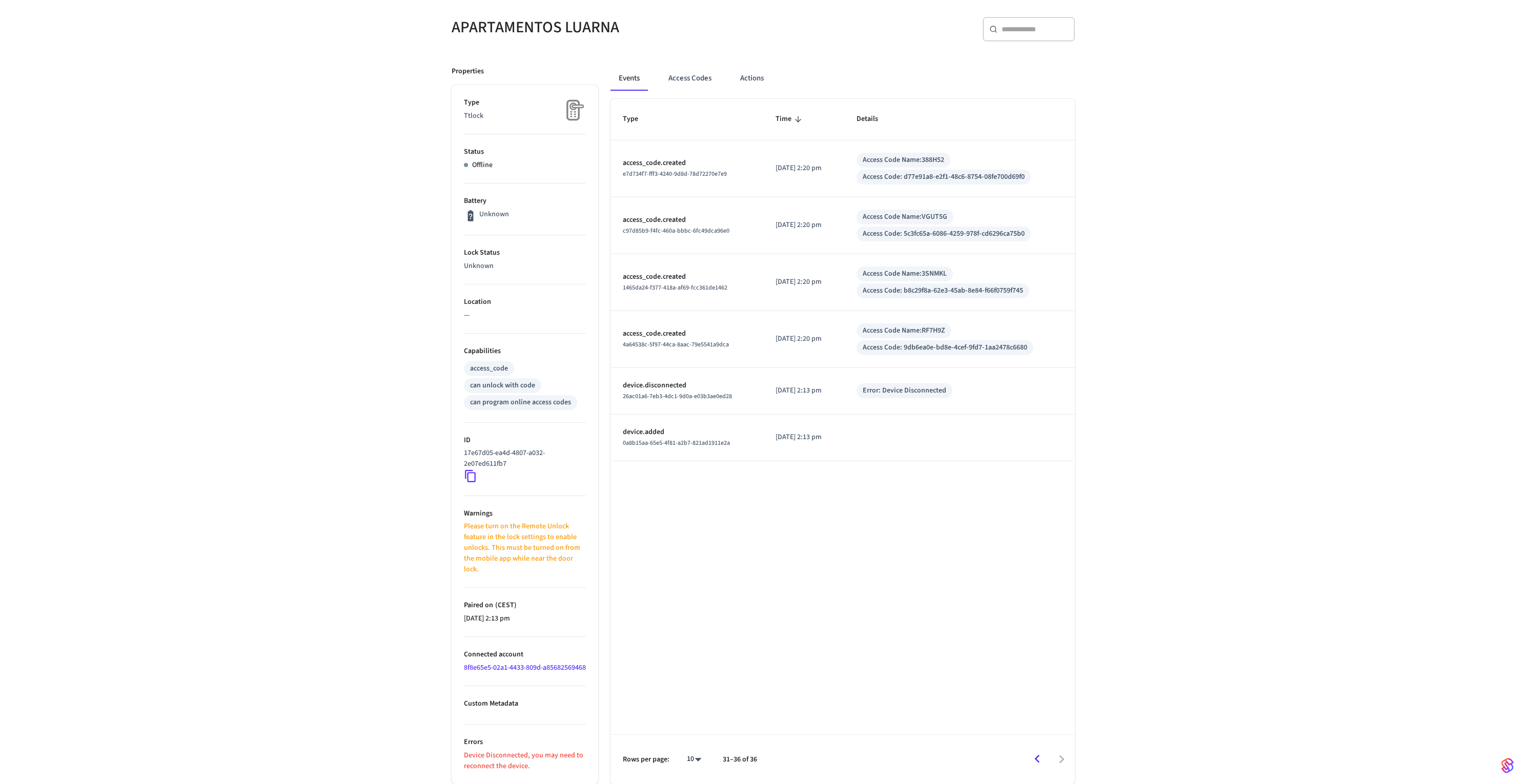
click at [1042, 757] on icon "Go to previous page" at bounding box center [1038, 759] width 16 height 16
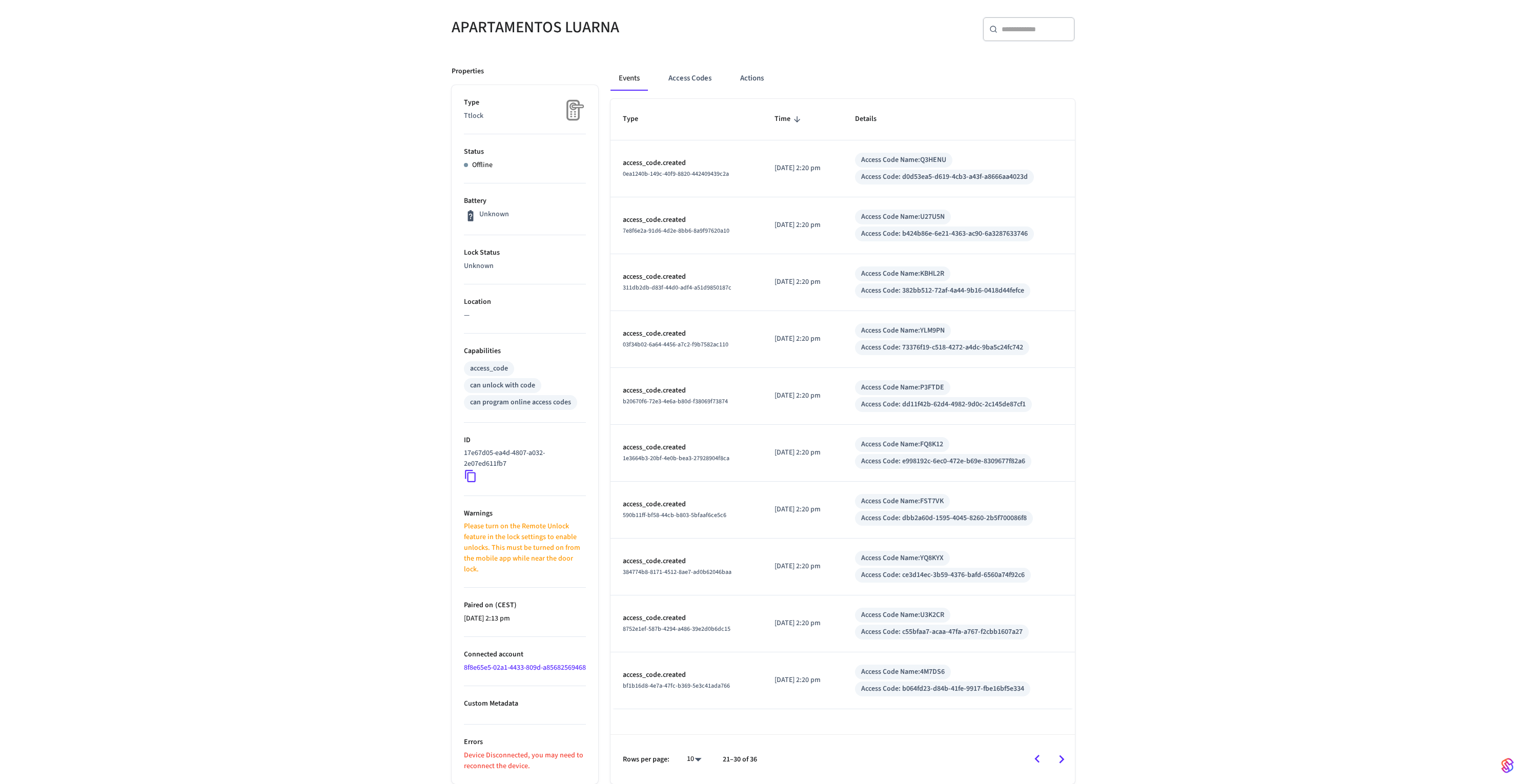
click at [1043, 757] on icon "Go to previous page" at bounding box center [1038, 759] width 16 height 16
click at [1043, 757] on div at bounding box center [918, 759] width 310 height 24
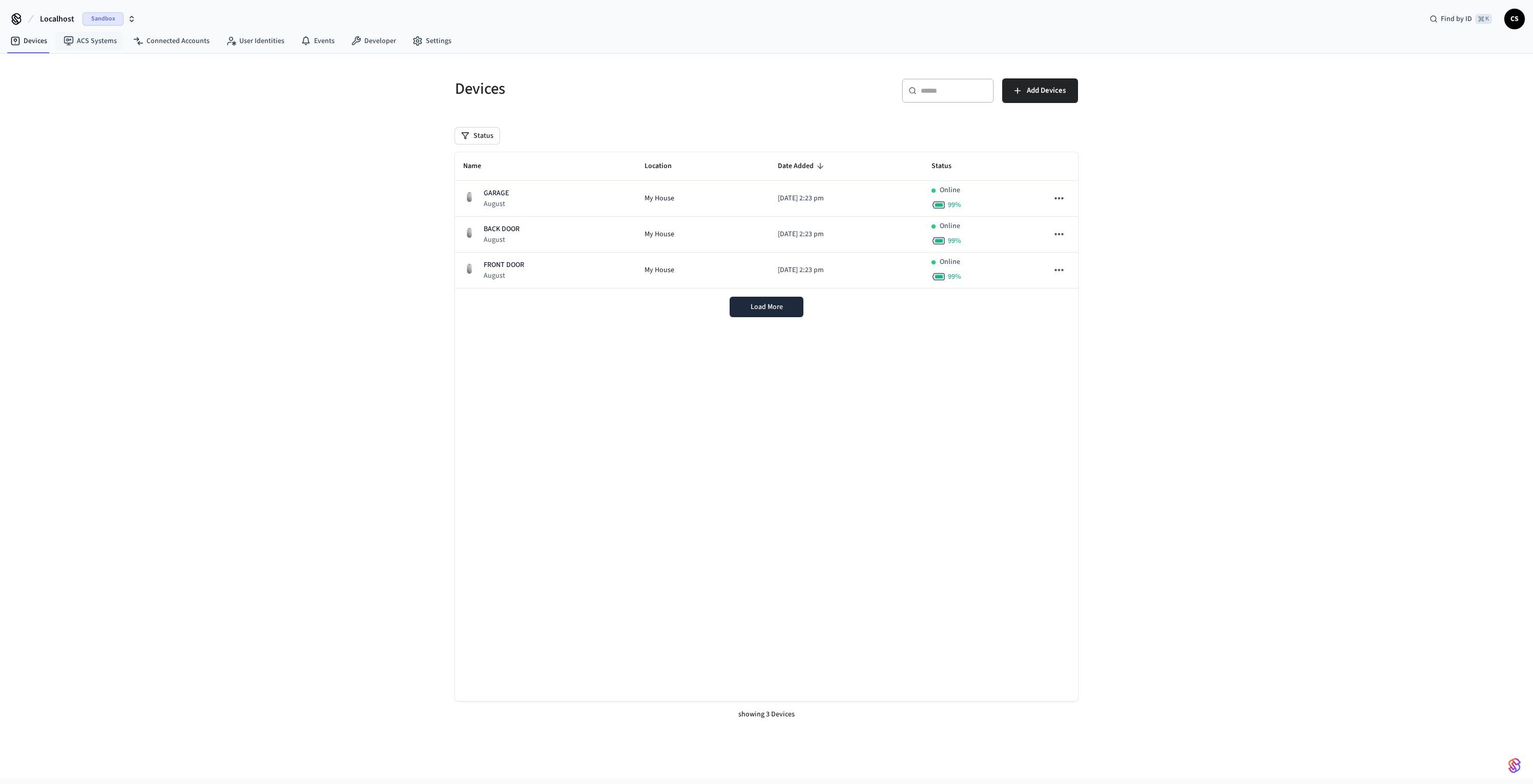
click at [46, 18] on span "Localhost" at bounding box center [57, 19] width 34 height 12
click at [45, 121] on span "Production" at bounding box center [30, 124] width 35 height 10
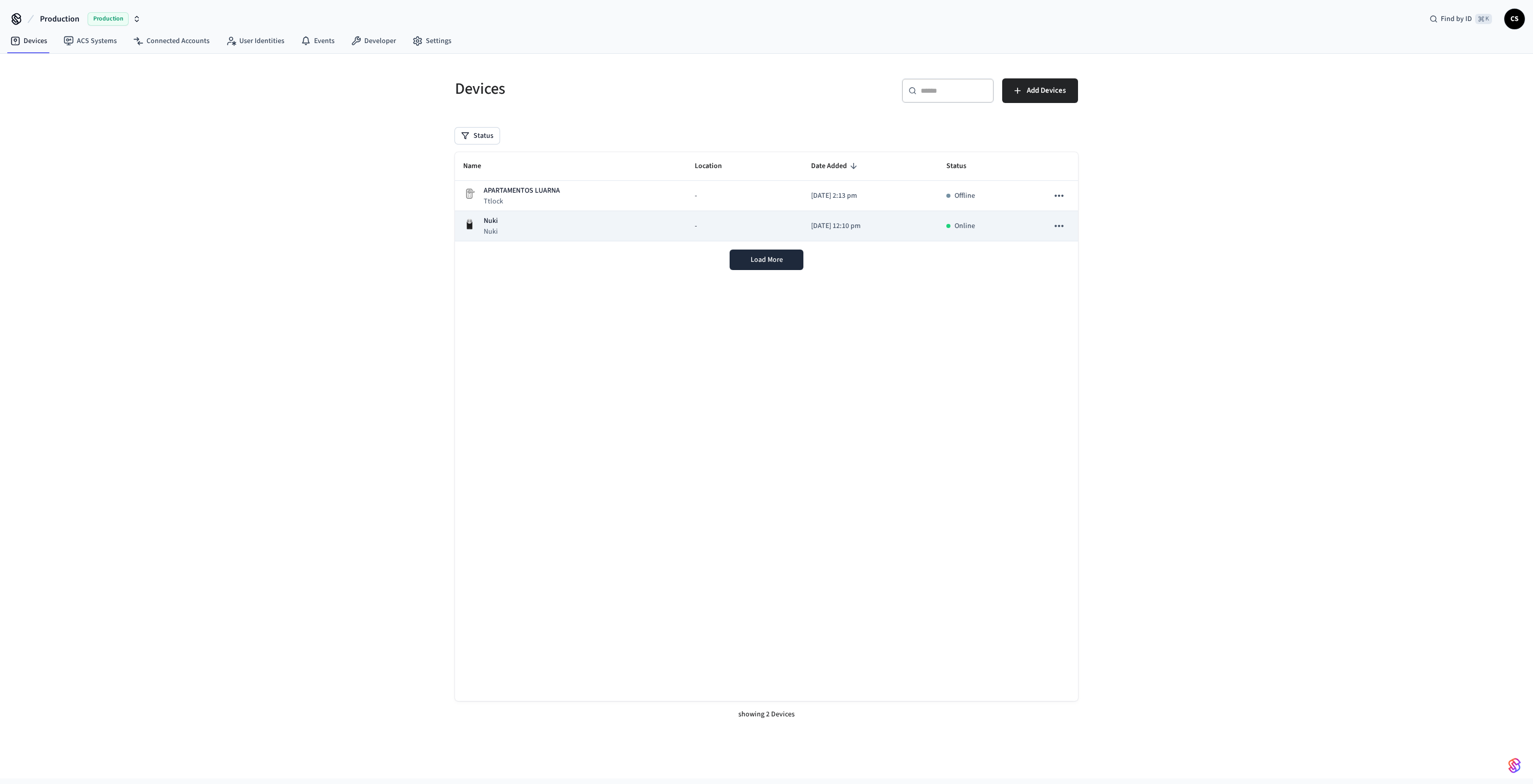
click at [558, 223] on div "Nuki Nuki" at bounding box center [571, 226] width 215 height 21
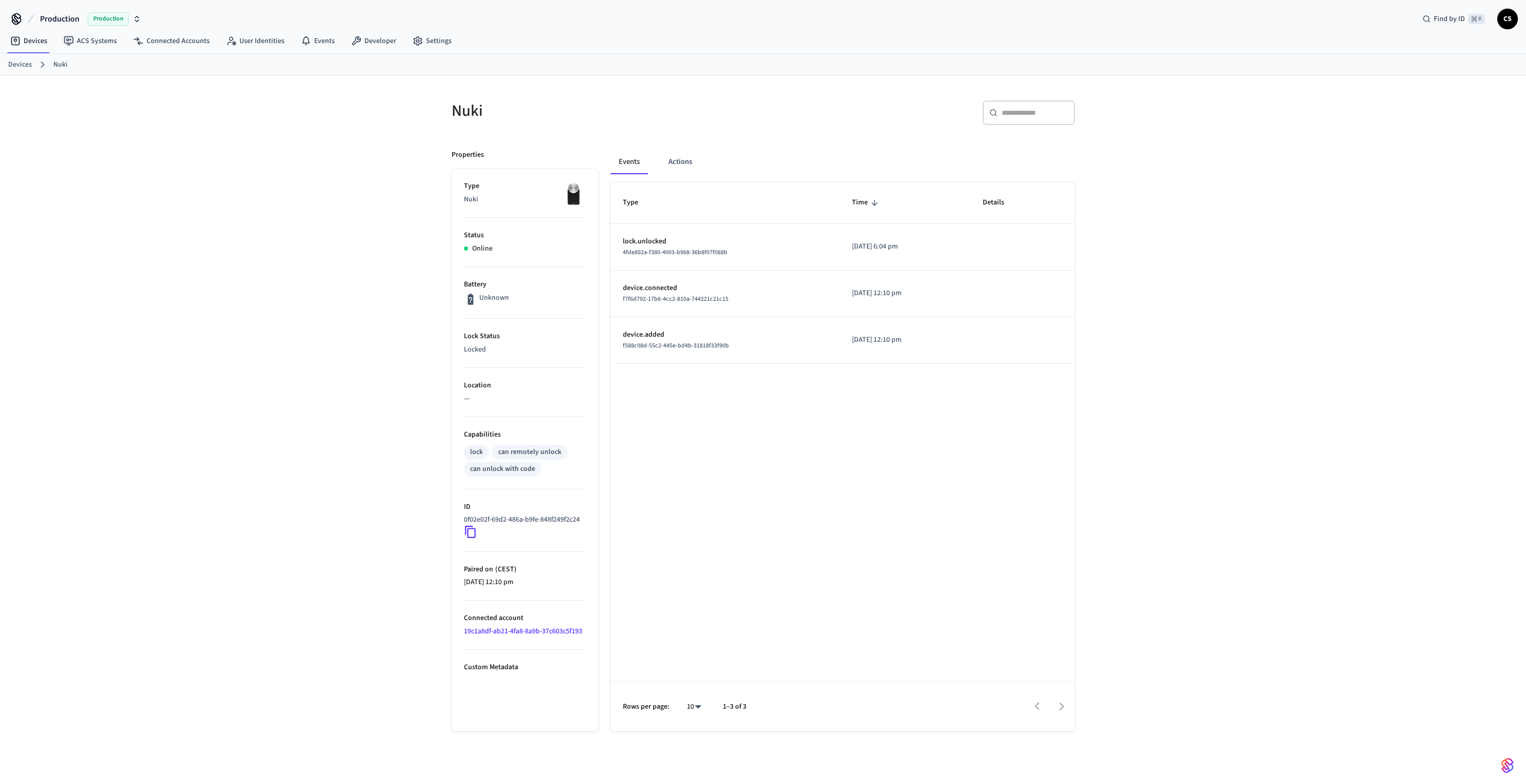
click at [350, 253] on div "Nuki ​ ​ Properties Type Nuki Status Online Battery Unknown Lock Status Locked …" at bounding box center [763, 438] width 1526 height 724
click at [302, 130] on div "Nuki ​ ​ Properties Type Nuki Status Online Battery Unknown Lock Status Locked …" at bounding box center [763, 438] width 1526 height 724
